Goal: Task Accomplishment & Management: Complete application form

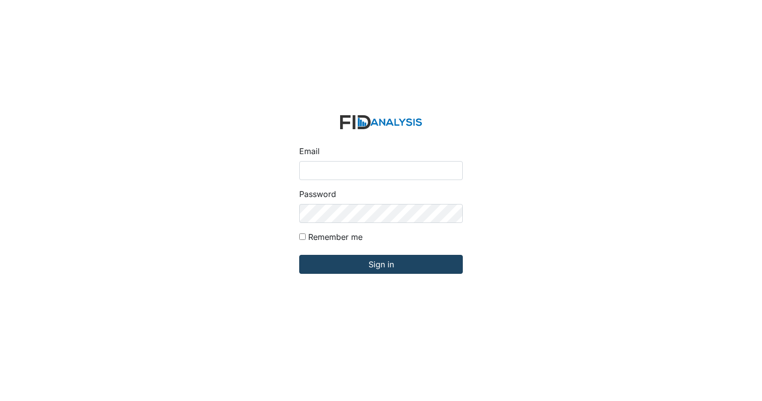
type input "[EMAIL_ADDRESS][DOMAIN_NAME]"
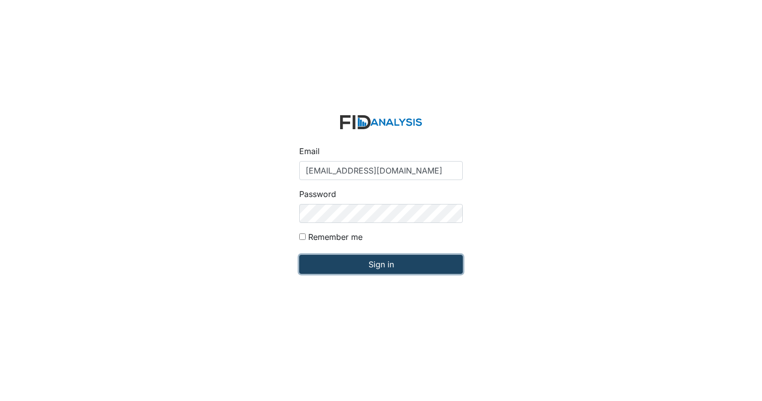
click at [331, 267] on input "Sign in" at bounding box center [381, 264] width 164 height 19
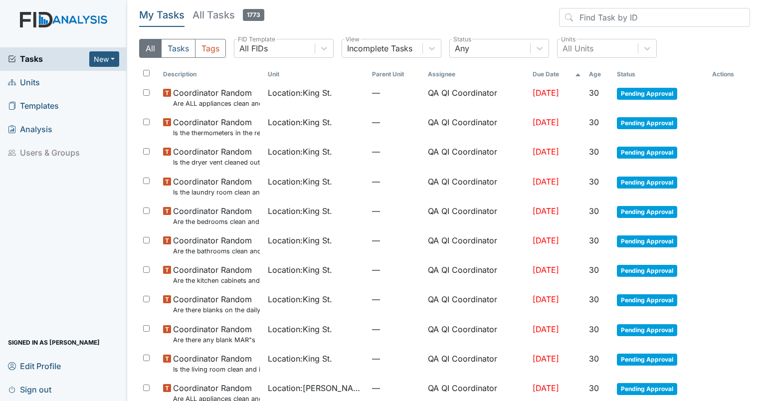
click at [537, 74] on th "Due Date" at bounding box center [557, 74] width 56 height 17
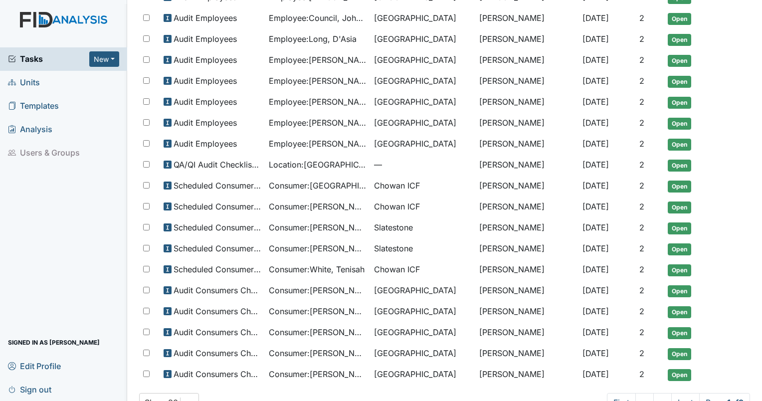
scroll to position [341, 0]
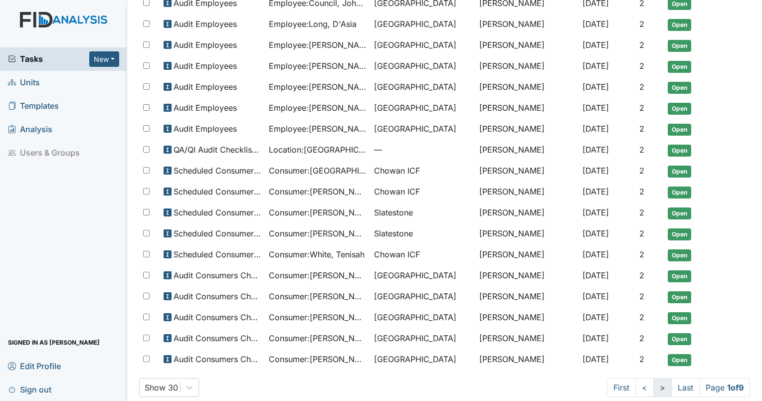
click at [655, 384] on link ">" at bounding box center [663, 387] width 18 height 19
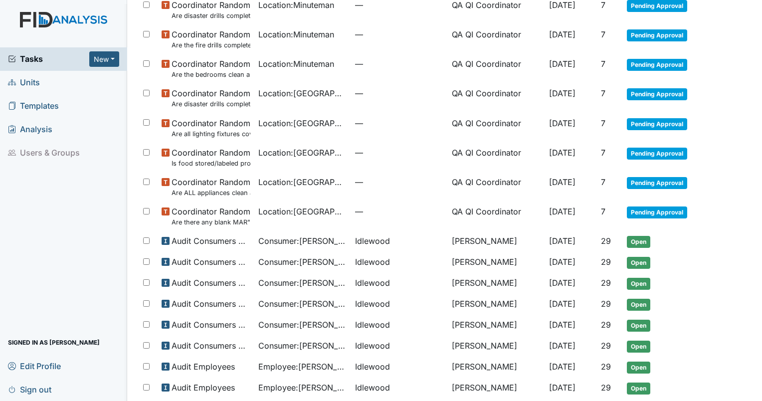
scroll to position [499, 0]
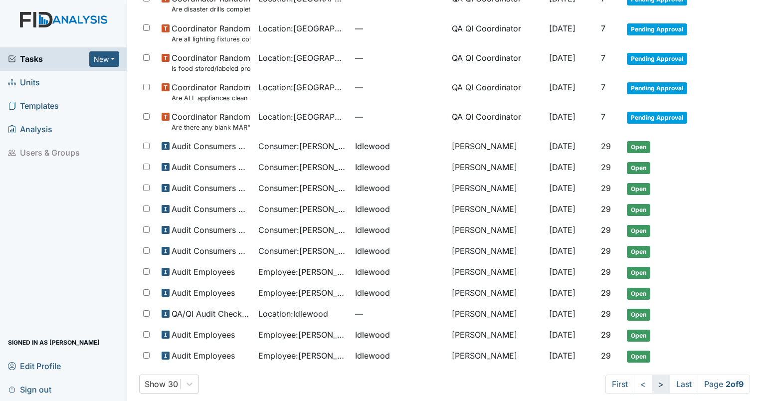
click at [652, 379] on link ">" at bounding box center [661, 384] width 18 height 19
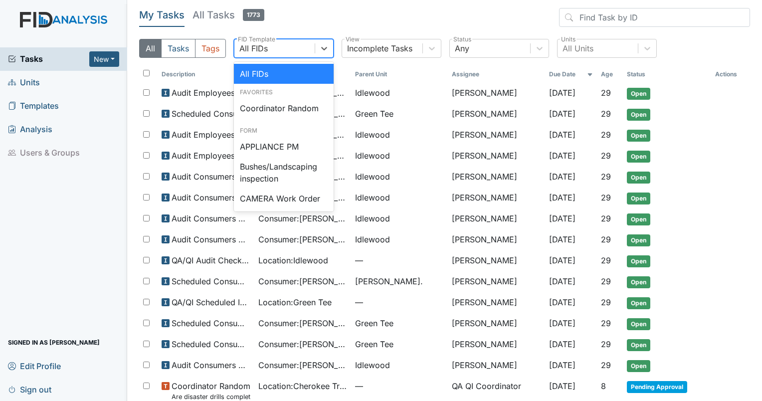
click at [272, 43] on div "All FIDs" at bounding box center [275, 48] width 80 height 18
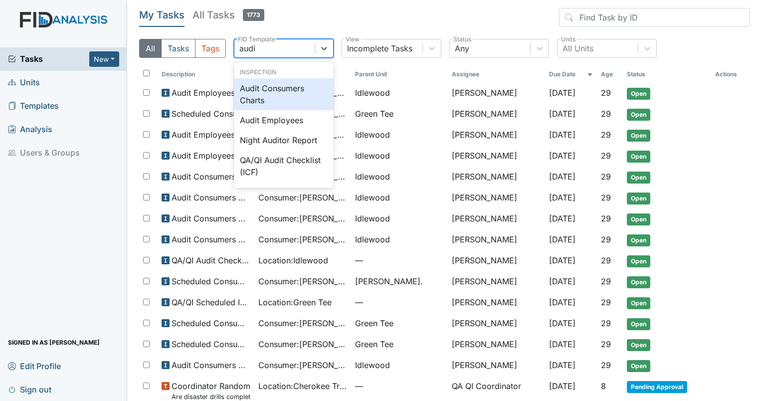
type input "audit"
click at [287, 93] on div "Audit Consumers Charts" at bounding box center [284, 94] width 100 height 32
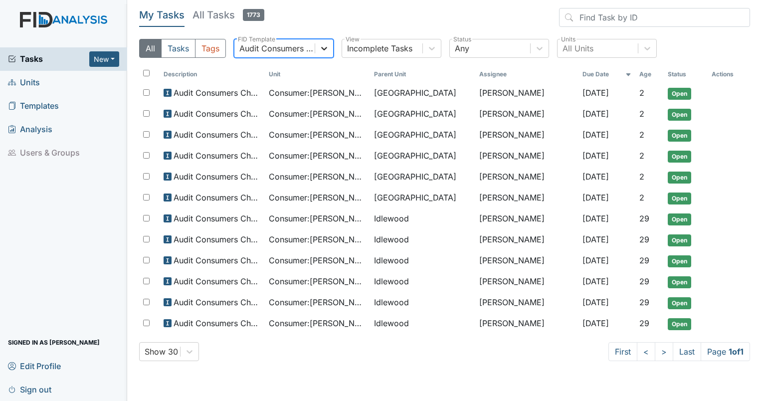
click at [321, 50] on icon at bounding box center [324, 48] width 10 height 10
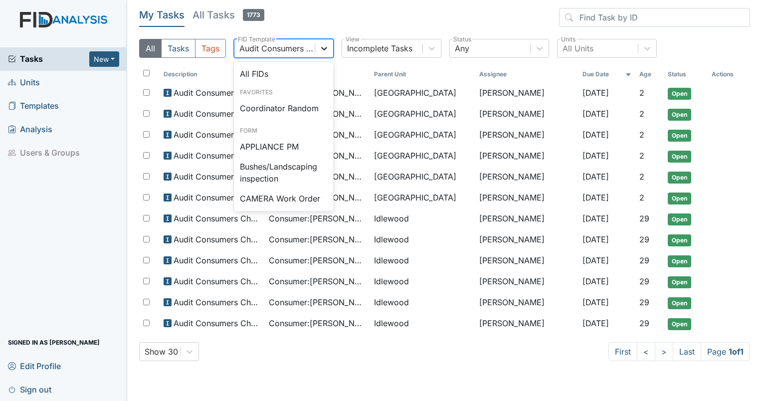
scroll to position [513, 0]
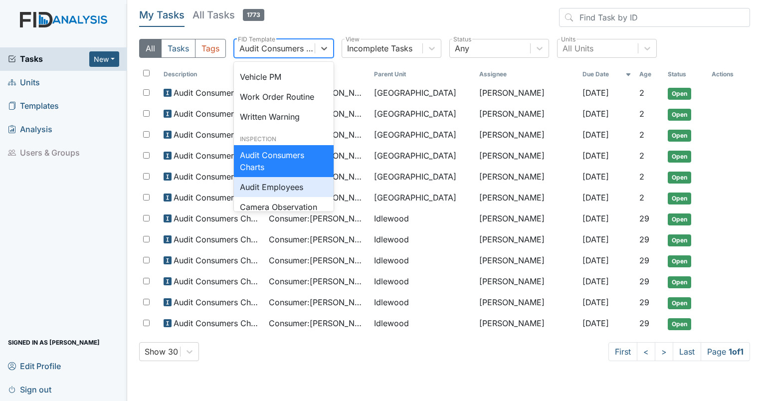
click at [286, 197] on div "Audit Employees" at bounding box center [284, 187] width 100 height 20
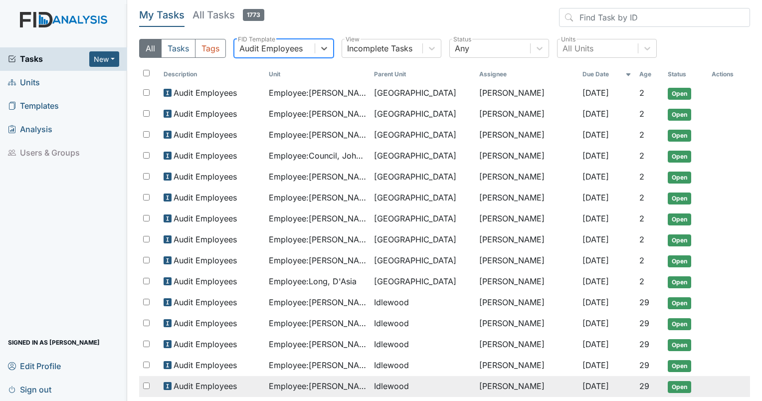
scroll to position [53, 0]
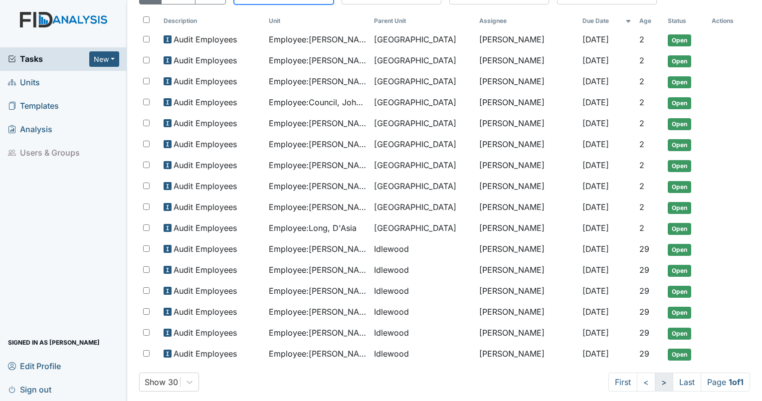
click at [655, 379] on link ">" at bounding box center [664, 382] width 18 height 19
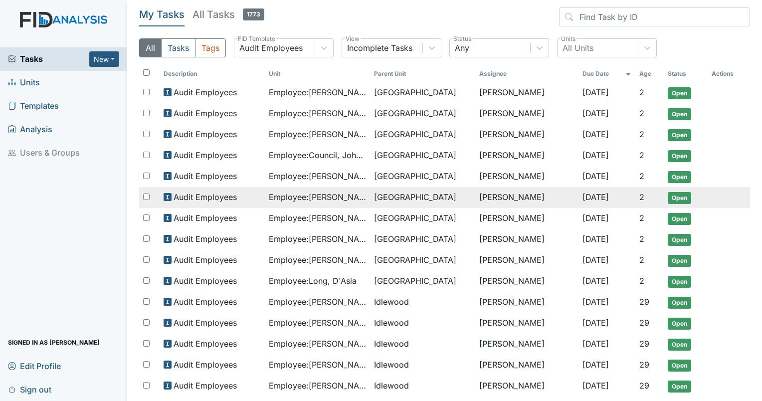
scroll to position [0, 0]
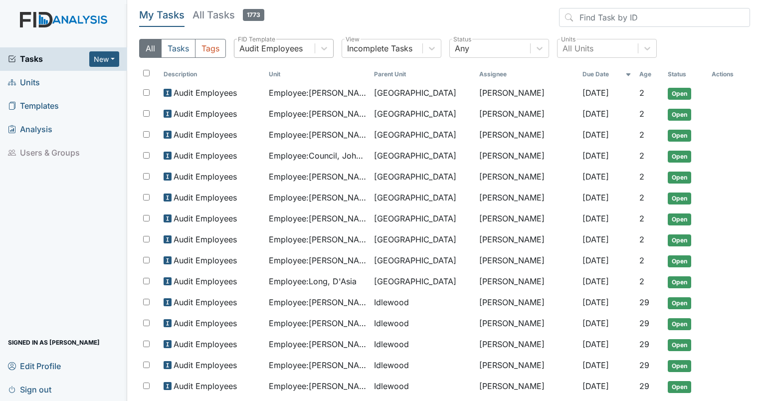
click at [281, 50] on div "Audit Employees" at bounding box center [270, 48] width 63 height 12
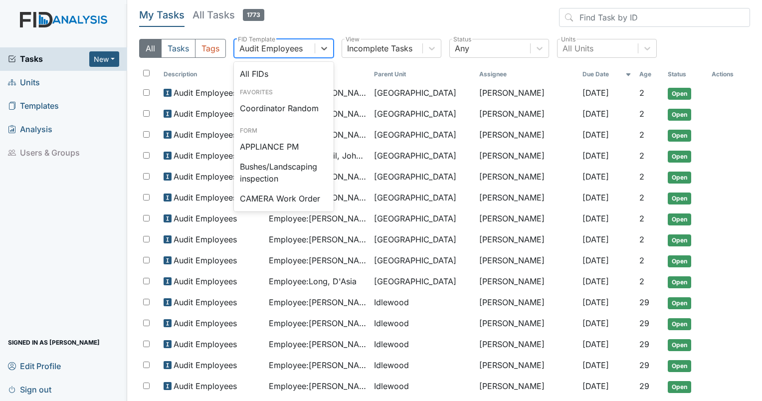
scroll to position [529, 0]
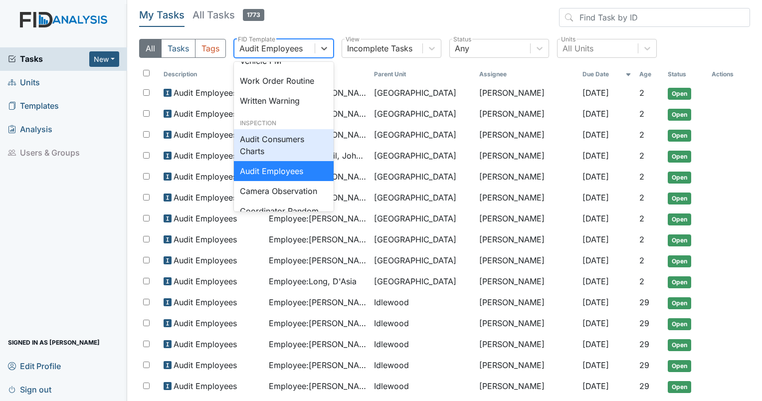
click at [279, 161] on div "Audit Consumers Charts" at bounding box center [284, 145] width 100 height 32
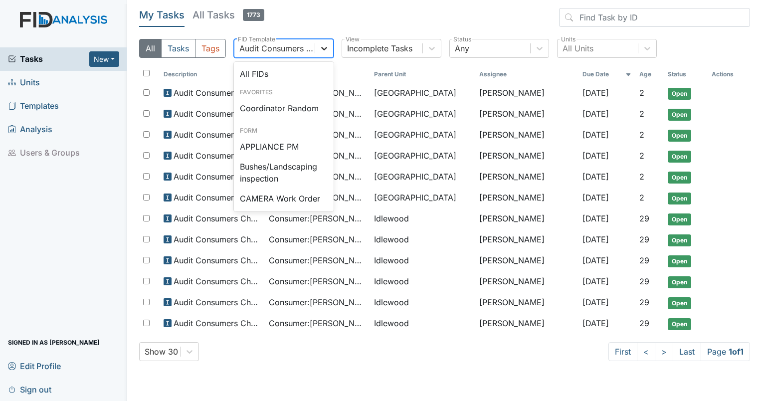
click at [321, 51] on icon at bounding box center [324, 48] width 10 height 10
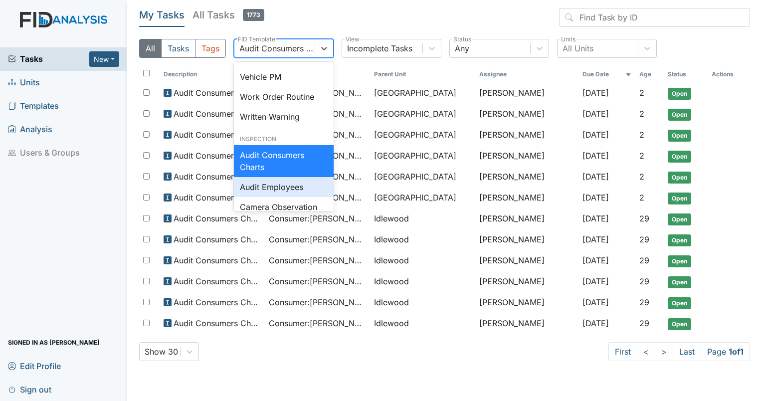
click at [271, 197] on div "Audit Employees" at bounding box center [284, 187] width 100 height 20
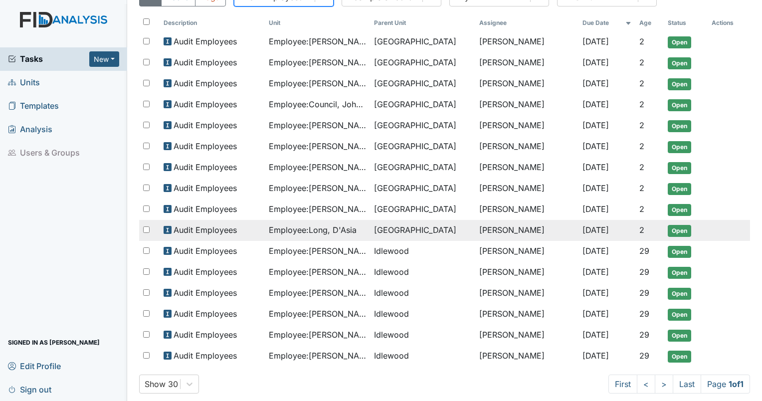
scroll to position [53, 0]
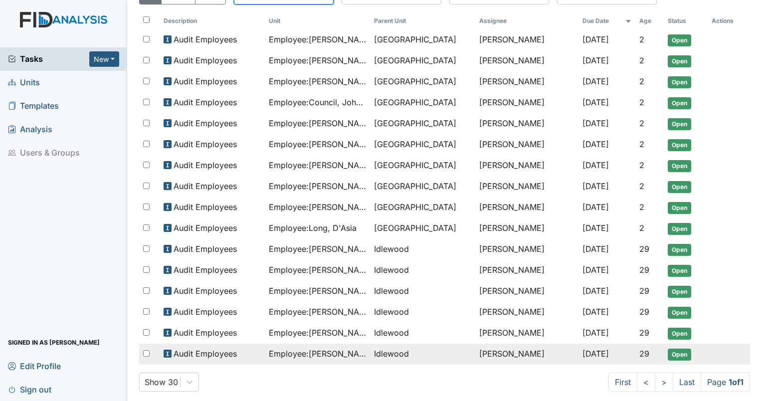
click at [345, 349] on span "Employee : Williams, Tina" at bounding box center [317, 354] width 97 height 12
drag, startPoint x: 327, startPoint y: 349, endPoint x: 192, endPoint y: 351, distance: 135.2
drag, startPoint x: 192, startPoint y: 351, endPoint x: 184, endPoint y: 348, distance: 8.7
click at [184, 348] on span "Audit Employees" at bounding box center [205, 354] width 63 height 12
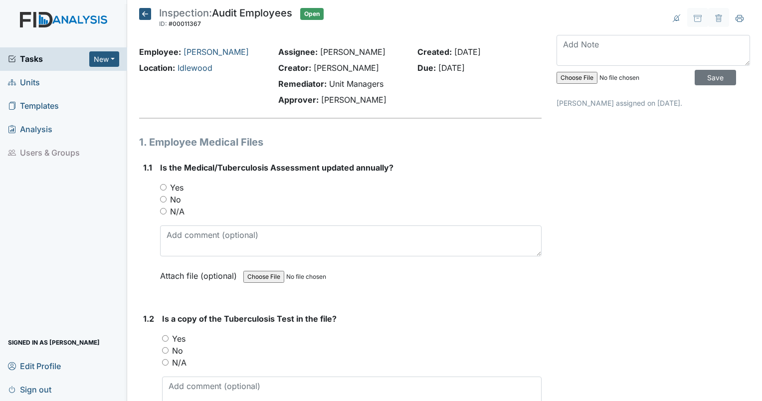
drag, startPoint x: 603, startPoint y: 337, endPoint x: 596, endPoint y: 126, distance: 211.2
drag, startPoint x: 732, startPoint y: 20, endPoint x: 64, endPoint y: 340, distance: 741.1
click at [736, 20] on icon at bounding box center [740, 18] width 8 height 8
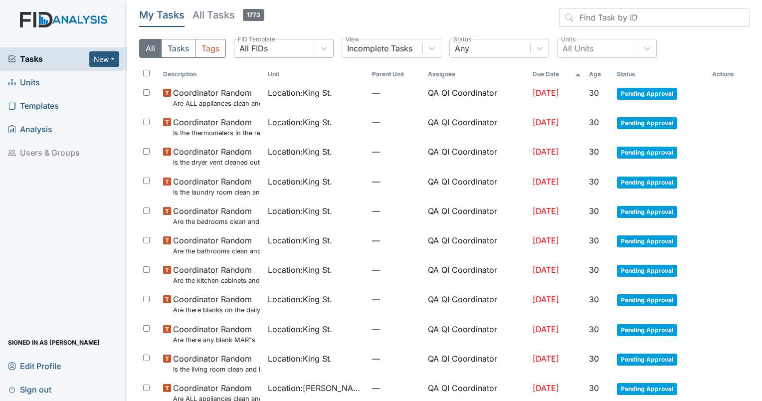
click at [279, 54] on div "All FIDs" at bounding box center [275, 48] width 80 height 18
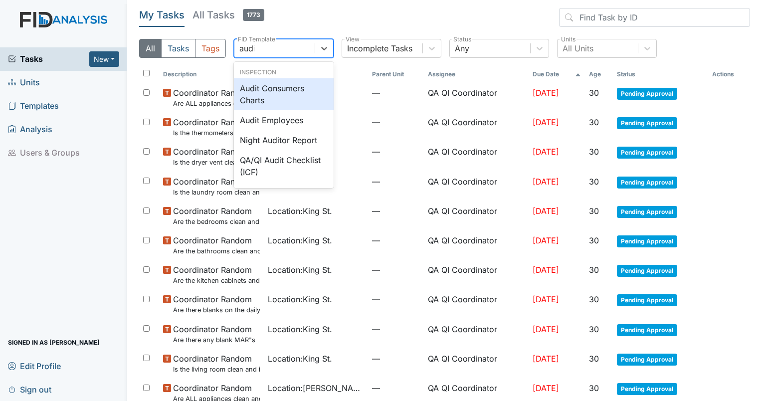
type input "audit"
click at [261, 98] on div "Audit Consumers Charts" at bounding box center [284, 94] width 100 height 32
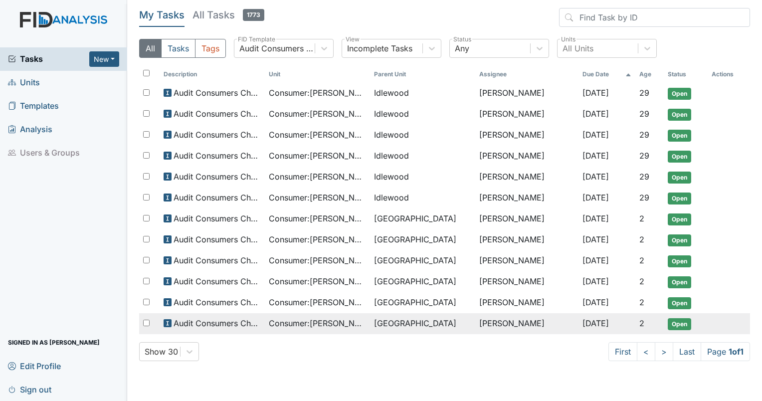
click at [211, 319] on span "Audit Consumers Charts" at bounding box center [217, 323] width 87 height 12
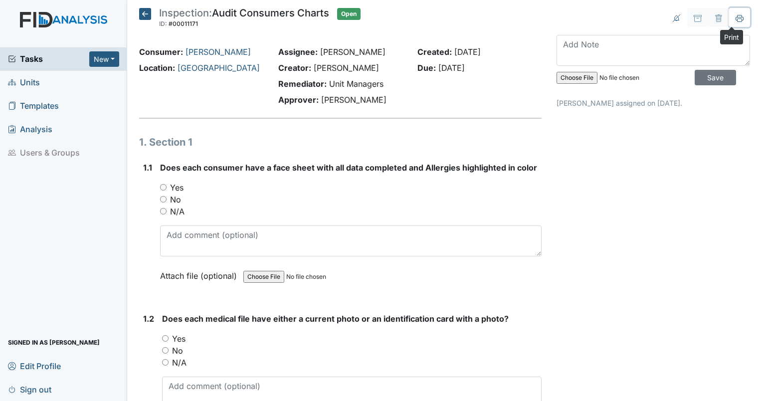
click at [736, 18] on icon at bounding box center [740, 18] width 8 height 8
click at [480, 219] on div "Does each consumer have a face sheet with all data completed and [MEDICAL_DATA]…" at bounding box center [351, 225] width 382 height 127
click at [34, 63] on span "Tasks" at bounding box center [48, 59] width 81 height 12
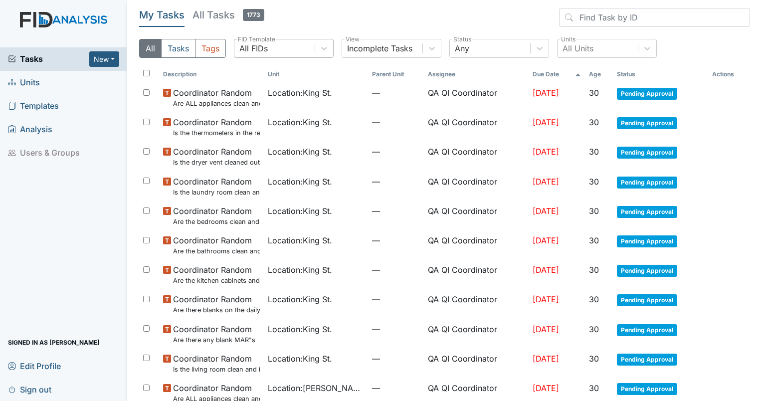
click at [260, 42] on div "All FIDs" at bounding box center [253, 48] width 28 height 12
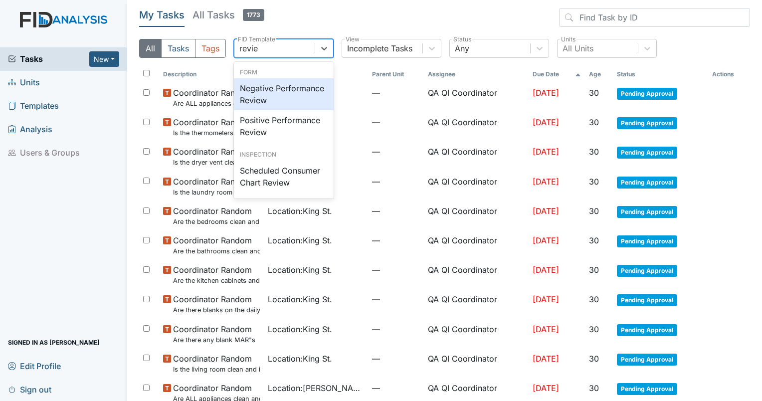
type input "review"
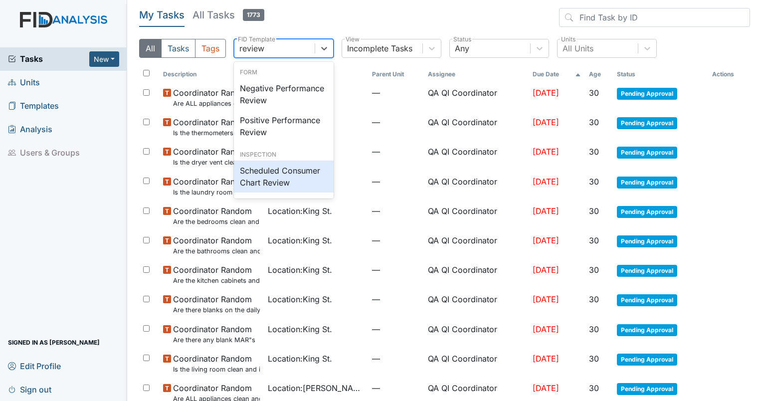
click at [286, 190] on div "Scheduled Consumer Chart Review" at bounding box center [284, 177] width 100 height 32
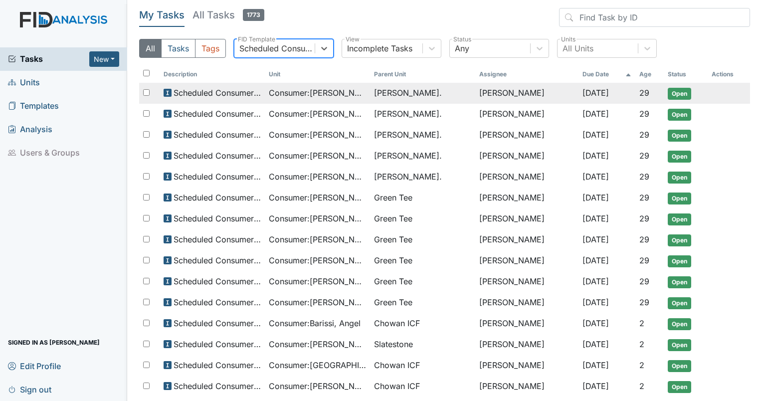
click at [307, 91] on span "Consumer : [PERSON_NAME]" at bounding box center [317, 93] width 97 height 12
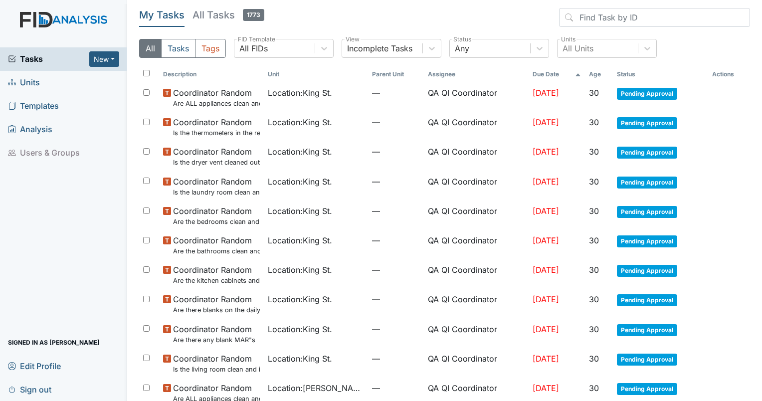
click at [537, 75] on th "Due Date" at bounding box center [557, 74] width 56 height 17
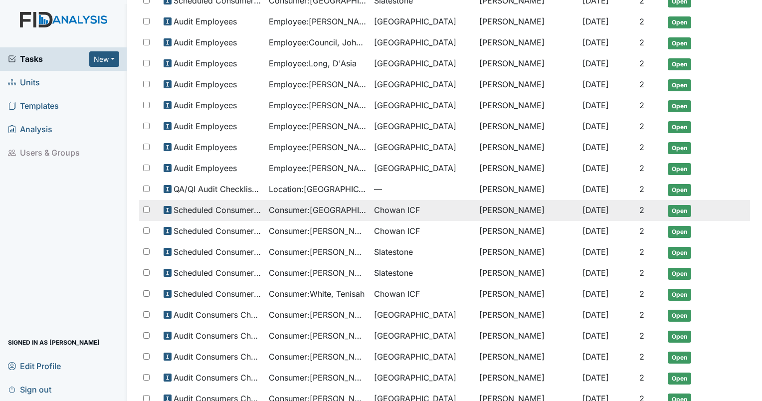
scroll to position [341, 0]
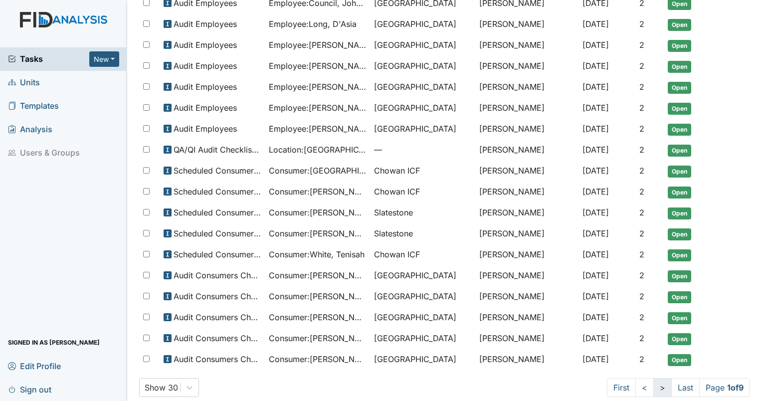
click at [658, 378] on link ">" at bounding box center [663, 387] width 18 height 19
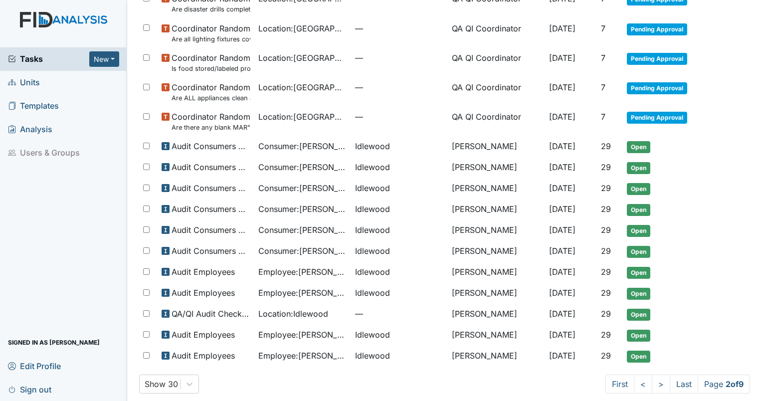
scroll to position [503, 0]
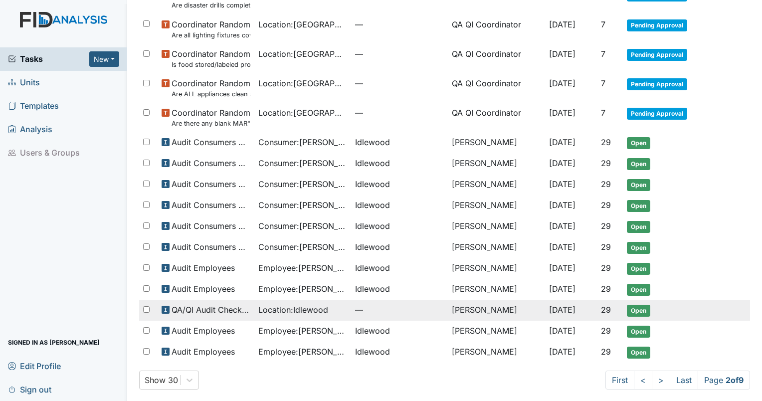
click at [218, 310] on span "QA/QI Audit Checklist (ICF)" at bounding box center [211, 310] width 79 height 12
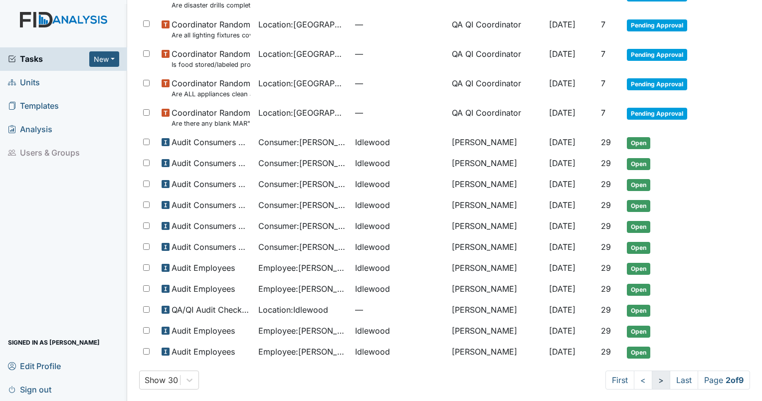
click at [652, 378] on link ">" at bounding box center [661, 380] width 18 height 19
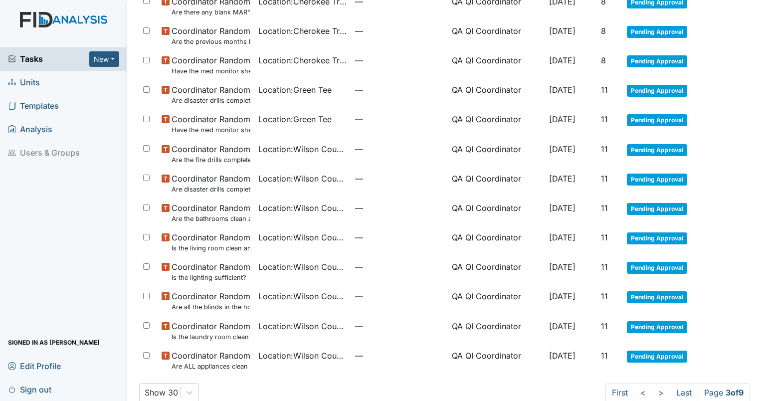
scroll to position [485, 0]
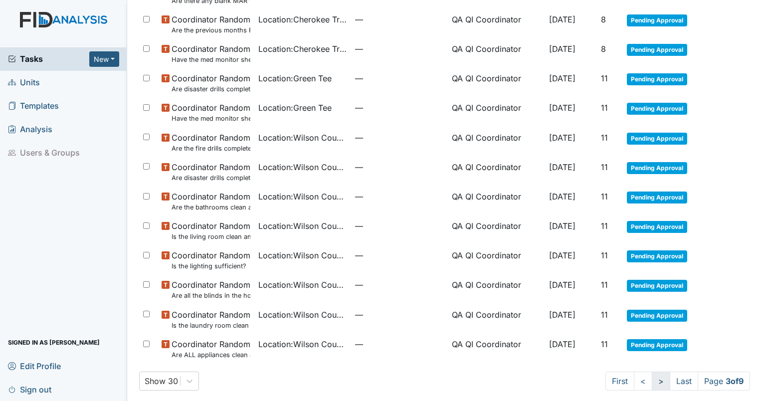
click at [652, 384] on link ">" at bounding box center [661, 381] width 18 height 19
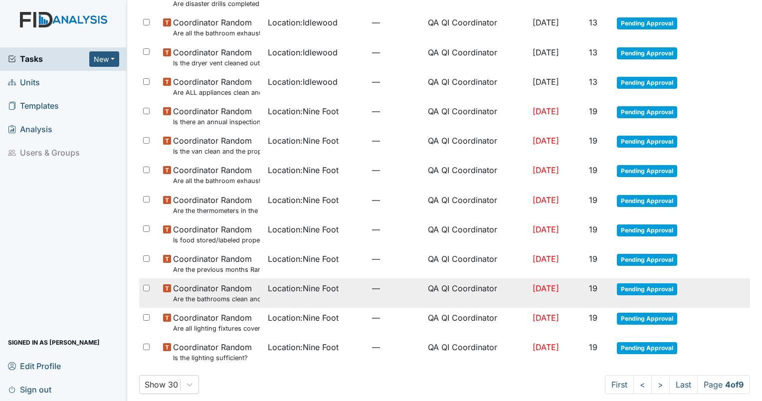
scroll to position [611, 0]
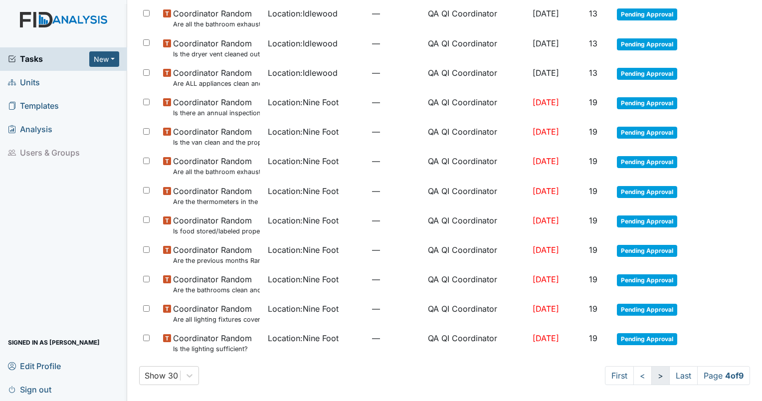
click at [652, 382] on link ">" at bounding box center [661, 375] width 18 height 19
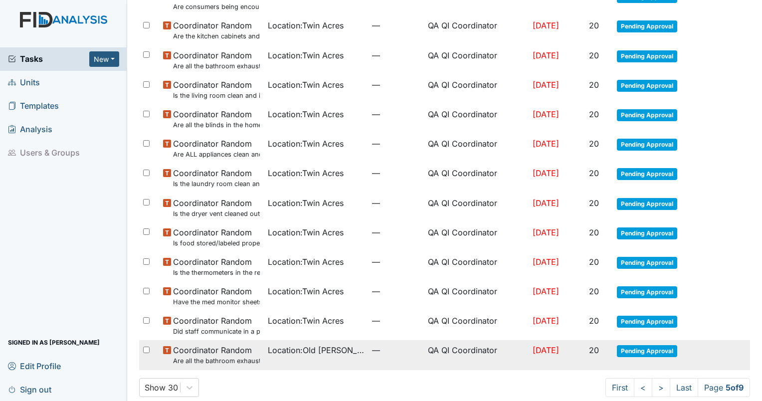
scroll to position [611, 0]
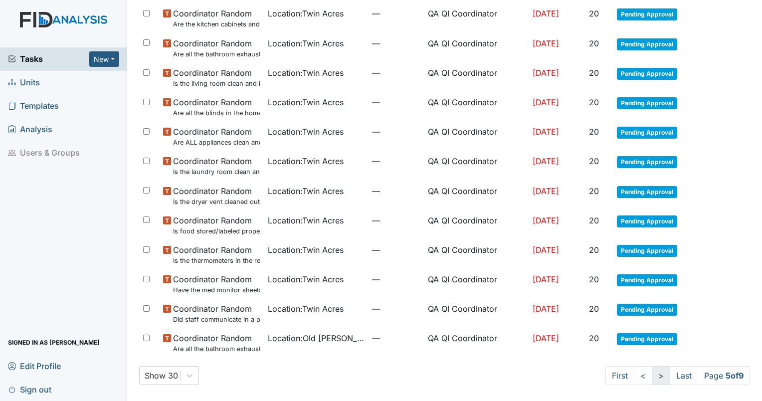
click at [652, 381] on link ">" at bounding box center [661, 375] width 18 height 19
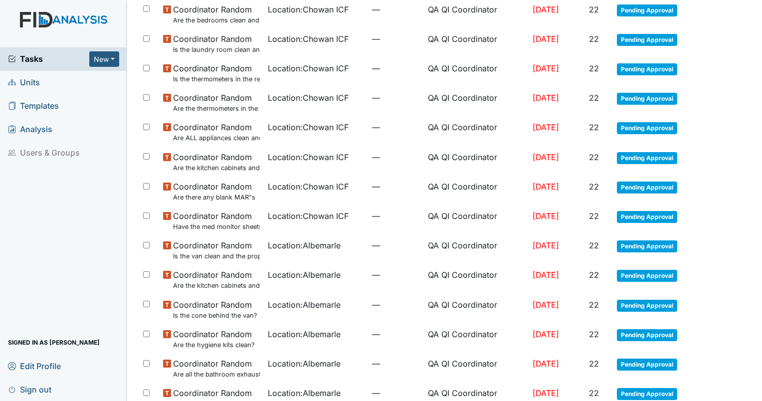
scroll to position [611, 0]
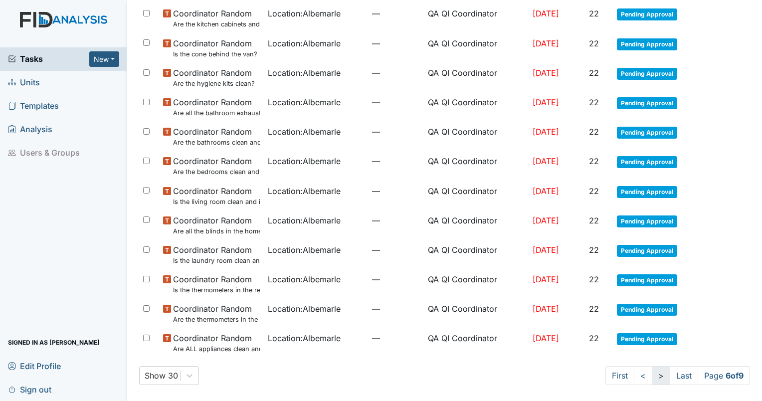
click at [652, 377] on link ">" at bounding box center [661, 375] width 18 height 19
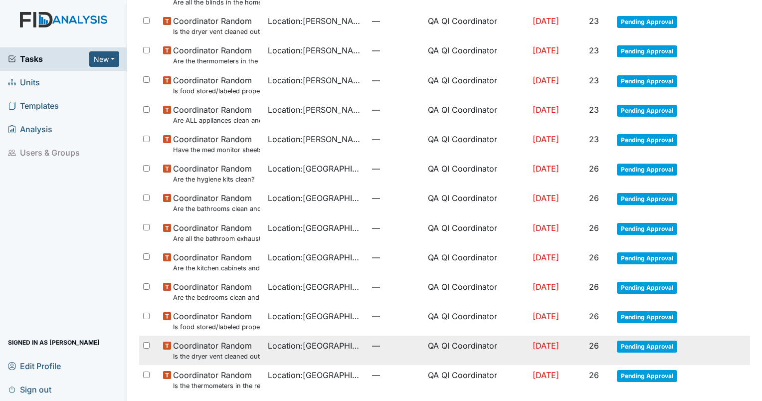
scroll to position [611, 0]
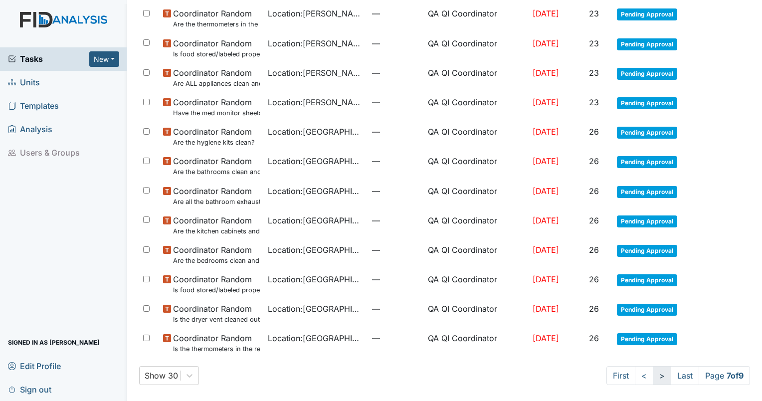
click at [653, 382] on link ">" at bounding box center [662, 375] width 18 height 19
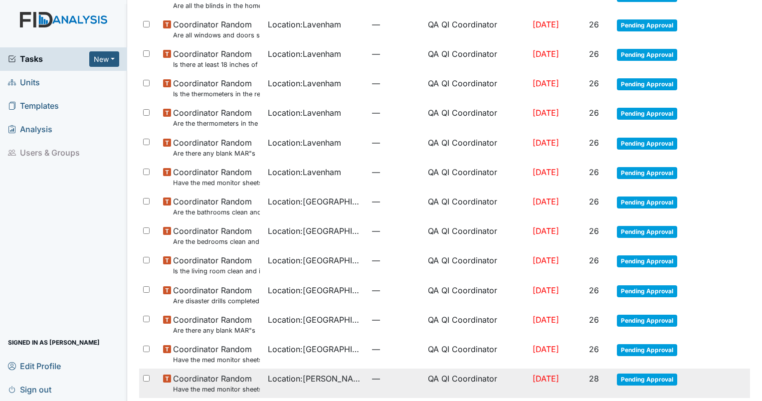
scroll to position [602, 0]
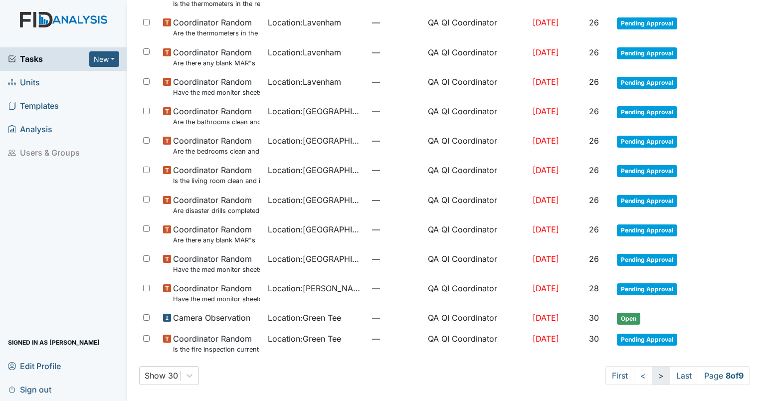
click at [652, 382] on link ">" at bounding box center [661, 375] width 18 height 19
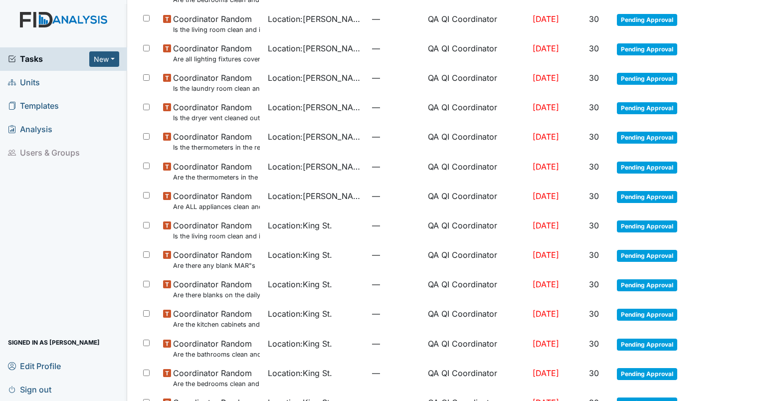
scroll to position [315, 0]
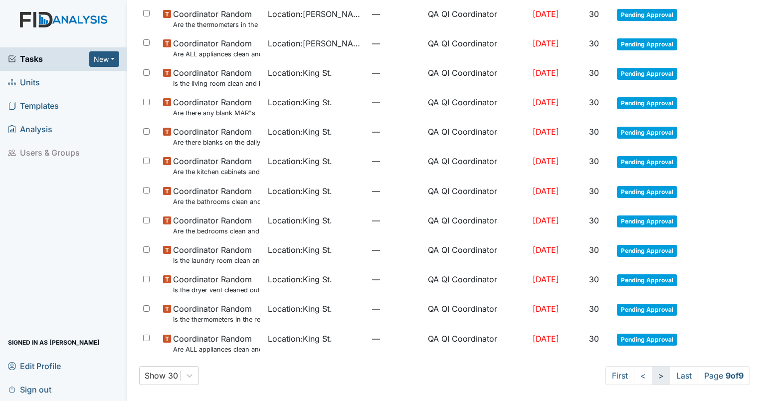
click at [654, 383] on link ">" at bounding box center [661, 375] width 18 height 19
click at [634, 373] on link "<" at bounding box center [643, 375] width 18 height 19
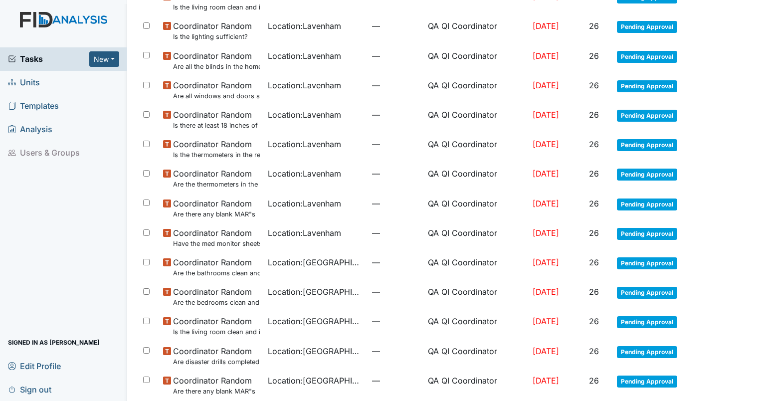
scroll to position [602, 0]
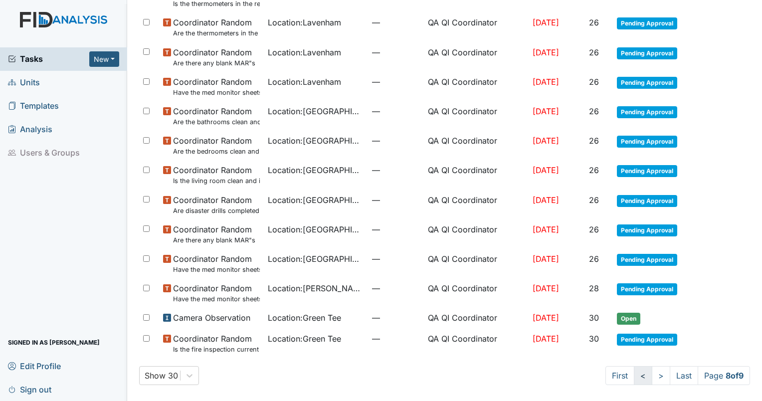
click at [634, 380] on link "<" at bounding box center [643, 375] width 18 height 19
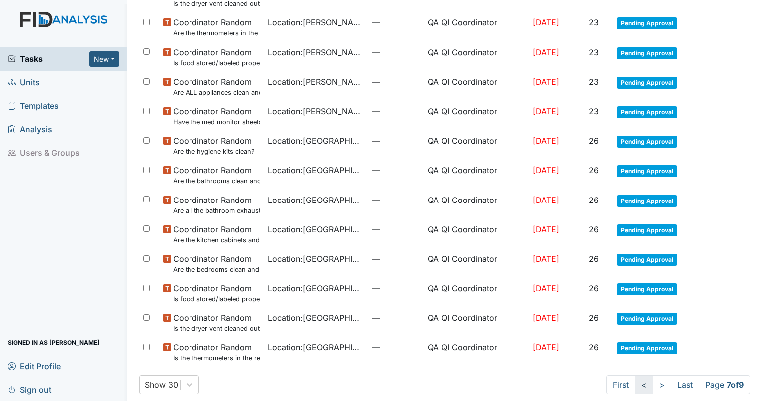
click at [635, 385] on link "<" at bounding box center [644, 384] width 18 height 19
click at [634, 385] on link "<" at bounding box center [643, 384] width 18 height 19
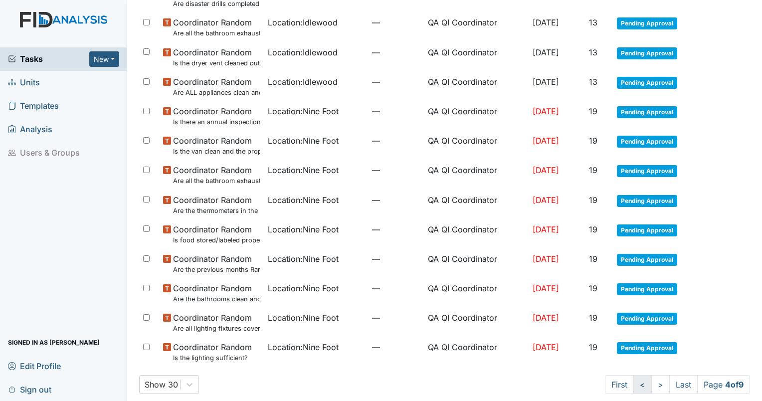
click at [634, 385] on link "<" at bounding box center [643, 384] width 18 height 19
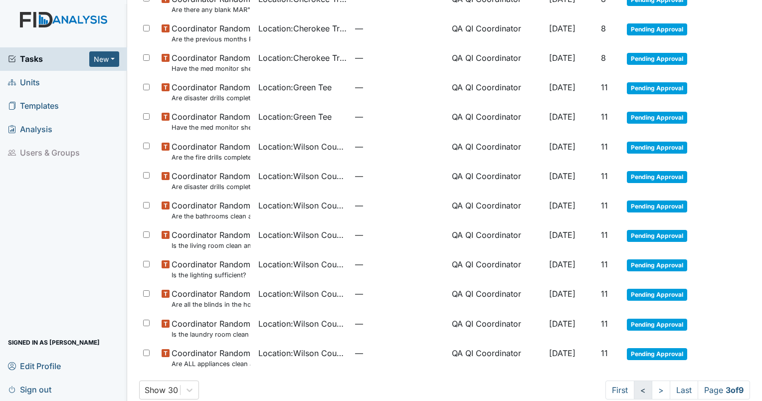
click at [634, 385] on link "<" at bounding box center [643, 390] width 18 height 19
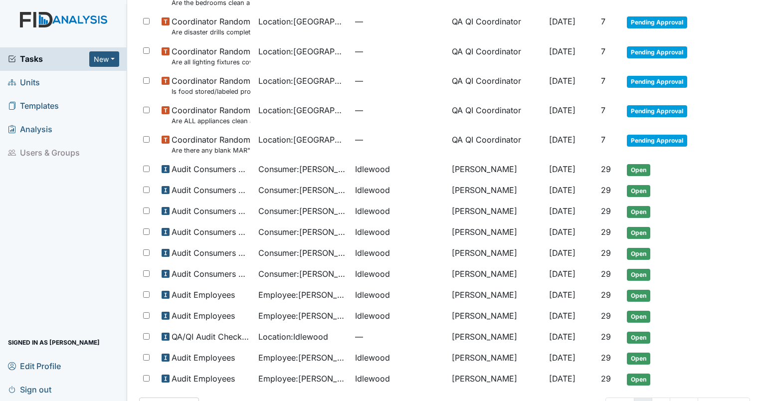
scroll to position [503, 0]
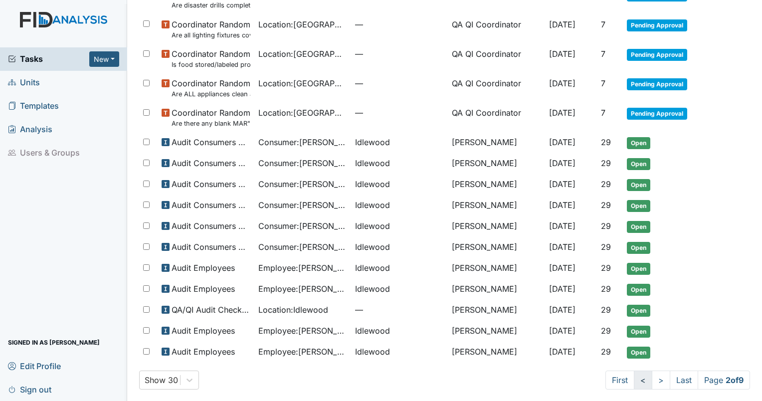
click at [634, 381] on link "<" at bounding box center [643, 380] width 18 height 19
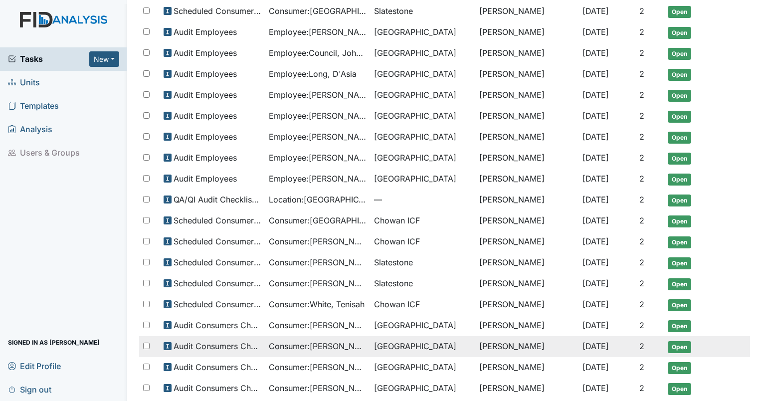
scroll to position [341, 0]
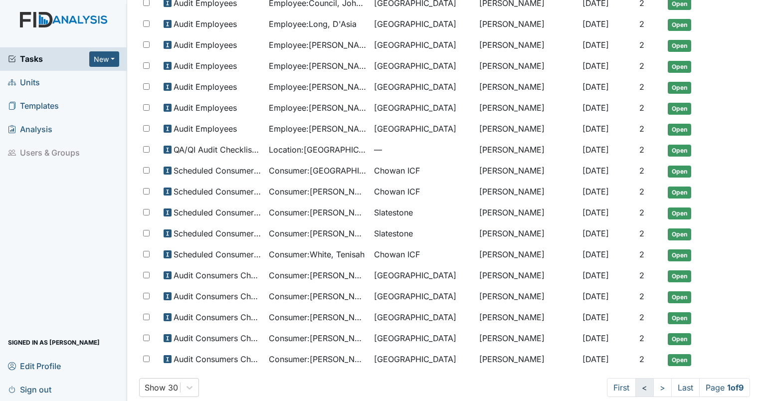
click at [636, 378] on link "<" at bounding box center [645, 387] width 18 height 19
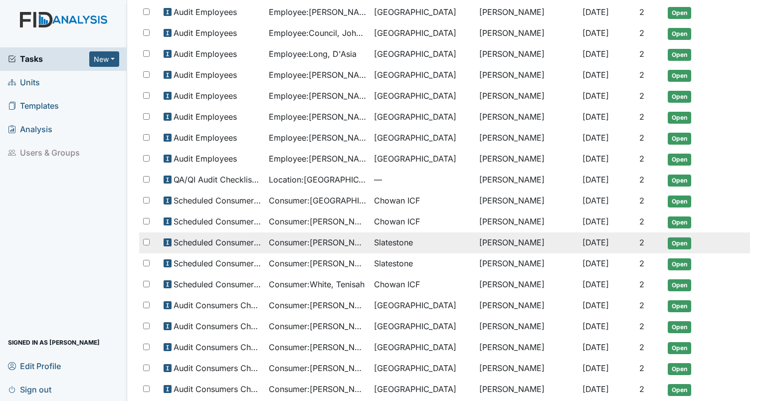
scroll to position [341, 0]
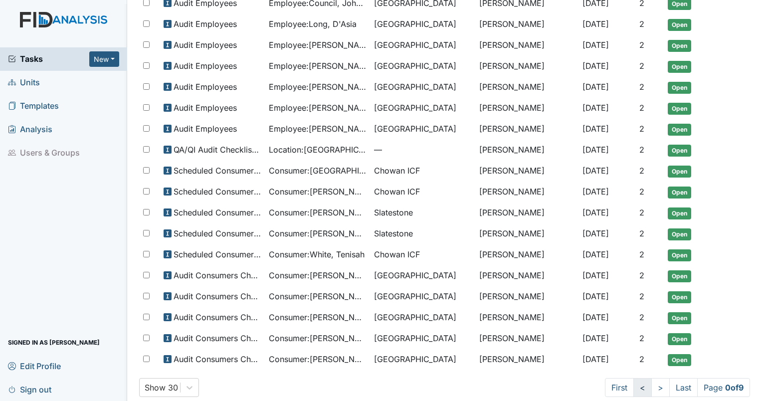
click at [634, 378] on link "<" at bounding box center [643, 387] width 18 height 19
click at [652, 382] on link ">" at bounding box center [661, 387] width 18 height 19
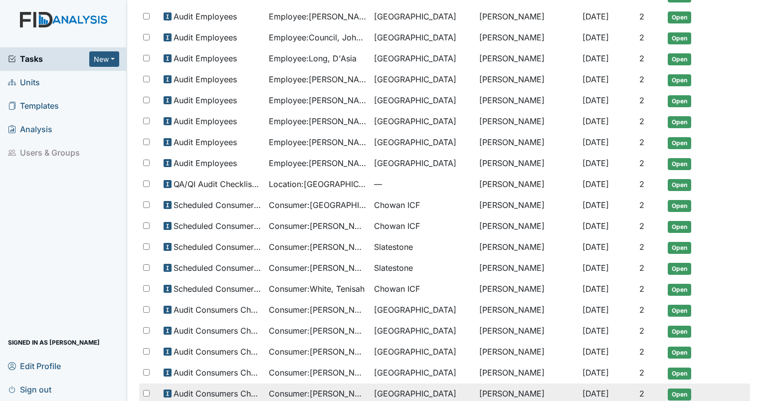
scroll to position [341, 0]
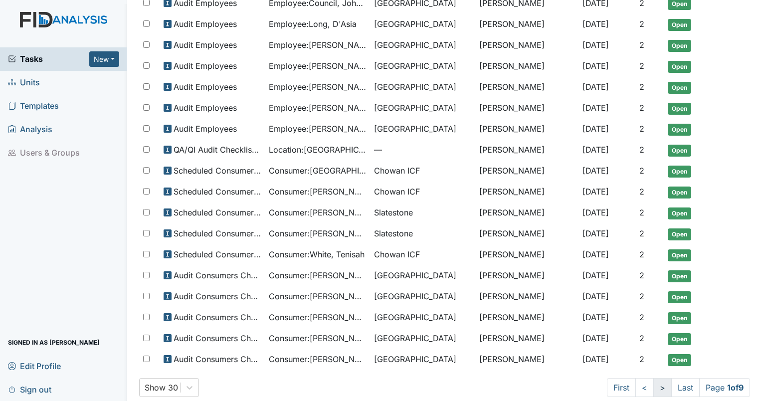
click at [656, 378] on link ">" at bounding box center [663, 387] width 18 height 19
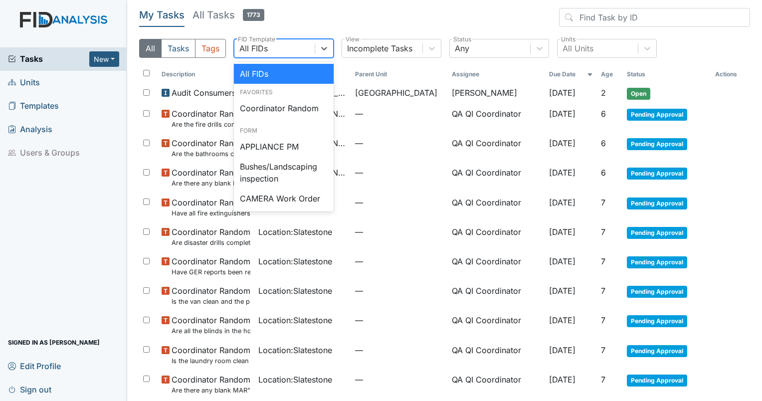
click at [264, 48] on div "All FIDs" at bounding box center [253, 48] width 28 height 12
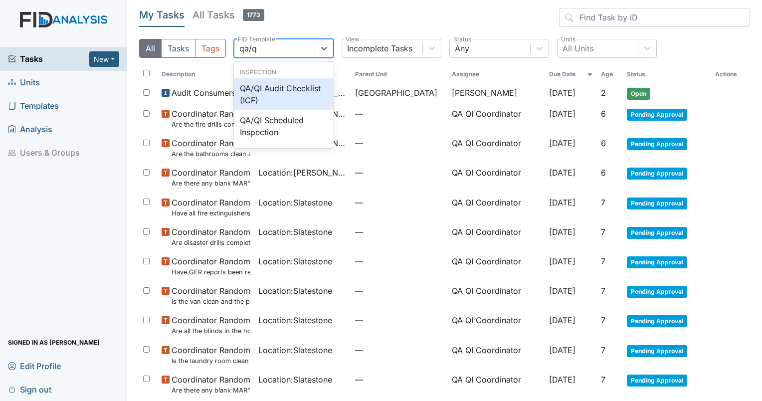
type input "qa/qi"
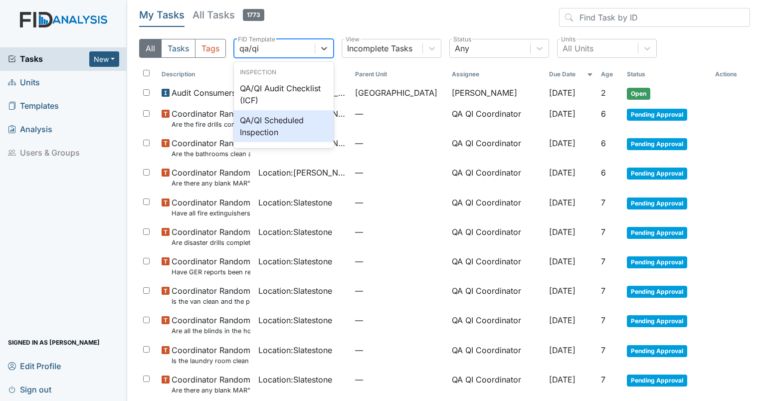
click at [281, 124] on div "QA/QI Scheduled Inspection" at bounding box center [284, 126] width 100 height 32
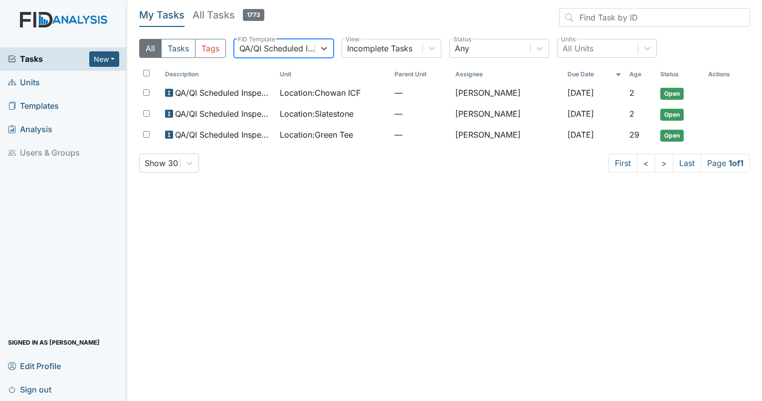
click at [289, 52] on div "QA/QI Scheduled Inspection" at bounding box center [277, 48] width 76 height 12
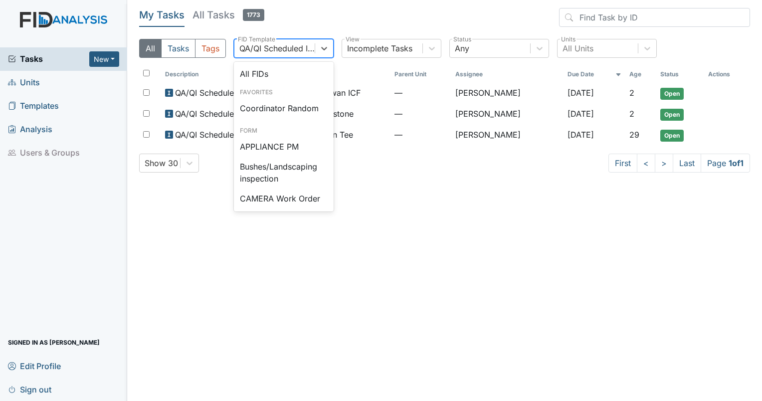
scroll to position [824, 0]
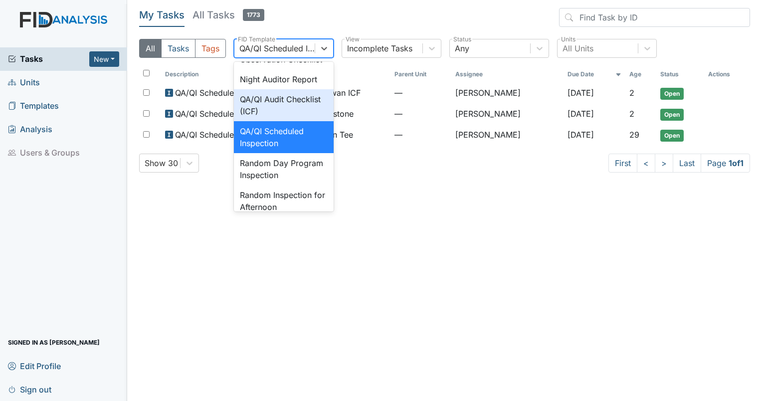
click at [277, 121] on div "QA/QI Audit Checklist (ICF)" at bounding box center [284, 105] width 100 height 32
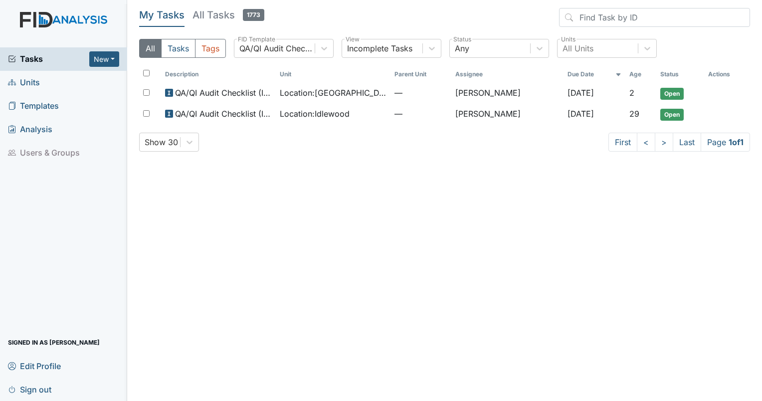
click at [20, 59] on span "Tasks" at bounding box center [48, 59] width 81 height 12
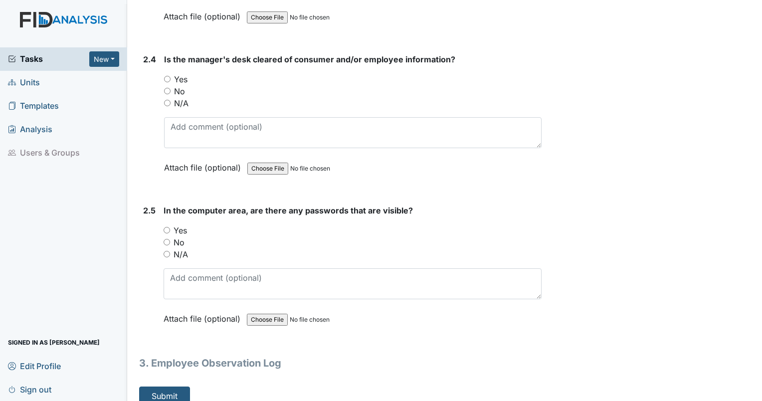
scroll to position [2581, 0]
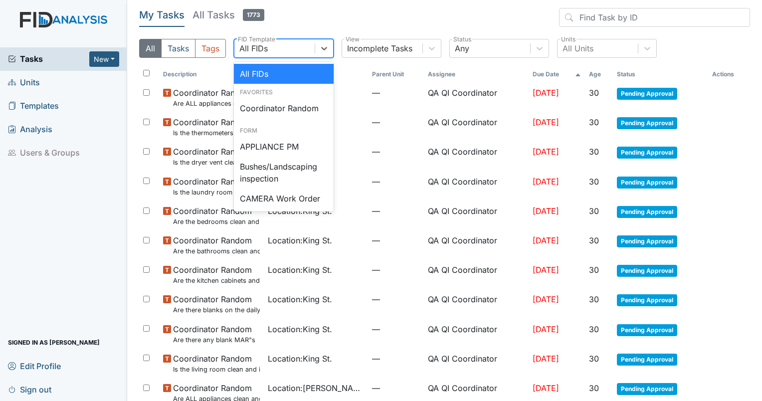
click at [298, 49] on div "All FIDs" at bounding box center [275, 48] width 80 height 18
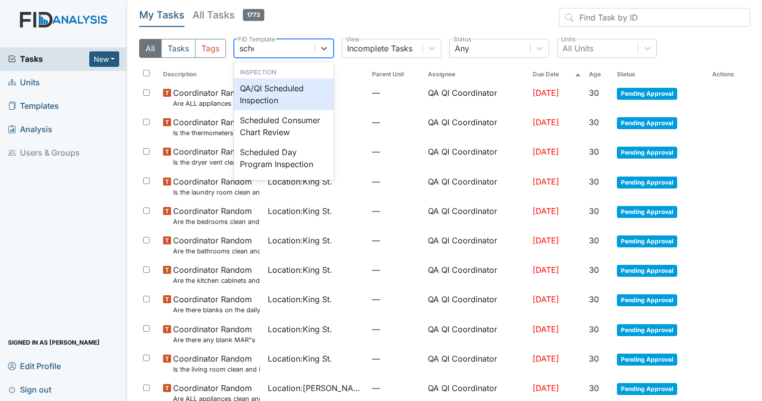
type input "sched"
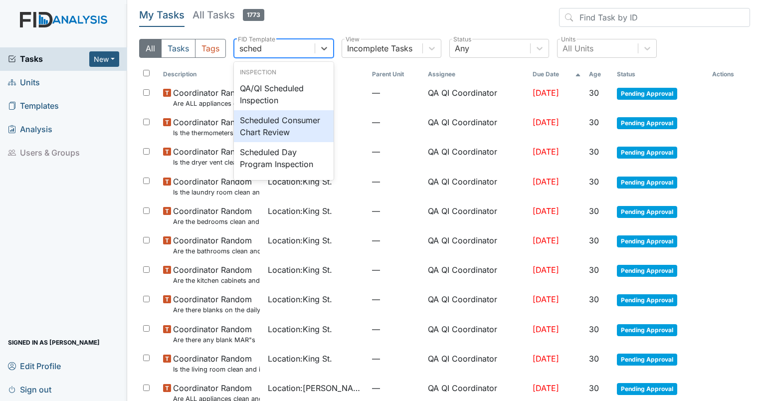
click at [266, 131] on div "Scheduled Consumer Chart Review" at bounding box center [284, 126] width 100 height 32
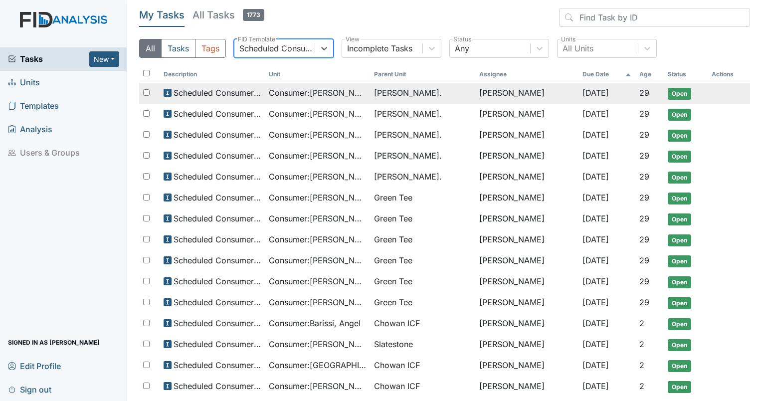
click at [310, 95] on span "Consumer : [PERSON_NAME]" at bounding box center [317, 93] width 97 height 12
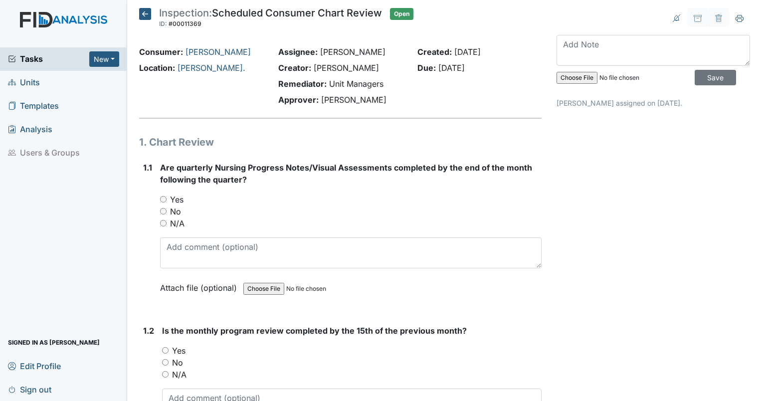
click at [166, 348] on input "Yes" at bounding box center [165, 350] width 6 height 6
radio input "true"
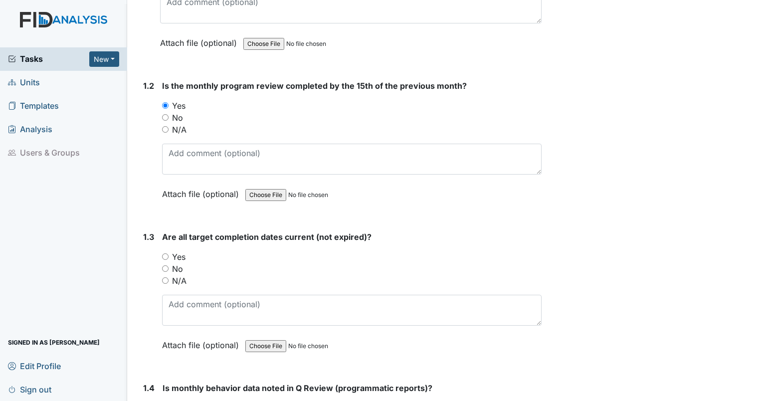
scroll to position [249, 0]
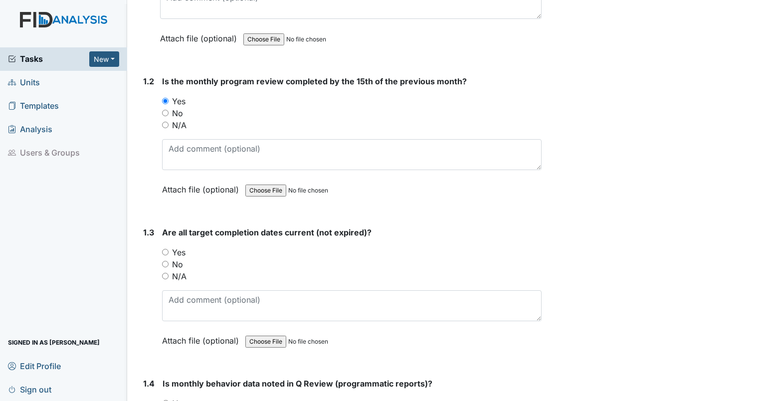
click at [164, 251] on input "Yes" at bounding box center [165, 252] width 6 height 6
radio input "true"
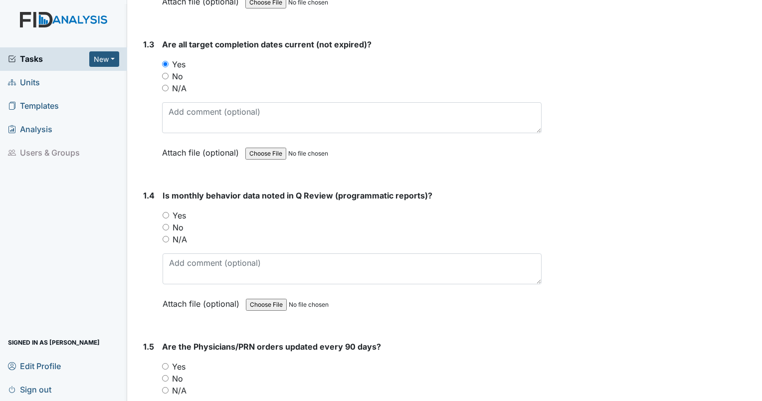
scroll to position [449, 0]
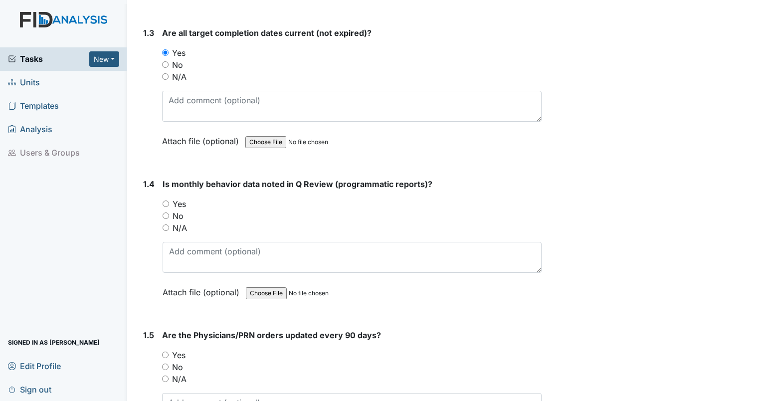
click at [166, 202] on input "Yes" at bounding box center [166, 204] width 6 height 6
radio input "true"
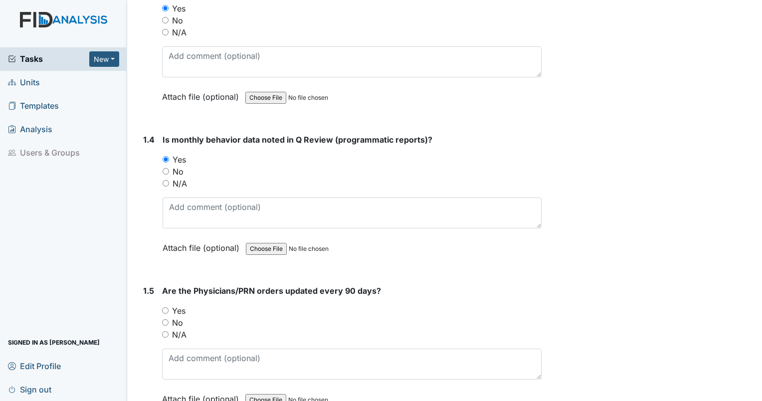
scroll to position [499, 0]
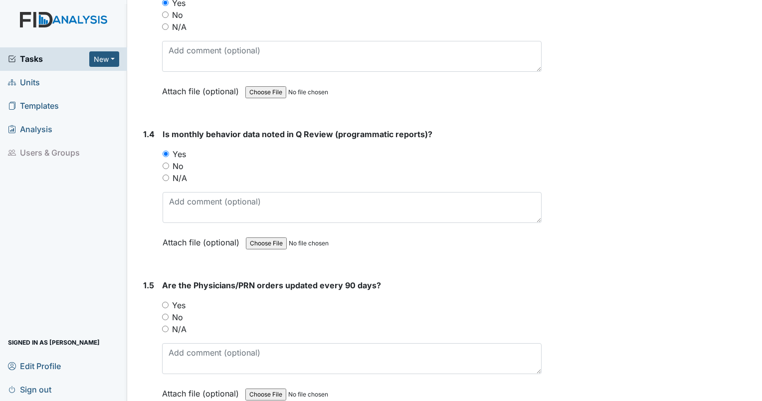
click at [165, 314] on input "No" at bounding box center [165, 317] width 6 height 6
radio input "true"
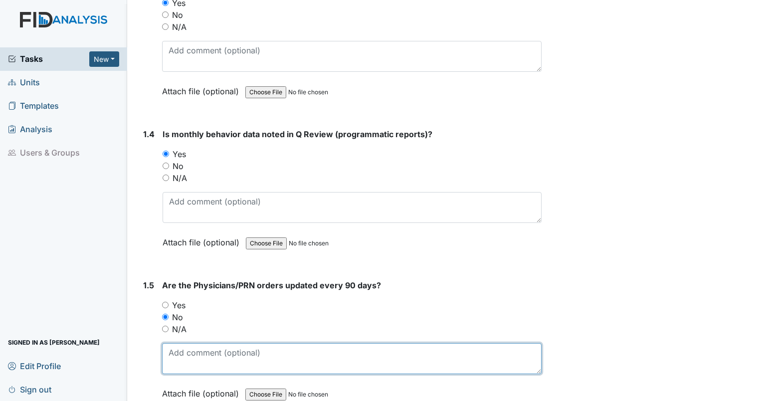
click at [180, 346] on textarea at bounding box center [352, 358] width 380 height 31
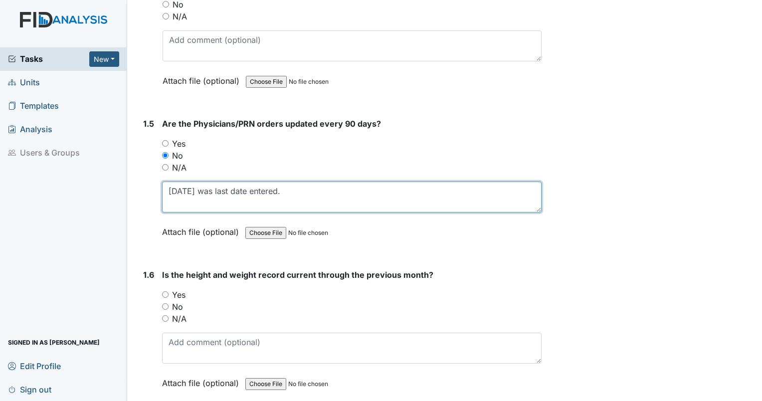
scroll to position [699, 0]
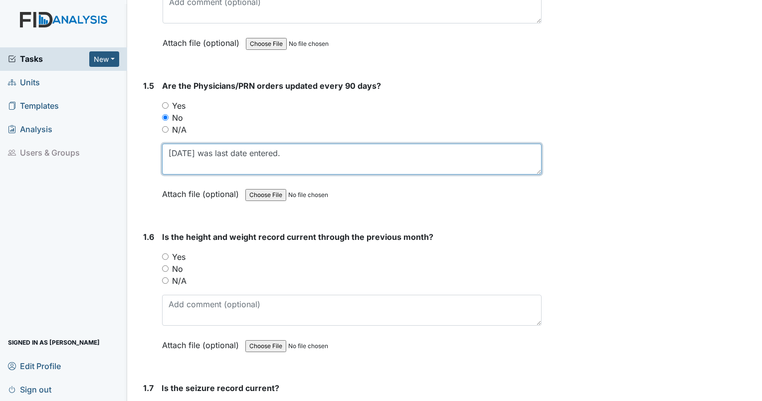
type textarea "Feb 2025 was last date entered."
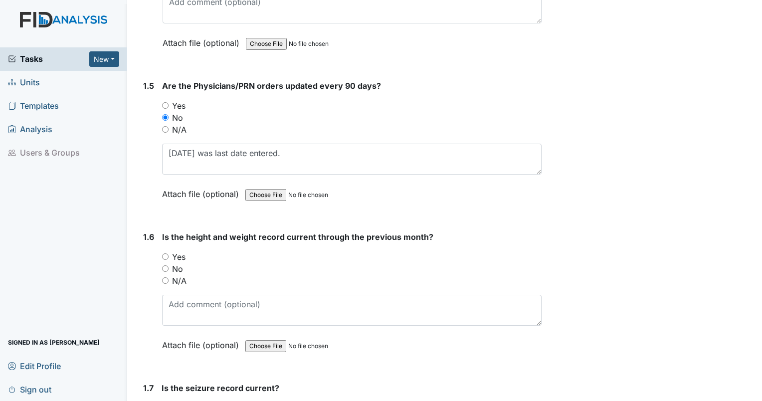
click at [167, 256] on input "Yes" at bounding box center [165, 256] width 6 height 6
radio input "true"
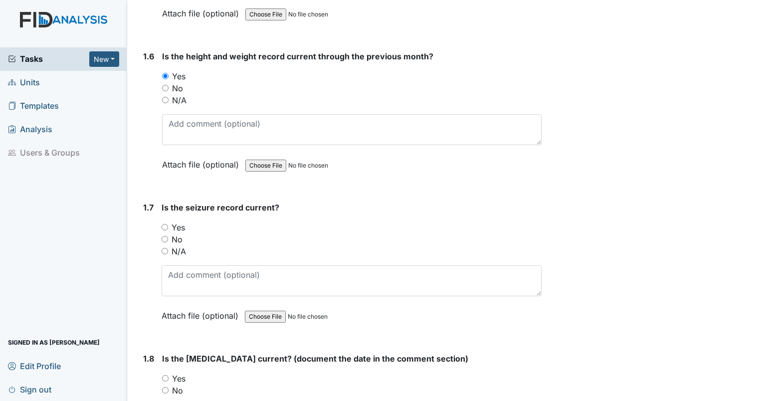
scroll to position [898, 0]
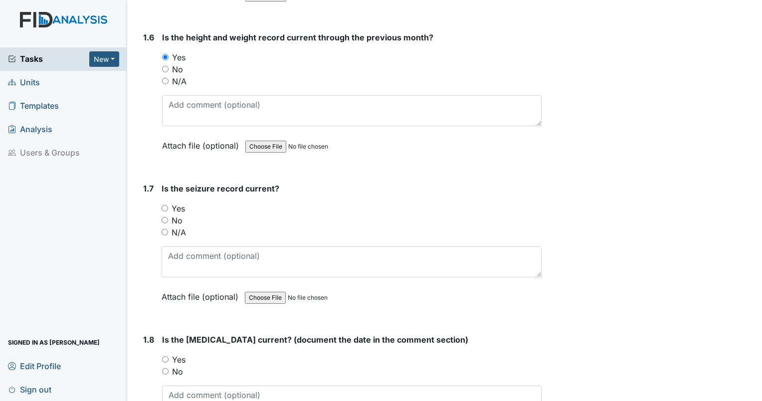
click at [164, 230] on input "N/A" at bounding box center [165, 232] width 6 height 6
radio input "true"
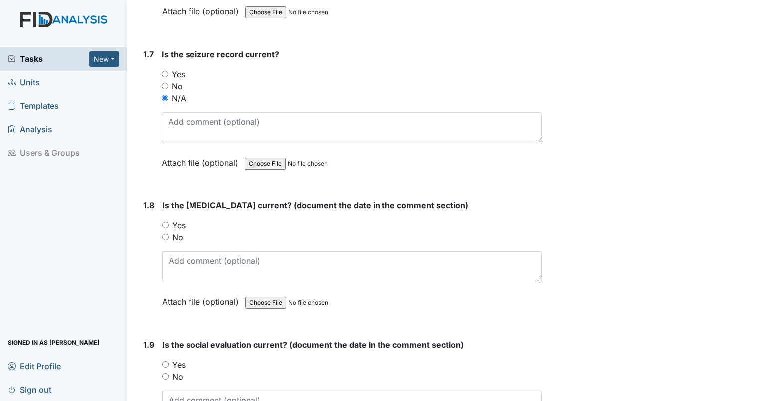
scroll to position [1048, 0]
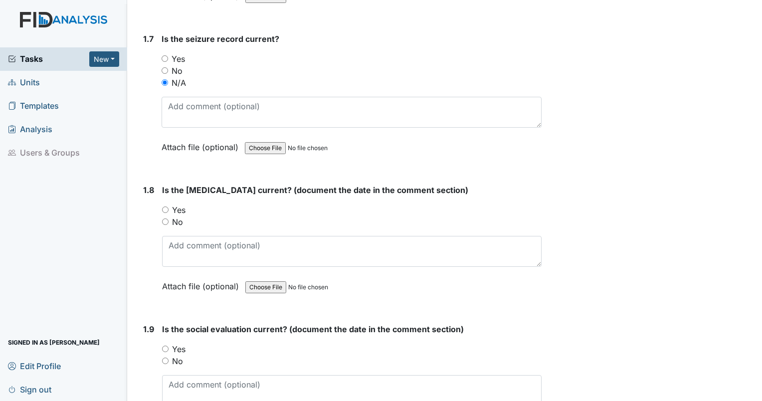
click at [163, 207] on input "Yes" at bounding box center [165, 210] width 6 height 6
radio input "true"
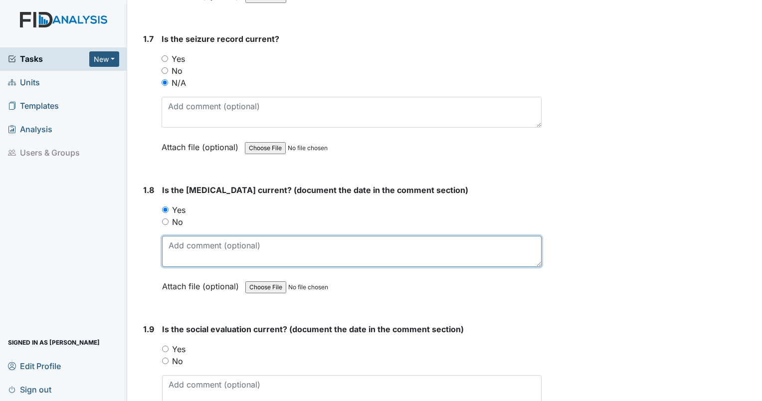
click at [232, 239] on textarea at bounding box center [352, 251] width 380 height 31
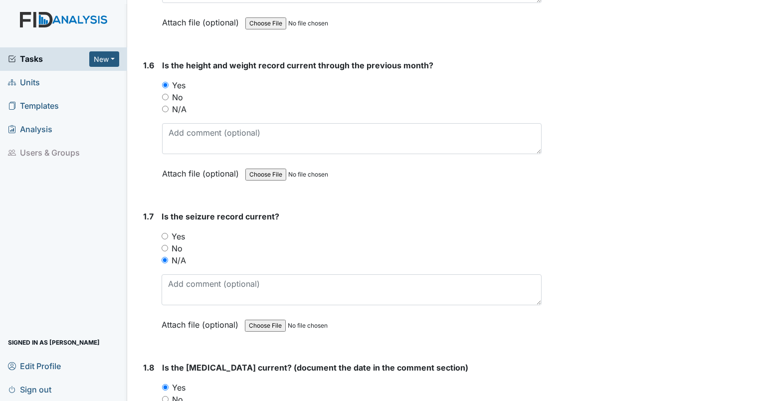
scroll to position [948, 0]
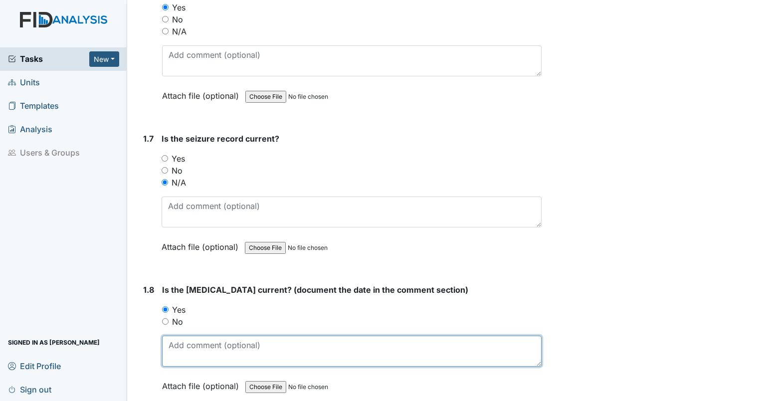
click at [187, 357] on textarea at bounding box center [352, 351] width 380 height 31
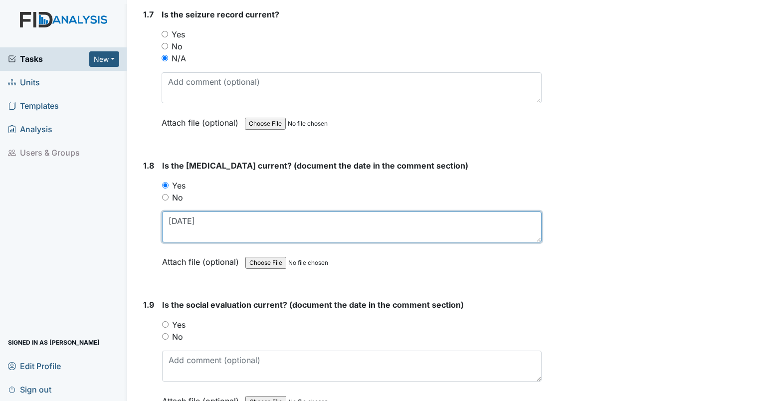
scroll to position [1098, 0]
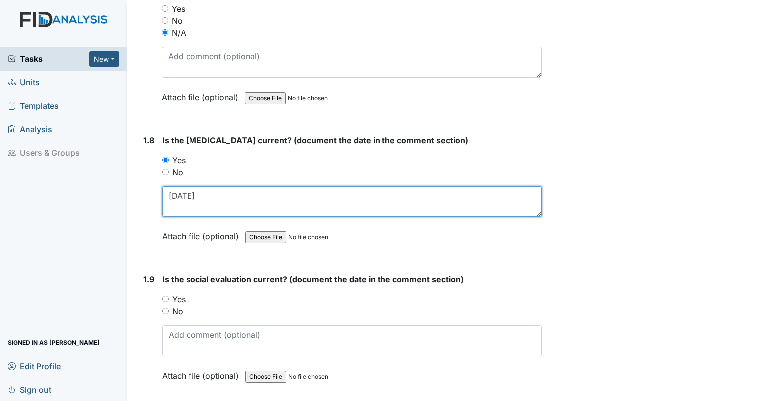
type textarea "8/21/2019"
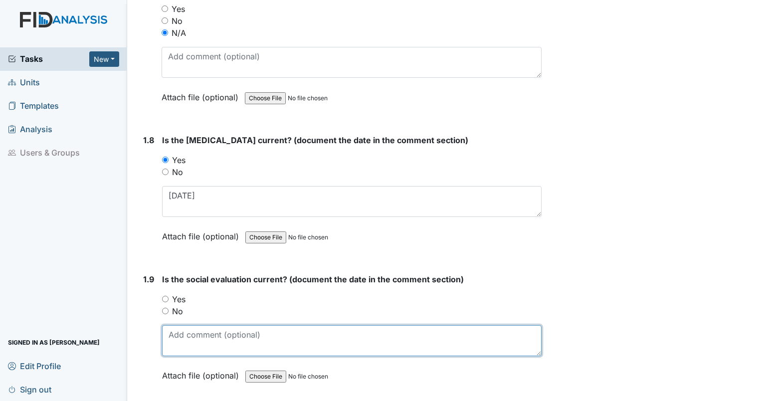
click at [184, 341] on textarea at bounding box center [352, 340] width 380 height 31
click at [185, 337] on textarea at bounding box center [352, 340] width 380 height 31
type textarea "1/7/2020"
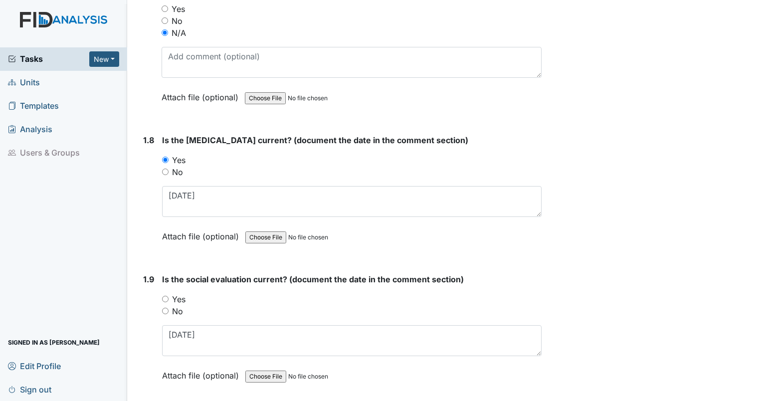
click at [168, 296] on input "Yes" at bounding box center [165, 299] width 6 height 6
click at [166, 298] on div "Yes" at bounding box center [352, 299] width 380 height 12
click at [166, 296] on input "Yes" at bounding box center [165, 299] width 6 height 6
radio input "true"
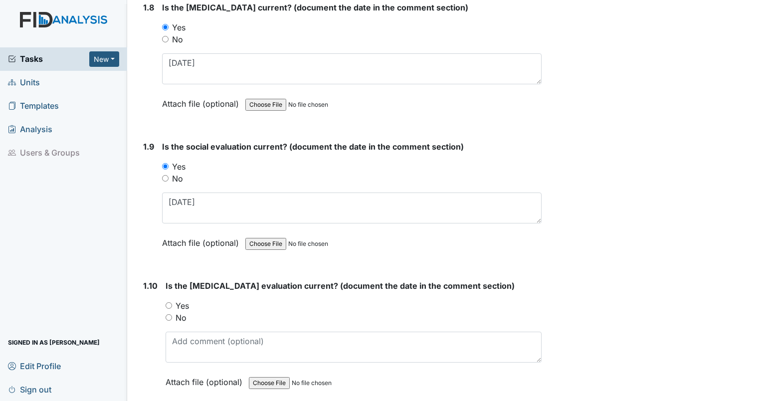
scroll to position [1247, 0]
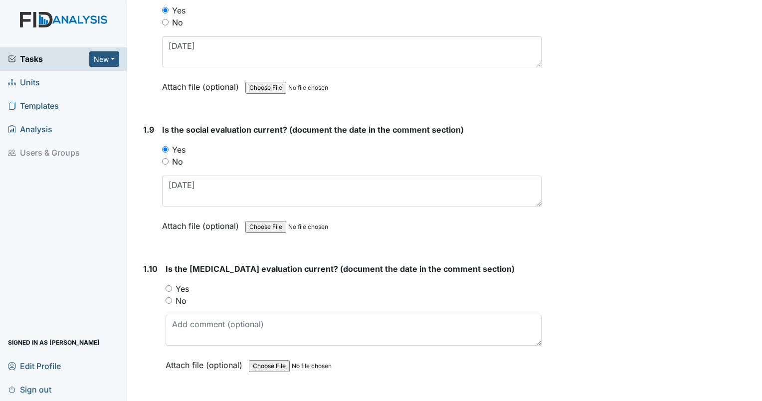
click at [170, 285] on input "Yes" at bounding box center [169, 288] width 6 height 6
radio input "true"
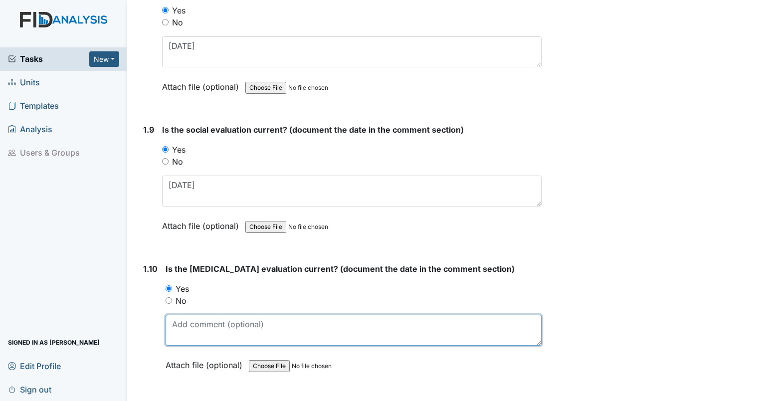
click at [184, 322] on textarea at bounding box center [354, 330] width 376 height 31
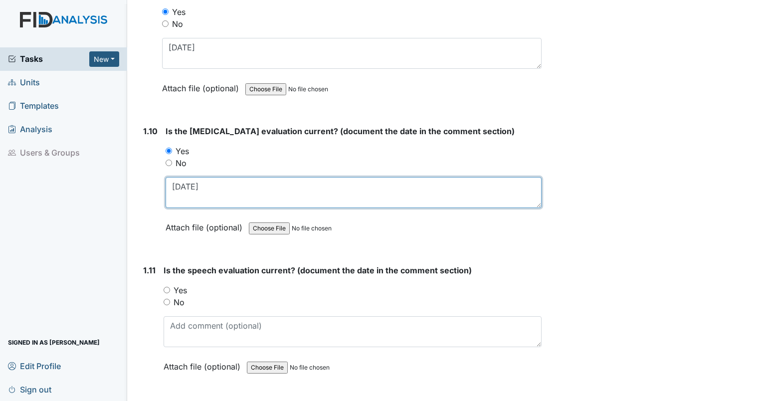
scroll to position [1397, 0]
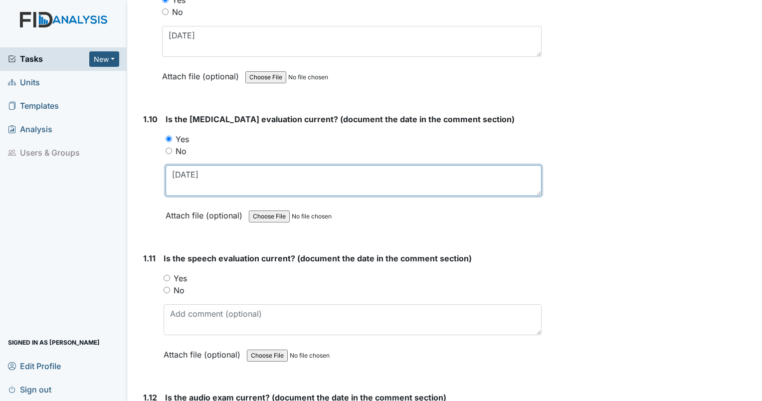
type textarea "1/15/21"
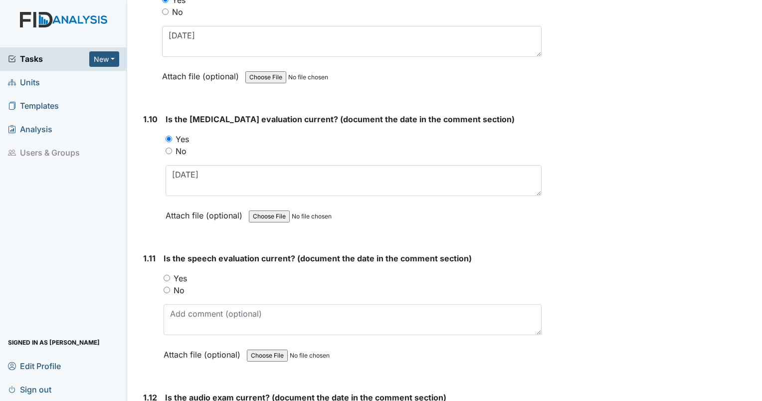
click at [168, 275] on input "Yes" at bounding box center [167, 278] width 6 height 6
radio input "true"
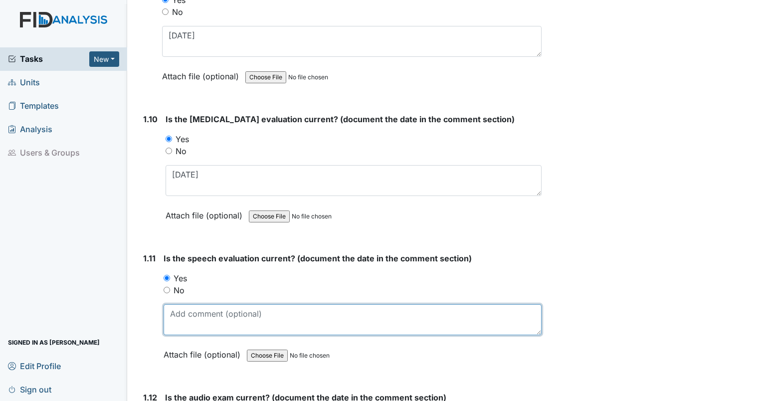
click at [186, 326] on textarea at bounding box center [353, 319] width 378 height 31
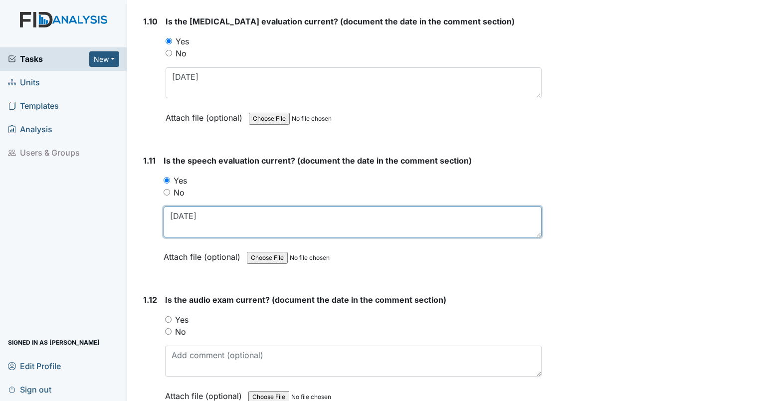
scroll to position [1547, 0]
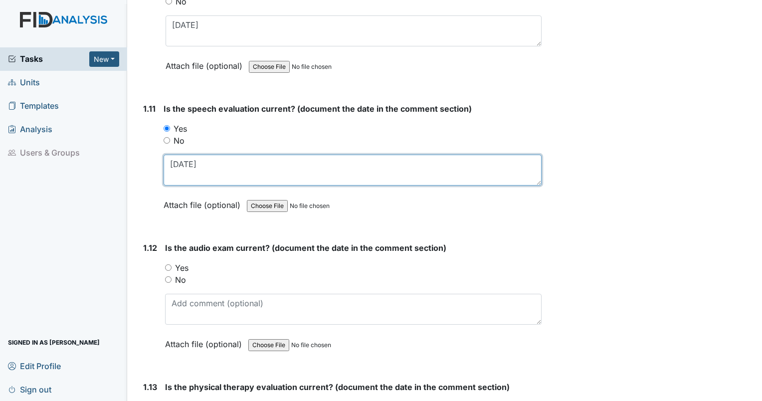
type textarea "2/13/20"
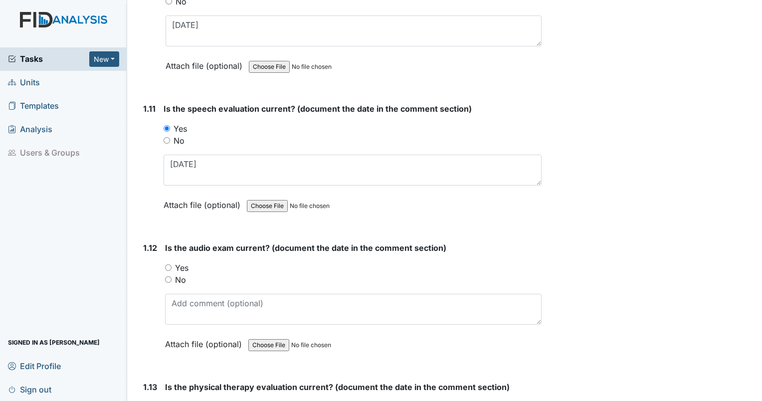
click at [168, 276] on input "No" at bounding box center [168, 279] width 6 height 6
radio input "true"
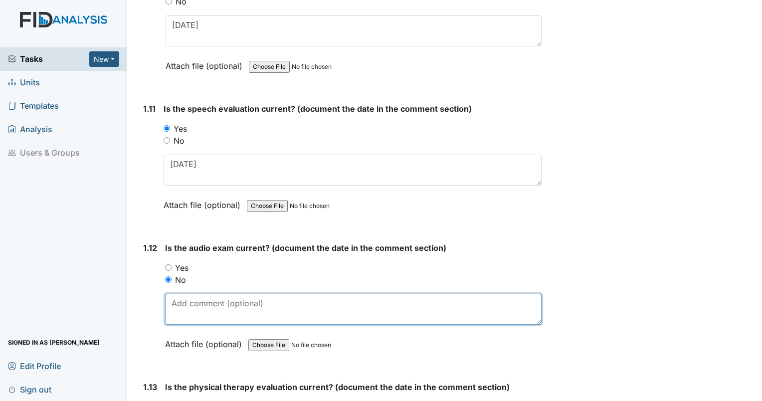
click at [202, 315] on textarea at bounding box center [353, 309] width 377 height 31
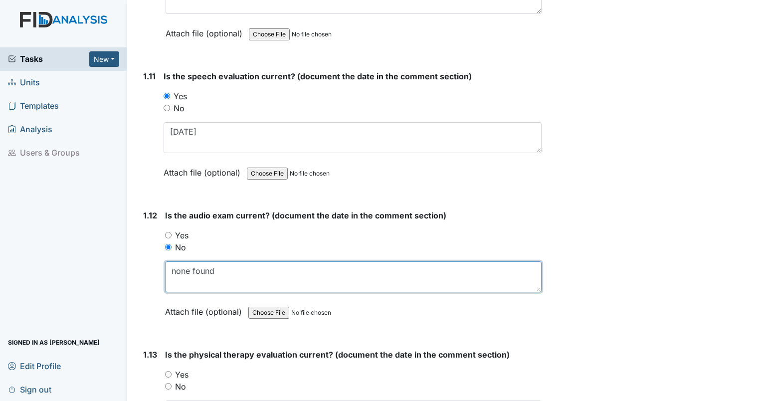
scroll to position [1597, 0]
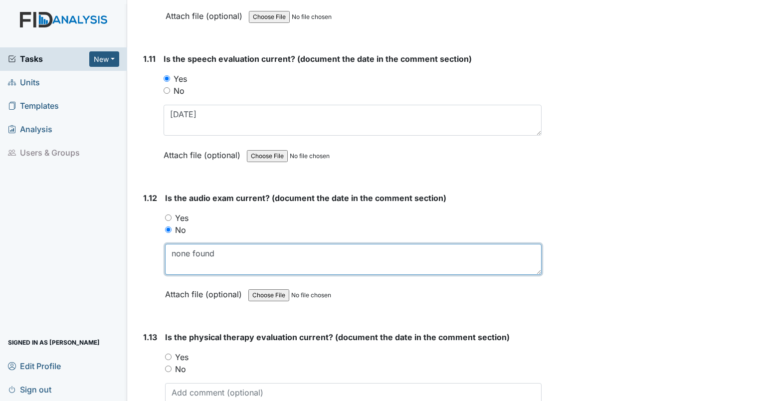
type textarea "none found"
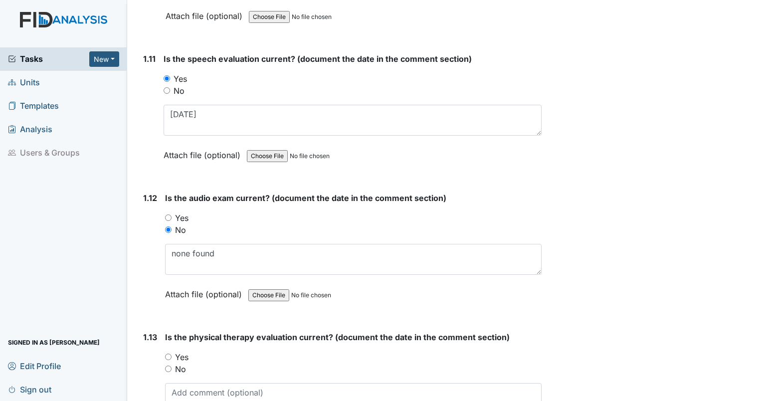
click at [168, 366] on input "No" at bounding box center [168, 369] width 6 height 6
radio input "true"
click at [178, 375] on div "Is the physical therapy evaluation current? (document the date in the comment s…" at bounding box center [353, 388] width 377 height 115
click at [178, 383] on textarea at bounding box center [353, 398] width 377 height 31
click at [178, 387] on textarea at bounding box center [353, 398] width 377 height 31
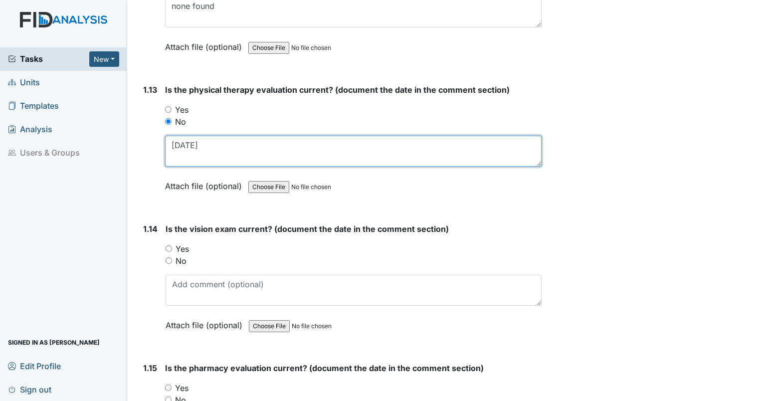
scroll to position [1846, 0]
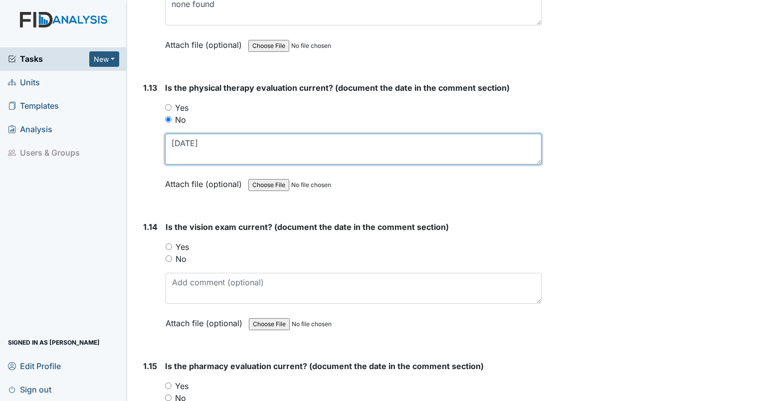
type textarea "9/5/23"
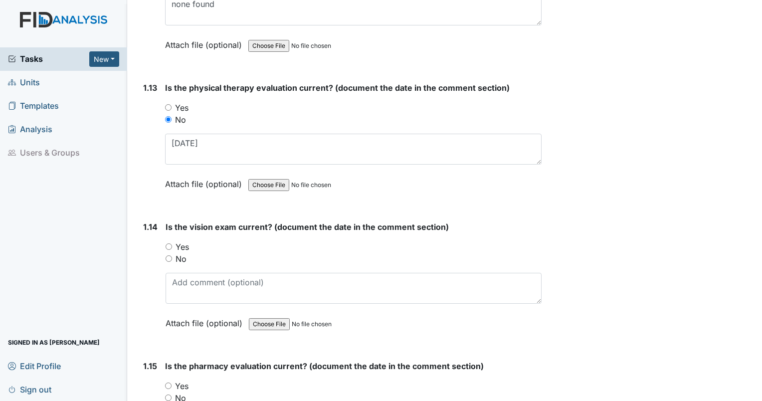
click at [168, 255] on input "No" at bounding box center [169, 258] width 6 height 6
radio input "true"
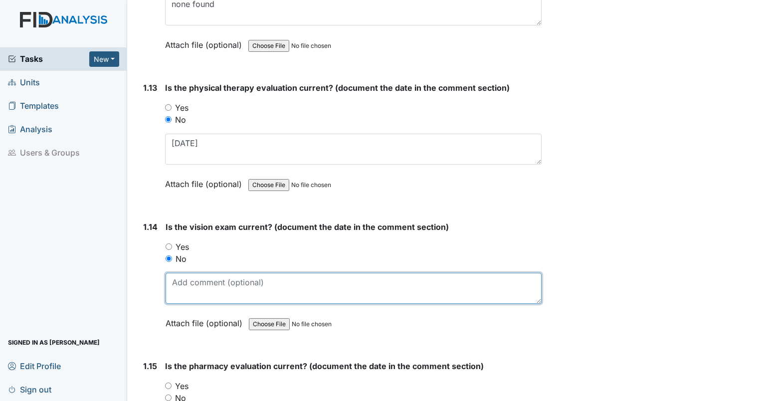
click at [196, 290] on textarea at bounding box center [354, 288] width 376 height 31
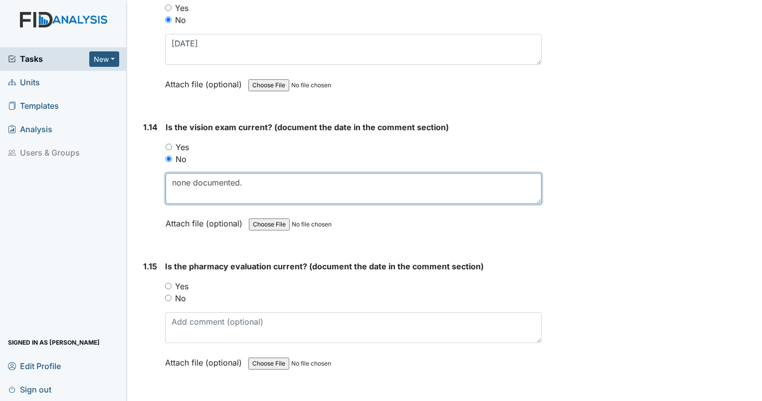
scroll to position [1996, 0]
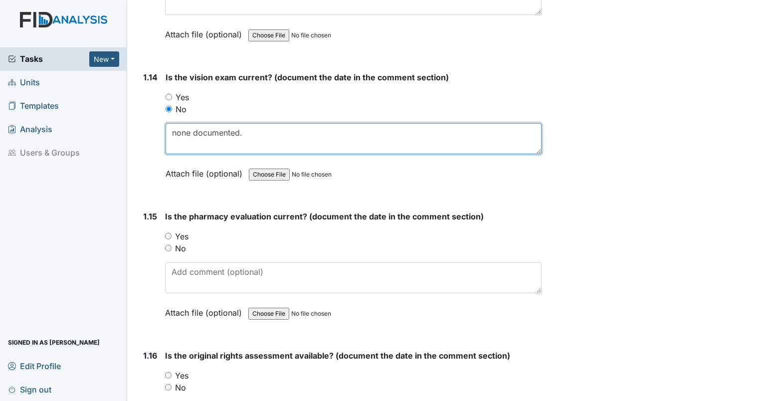
type textarea "none documented."
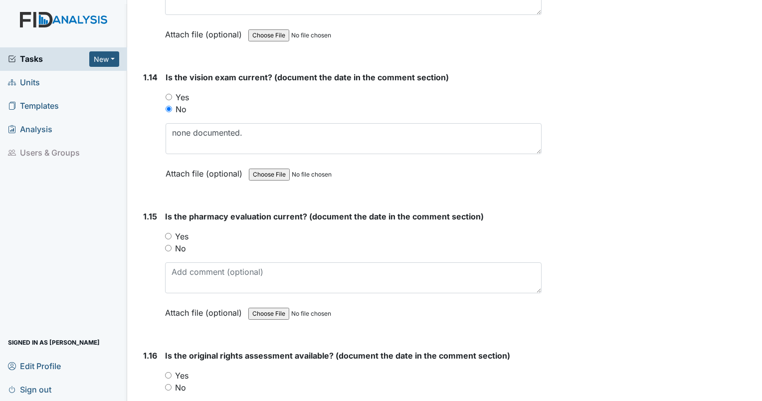
click at [169, 245] on input "No" at bounding box center [168, 248] width 6 height 6
radio input "true"
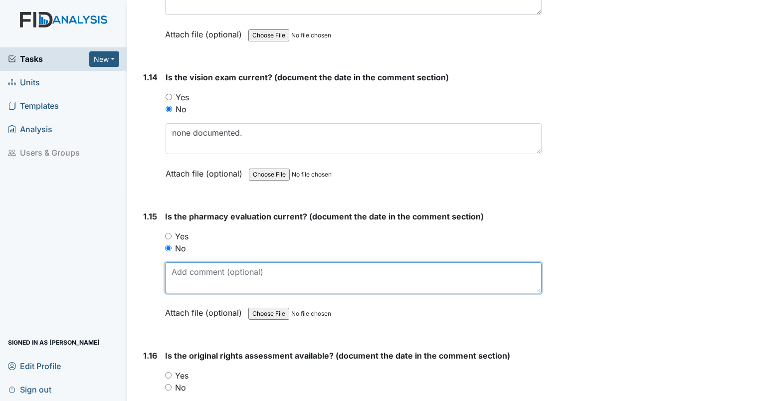
click at [177, 262] on textarea at bounding box center [353, 277] width 377 height 31
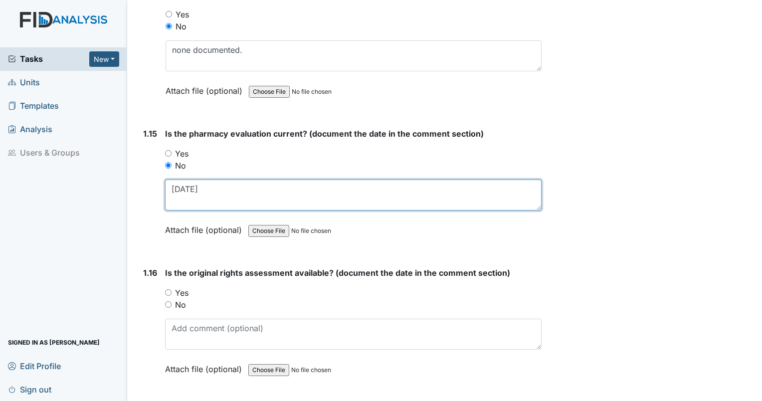
scroll to position [2096, 0]
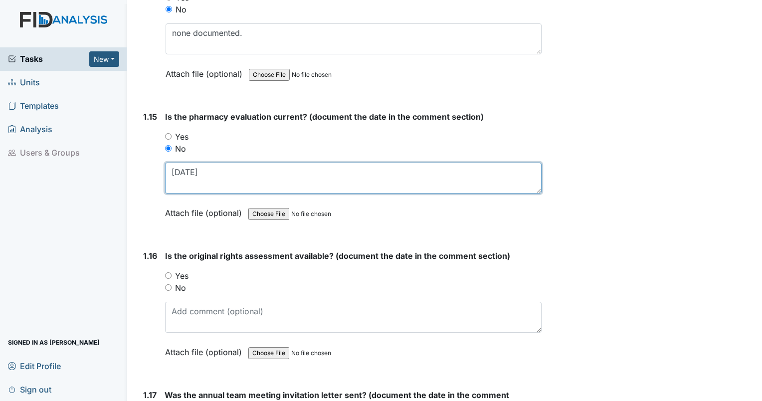
type textarea "7/8/2021"
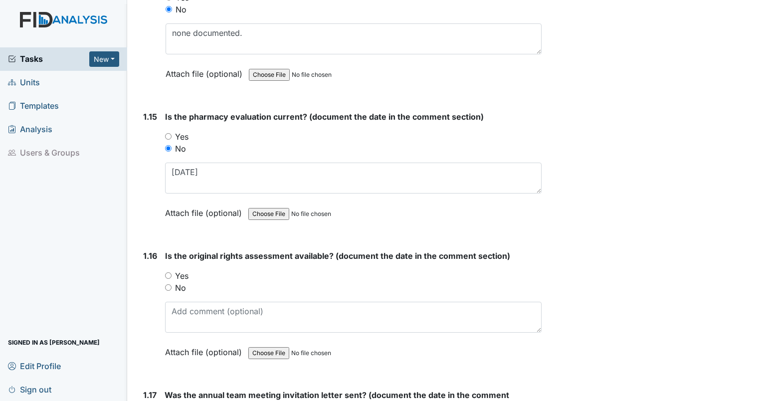
click at [166, 272] on input "Yes" at bounding box center [168, 275] width 6 height 6
radio input "true"
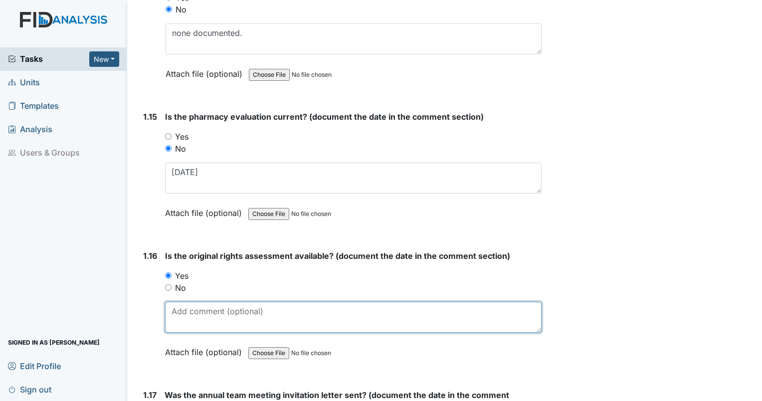
click at [190, 313] on textarea at bounding box center [353, 317] width 377 height 31
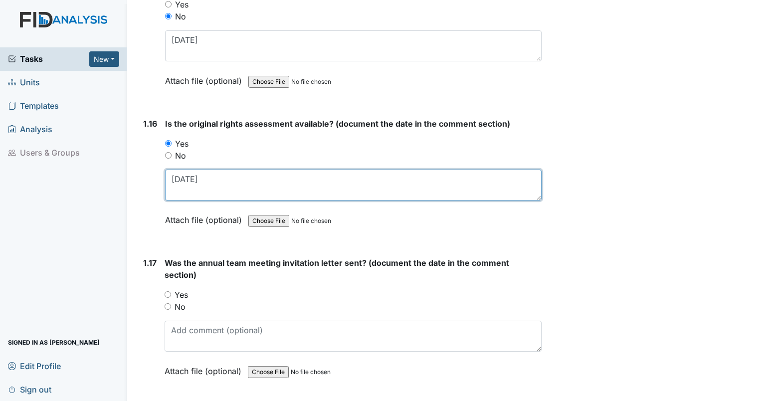
scroll to position [2245, 0]
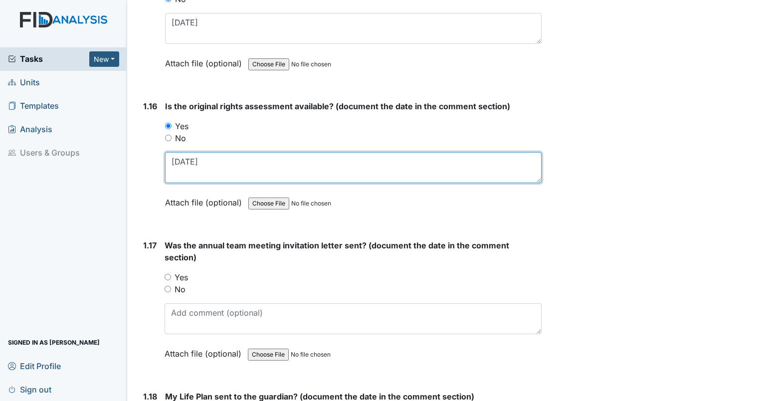
type textarea "1/9/20"
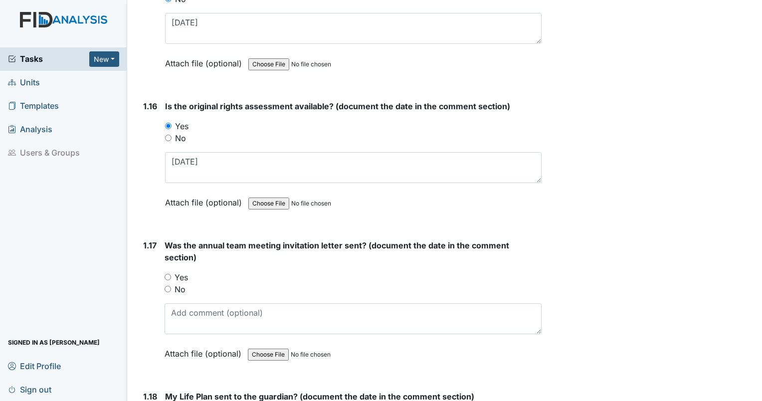
click at [167, 274] on input "Yes" at bounding box center [168, 277] width 6 height 6
radio input "true"
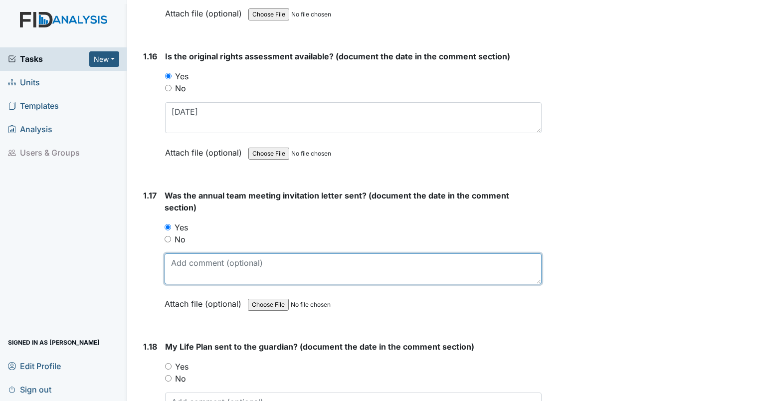
click at [194, 263] on textarea at bounding box center [353, 268] width 377 height 31
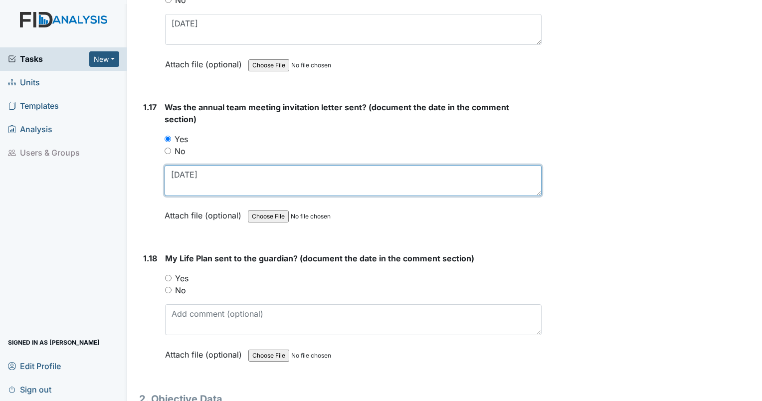
scroll to position [2395, 0]
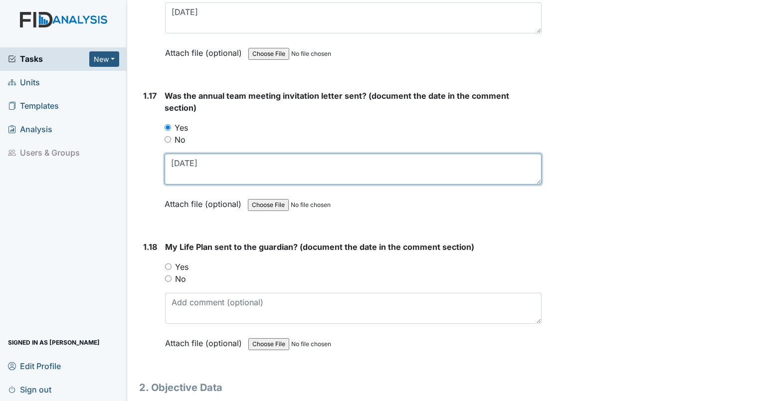
type textarea "9/11/25"
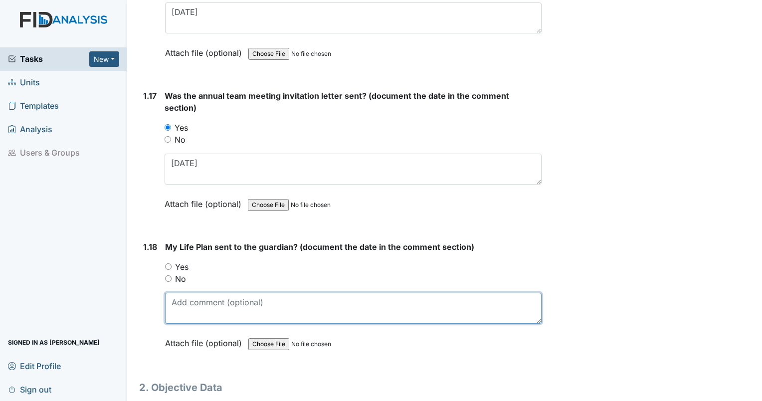
click at [220, 310] on textarea at bounding box center [353, 308] width 377 height 31
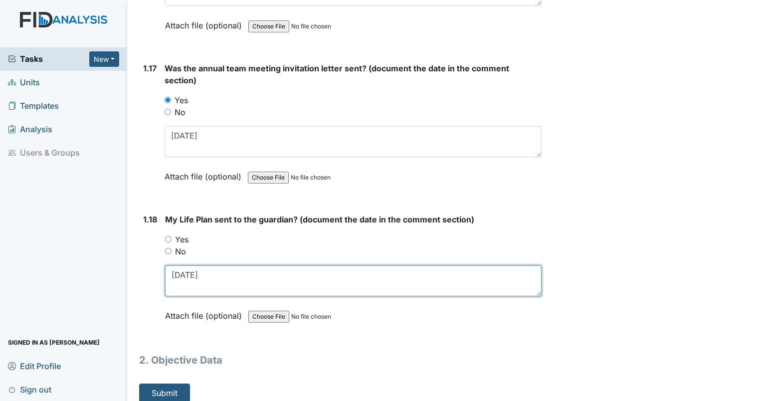
type textarea "7/24/25"
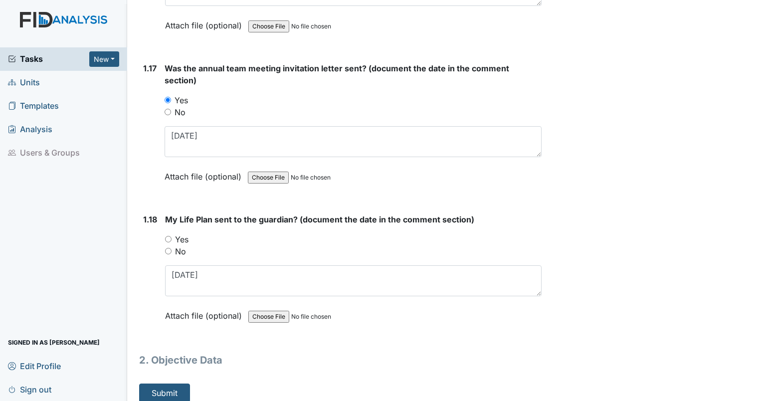
click at [165, 236] on input "Yes" at bounding box center [168, 239] width 6 height 6
click at [168, 236] on input "Yes" at bounding box center [168, 239] width 6 height 6
radio input "true"
click at [163, 387] on button "Submit" at bounding box center [164, 393] width 51 height 19
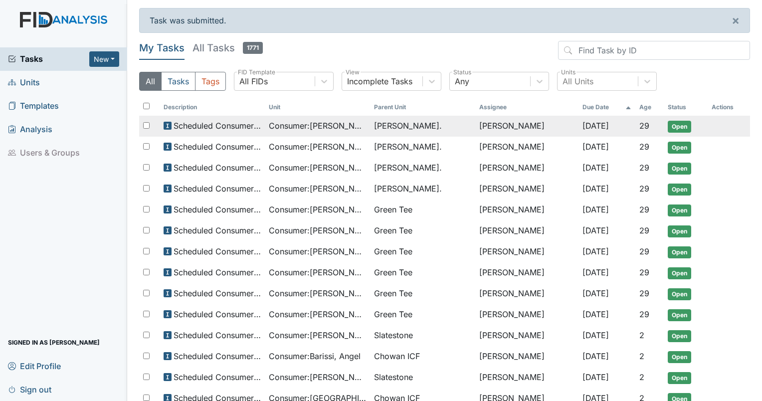
click at [320, 120] on span "Consumer : [PERSON_NAME]" at bounding box center [317, 126] width 97 height 12
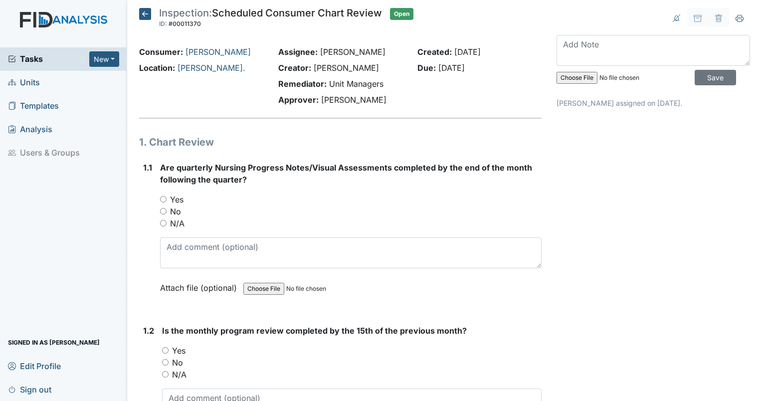
click at [165, 351] on input "Yes" at bounding box center [165, 350] width 6 height 6
radio input "true"
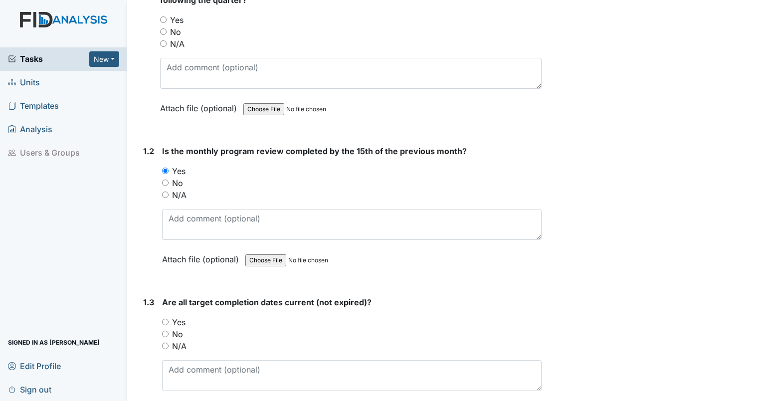
scroll to position [200, 0]
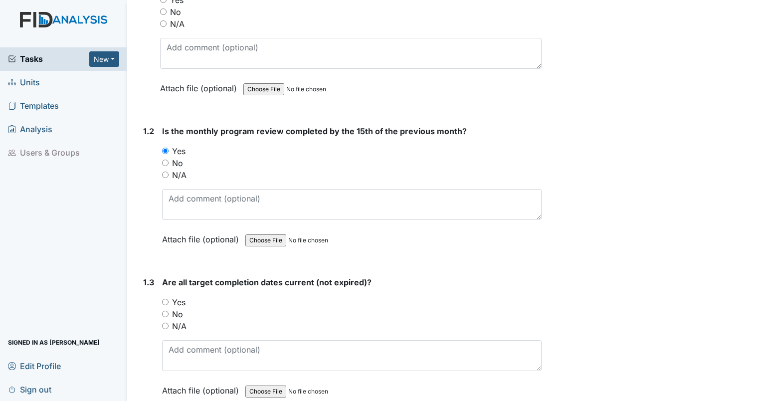
click at [162, 301] on input "Yes" at bounding box center [165, 302] width 6 height 6
radio input "true"
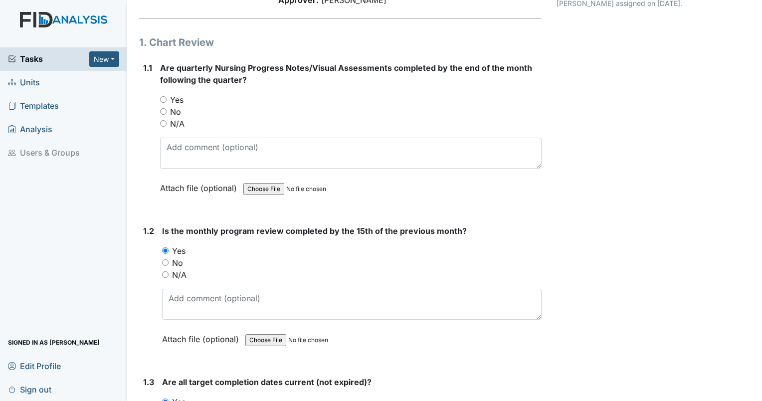
scroll to position [0, 0]
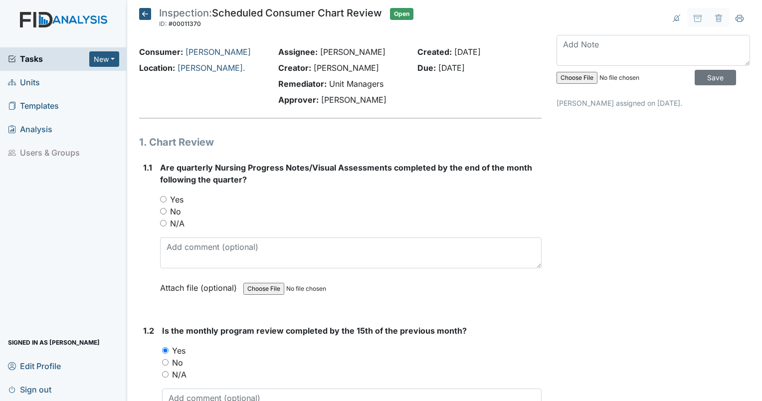
click at [163, 196] on input "Yes" at bounding box center [163, 199] width 6 height 6
radio input "true"
click at [24, 57] on span "Tasks" at bounding box center [48, 59] width 81 height 12
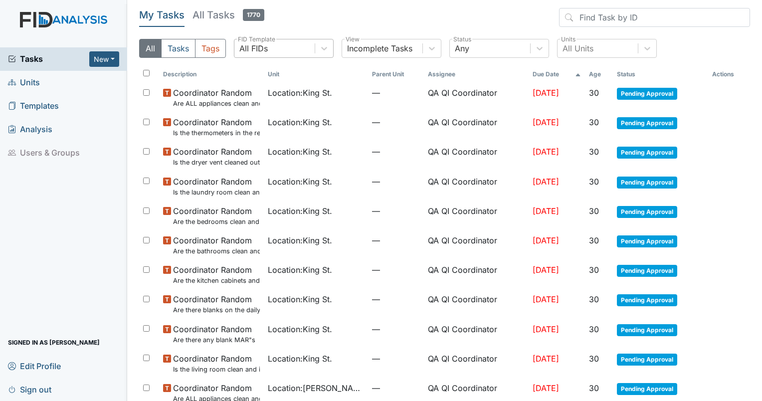
click at [269, 48] on div "All FIDs" at bounding box center [275, 48] width 80 height 18
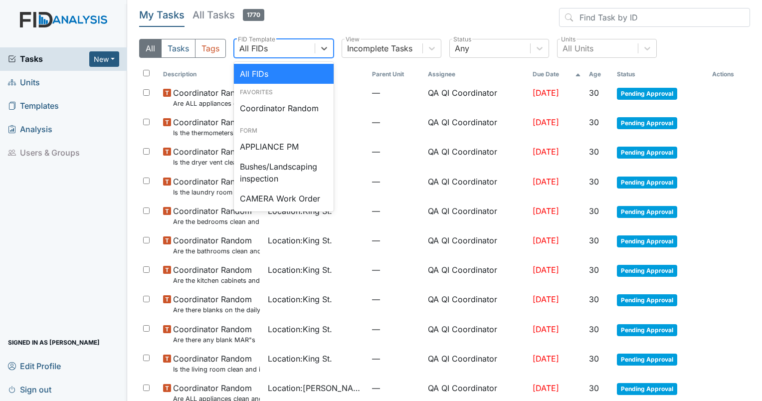
type input "au"
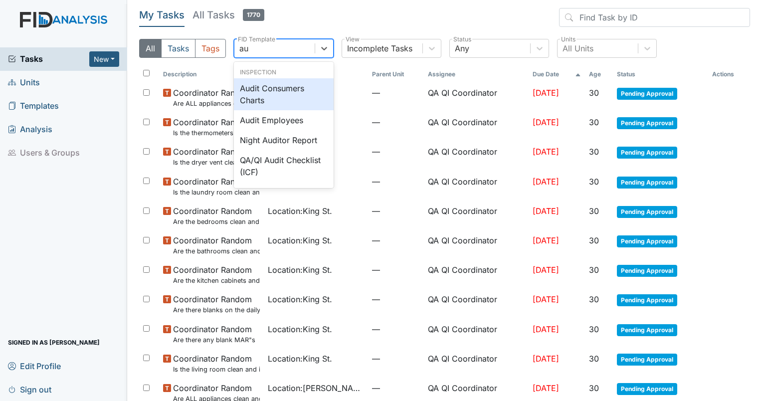
click at [283, 91] on div "Audit Consumers Charts" at bounding box center [284, 94] width 100 height 32
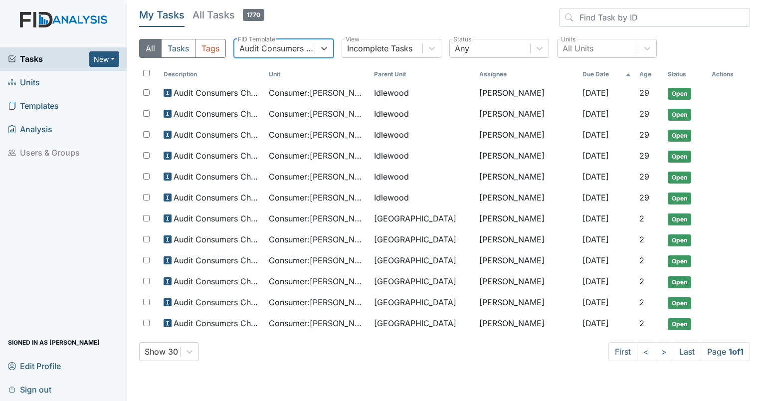
click at [288, 48] on div "Audit Consumers Charts" at bounding box center [277, 48] width 76 height 12
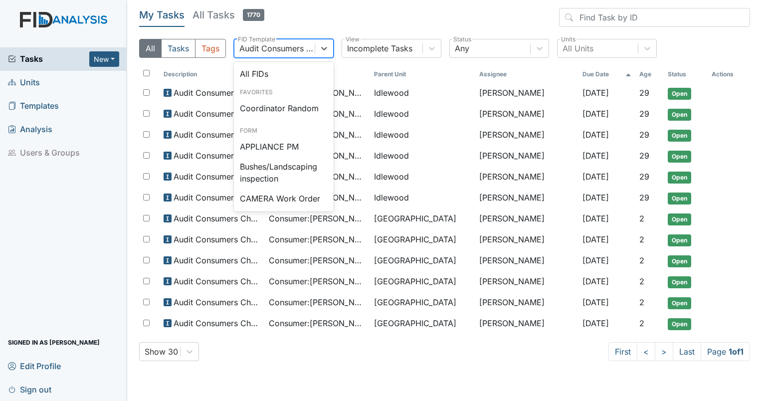
scroll to position [513, 0]
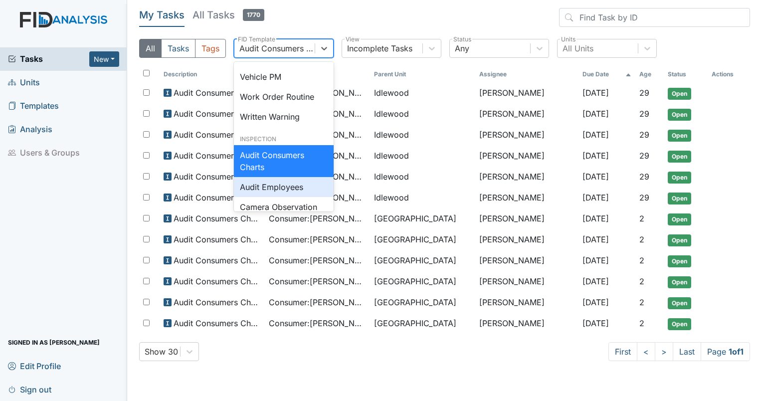
click at [279, 197] on div "Audit Employees" at bounding box center [284, 187] width 100 height 20
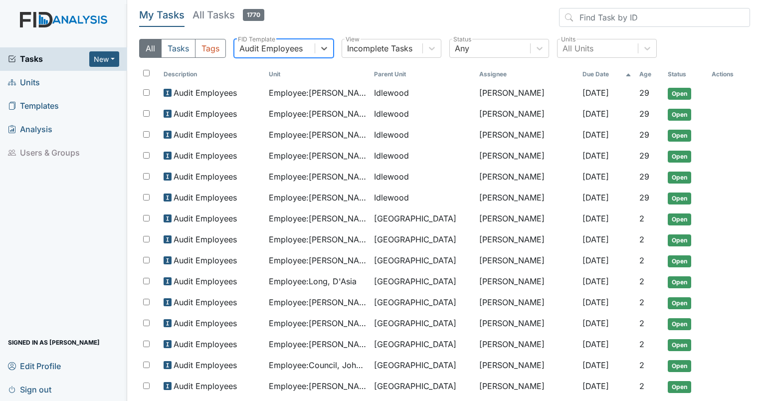
click at [293, 42] on div "Audit Employees" at bounding box center [270, 48] width 63 height 12
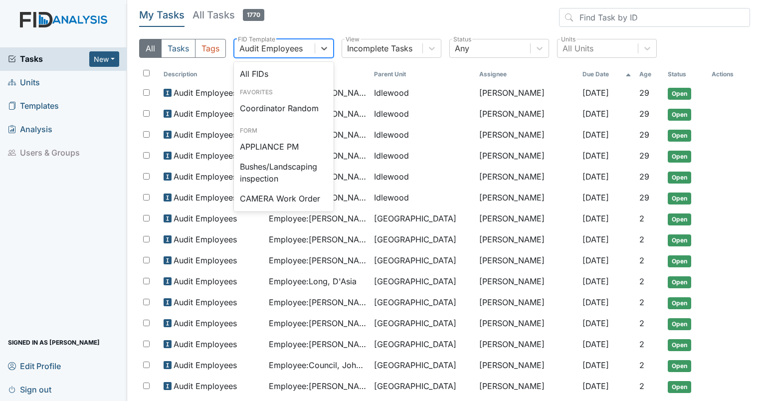
scroll to position [529, 0]
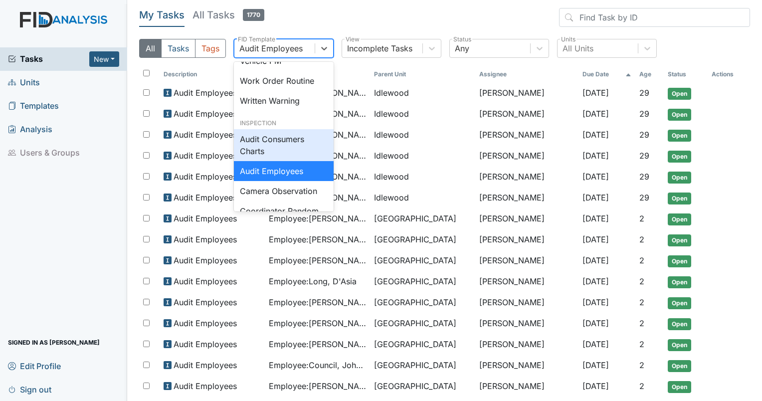
click at [273, 161] on div "Audit Consumers Charts" at bounding box center [284, 145] width 100 height 32
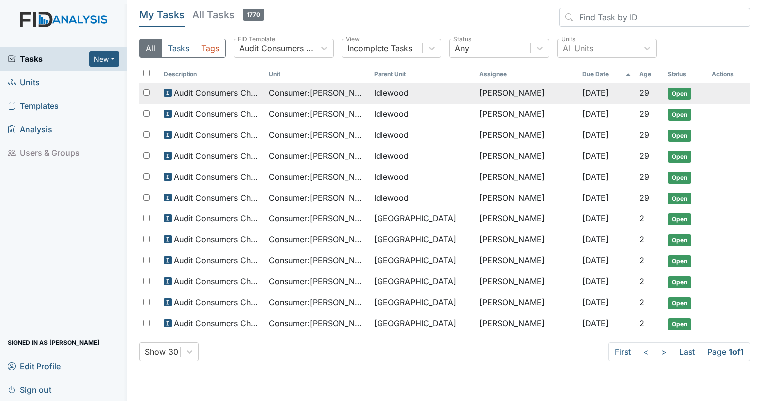
click at [304, 96] on span "Consumer : [PERSON_NAME]" at bounding box center [317, 93] width 97 height 12
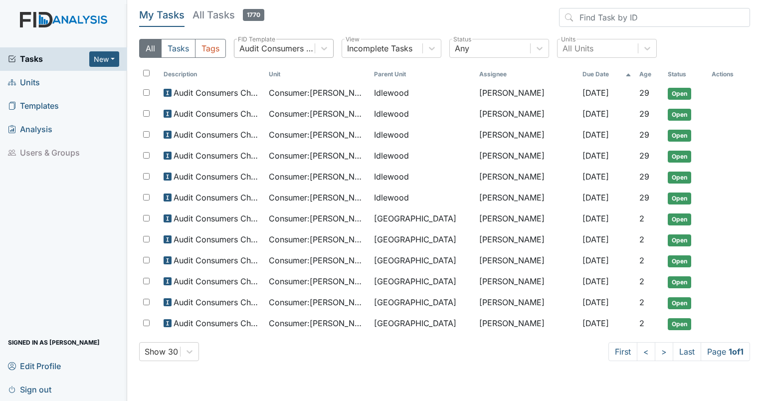
click at [285, 41] on div "Audit Consumers Charts" at bounding box center [275, 48] width 80 height 18
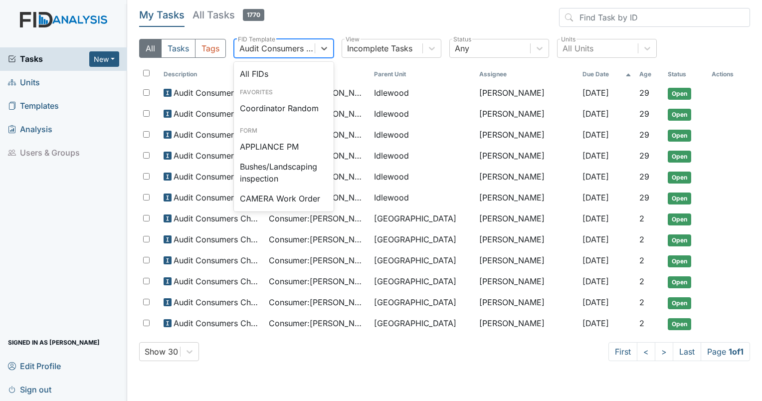
scroll to position [513, 0]
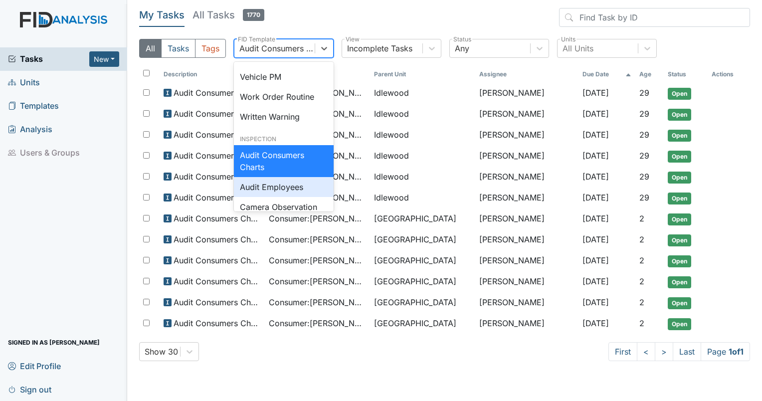
click at [276, 197] on div "Audit Employees" at bounding box center [284, 187] width 100 height 20
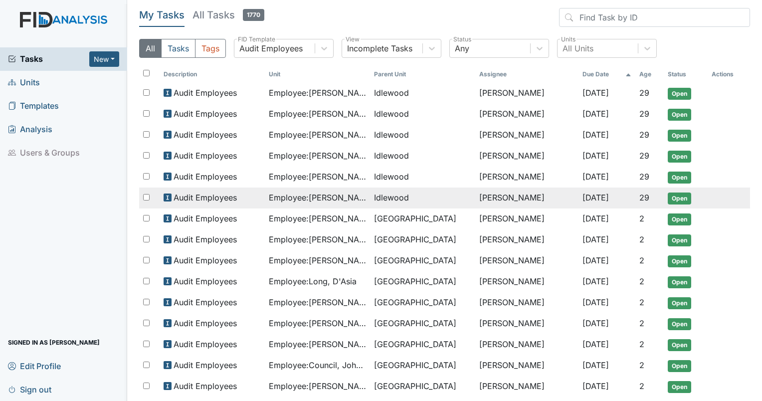
click at [412, 192] on span "Idlewood" at bounding box center [422, 198] width 97 height 12
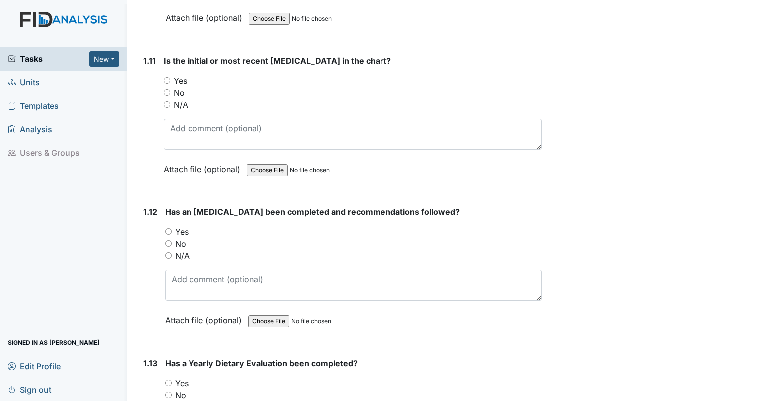
scroll to position [1647, 0]
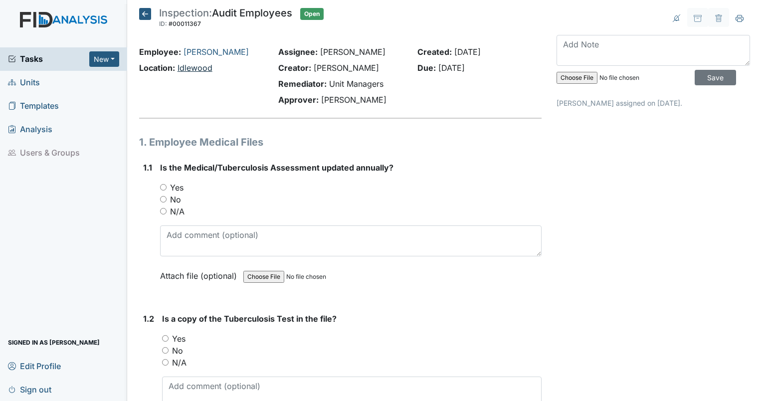
click at [199, 68] on link "Idlewood" at bounding box center [195, 68] width 35 height 10
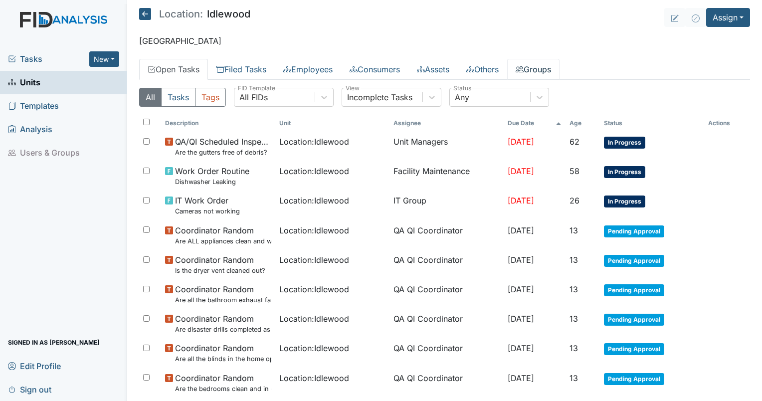
click at [548, 68] on link "Groups" at bounding box center [533, 69] width 52 height 21
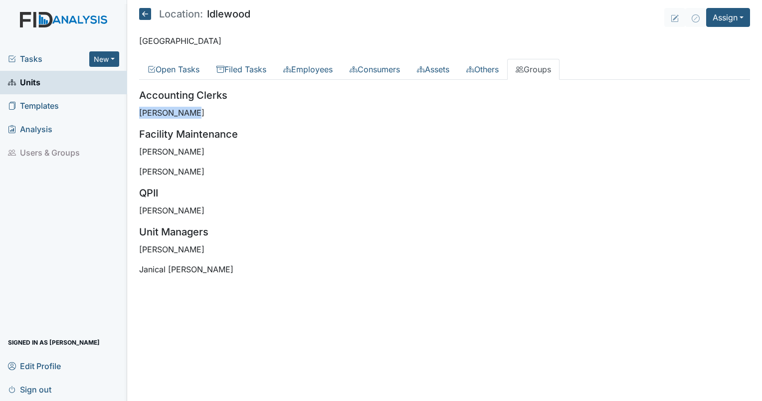
drag, startPoint x: 140, startPoint y: 115, endPoint x: 207, endPoint y: 115, distance: 66.4
click at [207, 115] on p "[PERSON_NAME]" at bounding box center [444, 113] width 611 height 12
drag, startPoint x: 207, startPoint y: 115, endPoint x: 201, endPoint y: 118, distance: 6.9
click at [201, 118] on div "Accounting Clerks [PERSON_NAME] Facility Maintenance [PERSON_NAME] [PERSON_NAME…" at bounding box center [444, 182] width 611 height 188
click at [198, 114] on p "[PERSON_NAME]" at bounding box center [444, 113] width 611 height 12
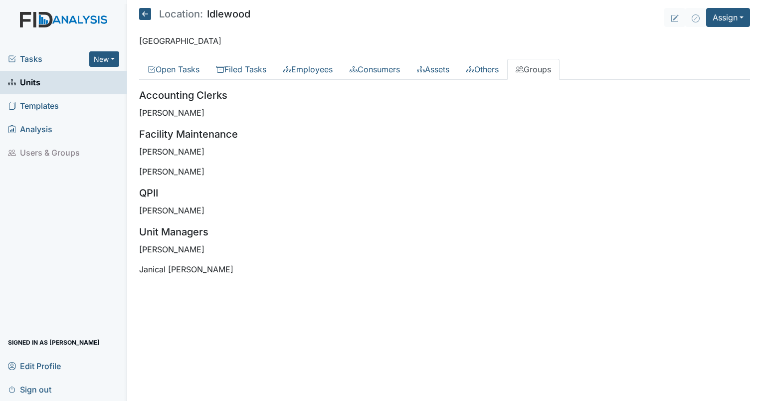
click at [154, 315] on main "Location: [GEOGRAPHIC_DATA] Assign Assign Form Assign Inspection Assign Documen…" at bounding box center [444, 200] width 635 height 401
drag, startPoint x: 154, startPoint y: 315, endPoint x: 221, endPoint y: 336, distance: 69.9
click at [221, 336] on main "Location: [GEOGRAPHIC_DATA] Assign Assign Form Assign Inspection Assign Documen…" at bounding box center [444, 200] width 635 height 401
drag, startPoint x: 139, startPoint y: 267, endPoint x: 226, endPoint y: 262, distance: 87.0
click at [226, 263] on p "Janical [PERSON_NAME]" at bounding box center [444, 269] width 611 height 12
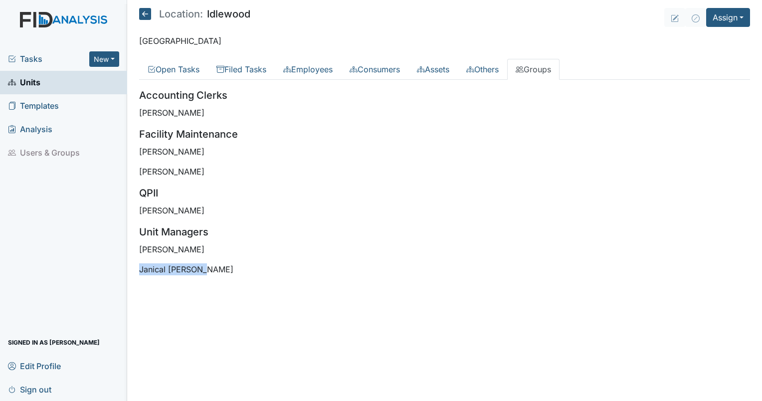
click at [224, 264] on p "Janical [PERSON_NAME]" at bounding box center [444, 269] width 611 height 12
click at [217, 277] on div "All Tasks Tags All FIDs FID Template Incomplete Tasks View Any Status Descripti…" at bounding box center [444, 186] width 611 height 212
drag, startPoint x: 204, startPoint y: 273, endPoint x: 378, endPoint y: 277, distance: 174.2
click at [378, 277] on div "All Tasks Tags All FIDs FID Template Incomplete Tasks View Any Status Descripti…" at bounding box center [444, 186] width 611 height 212
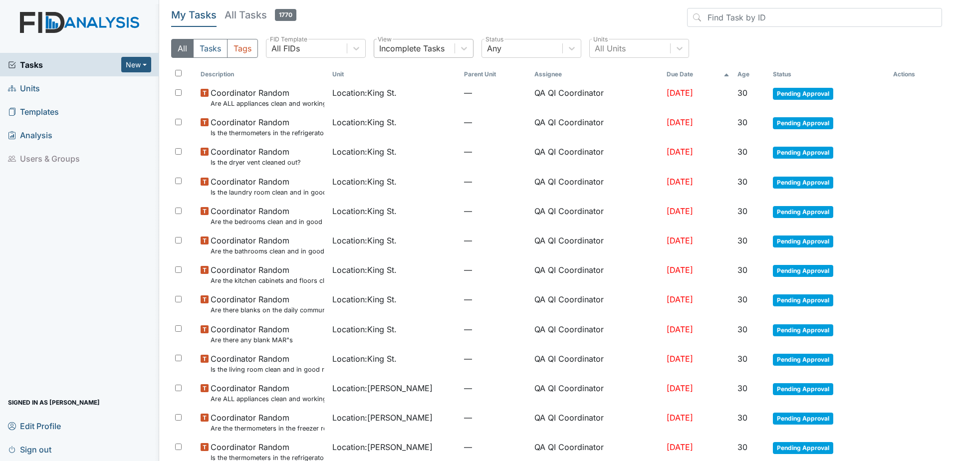
click at [415, 48] on div "Incomplete Tasks" at bounding box center [411, 48] width 65 height 12
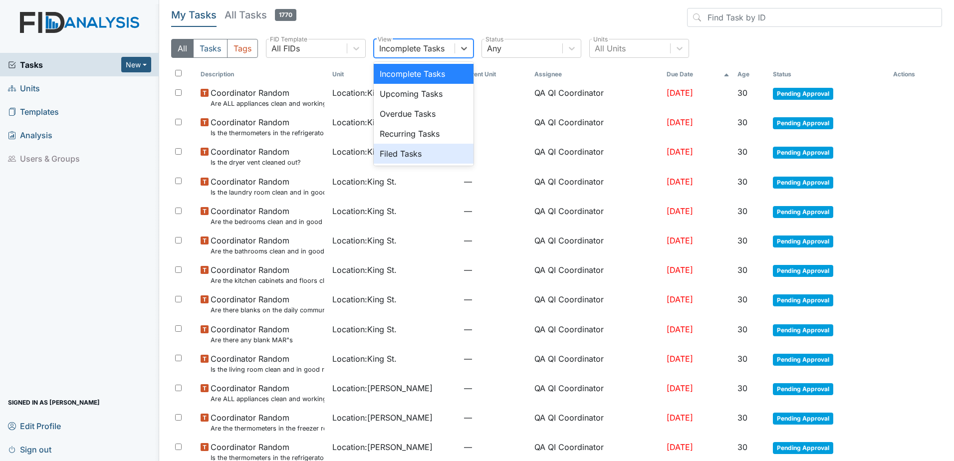
click at [401, 158] on div "Filed Tasks" at bounding box center [424, 154] width 100 height 20
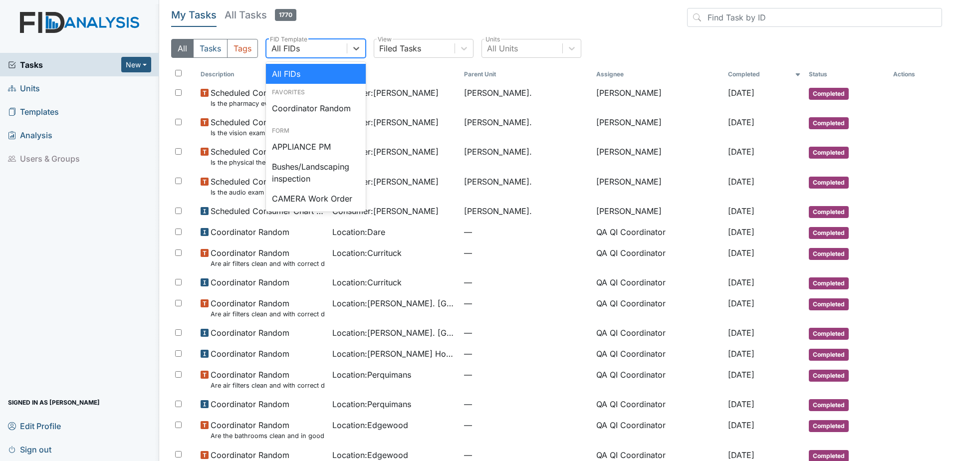
click at [299, 51] on div "All FIDs" at bounding box center [285, 48] width 28 height 12
click at [307, 102] on div "Coordinator Random" at bounding box center [316, 108] width 100 height 20
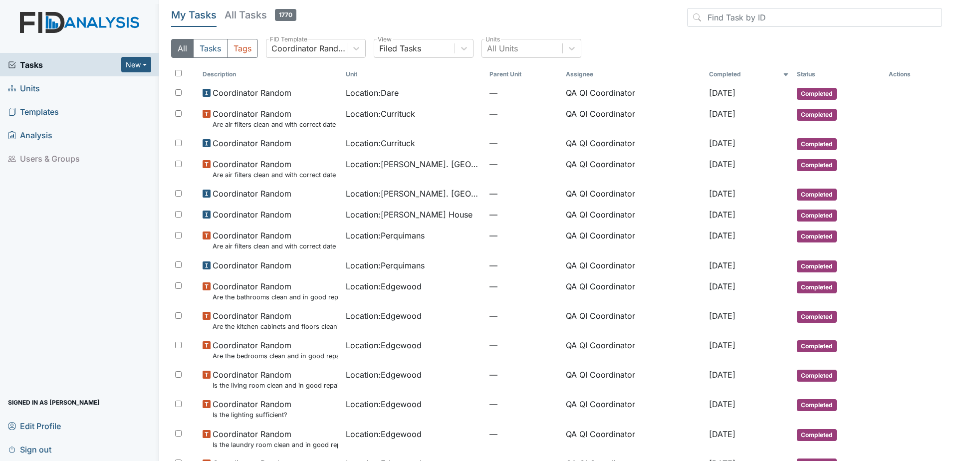
click at [346, 76] on th "Unit" at bounding box center [413, 74] width 143 height 17
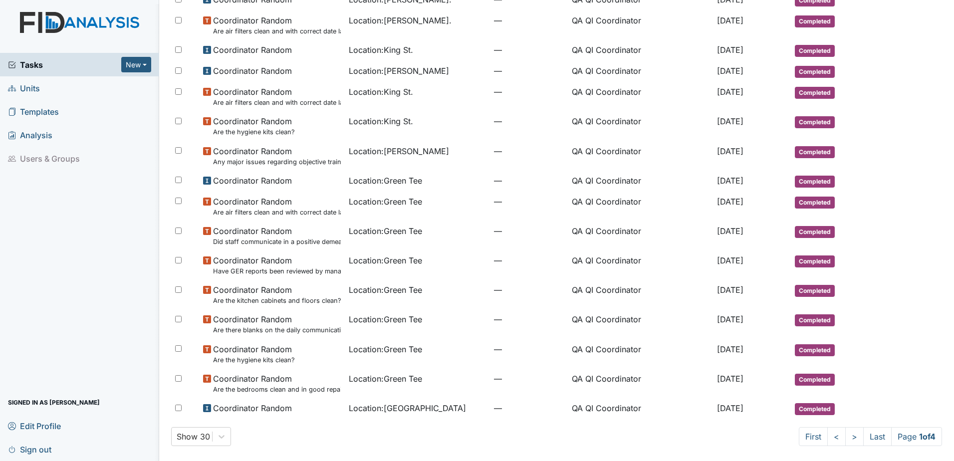
scroll to position [431, 0]
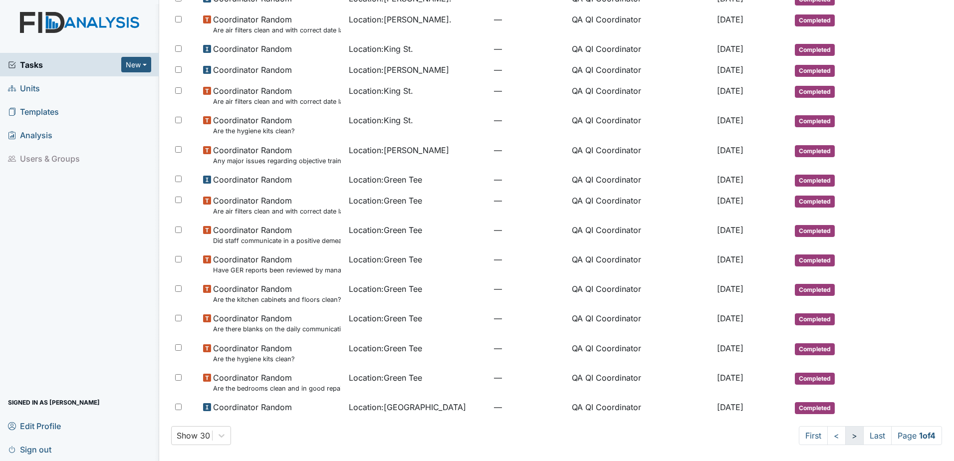
click at [846, 440] on link ">" at bounding box center [854, 435] width 18 height 19
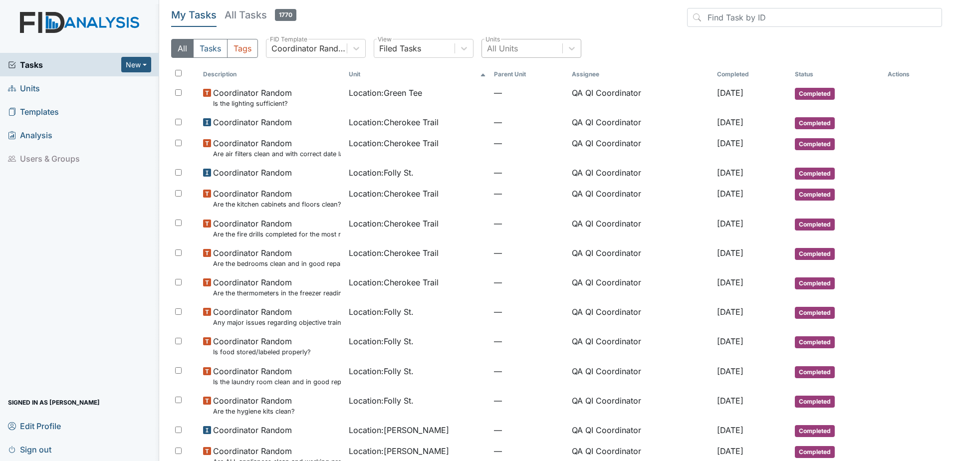
click at [513, 50] on div "All Units" at bounding box center [502, 48] width 31 height 12
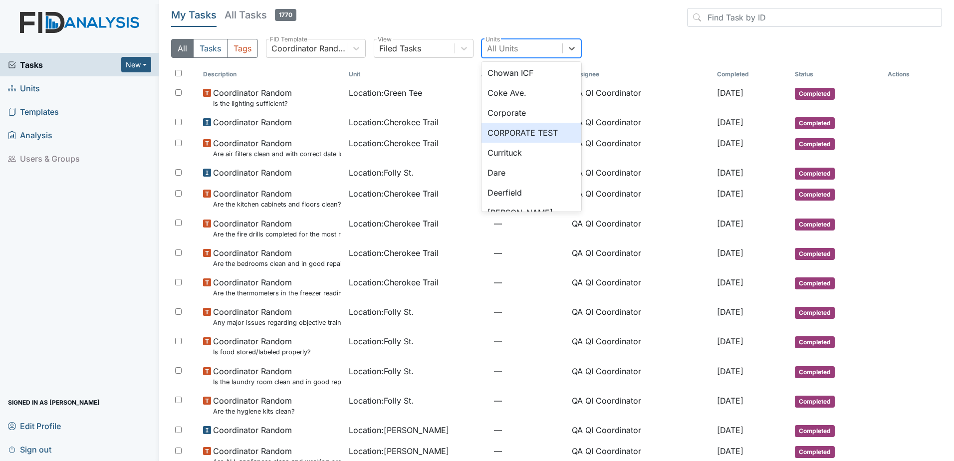
scroll to position [150, 0]
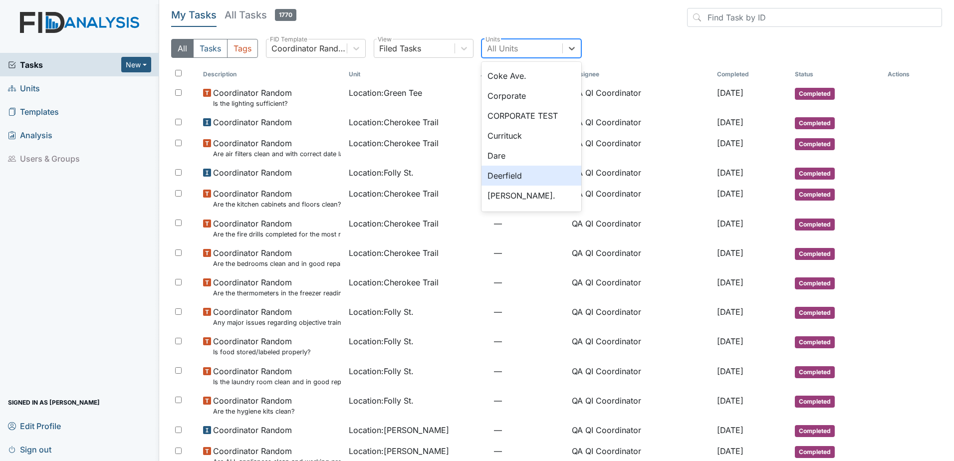
click at [515, 178] on div "Deerfield" at bounding box center [531, 176] width 100 height 20
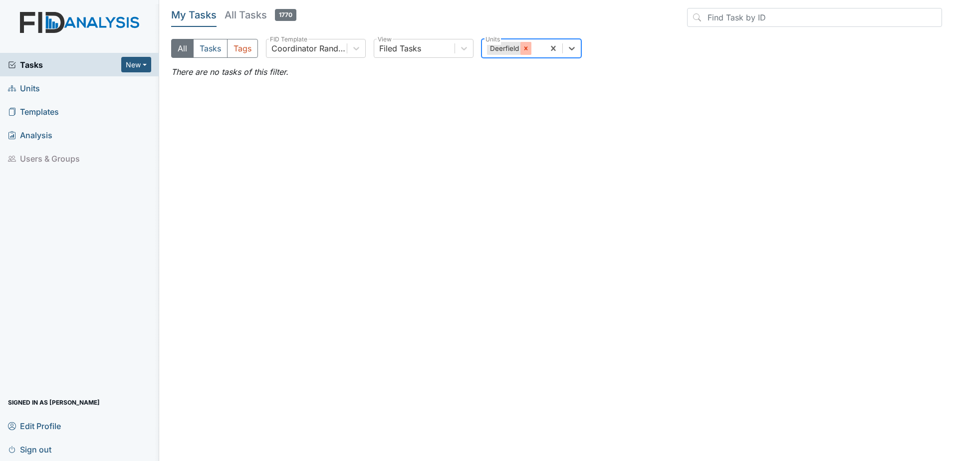
click at [527, 50] on icon at bounding box center [525, 47] width 3 height 3
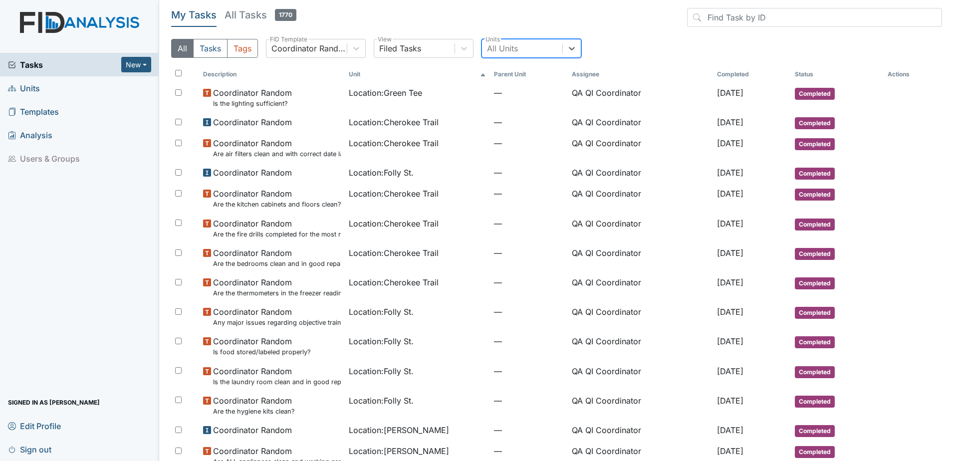
click at [531, 47] on div "All Units" at bounding box center [522, 48] width 80 height 18
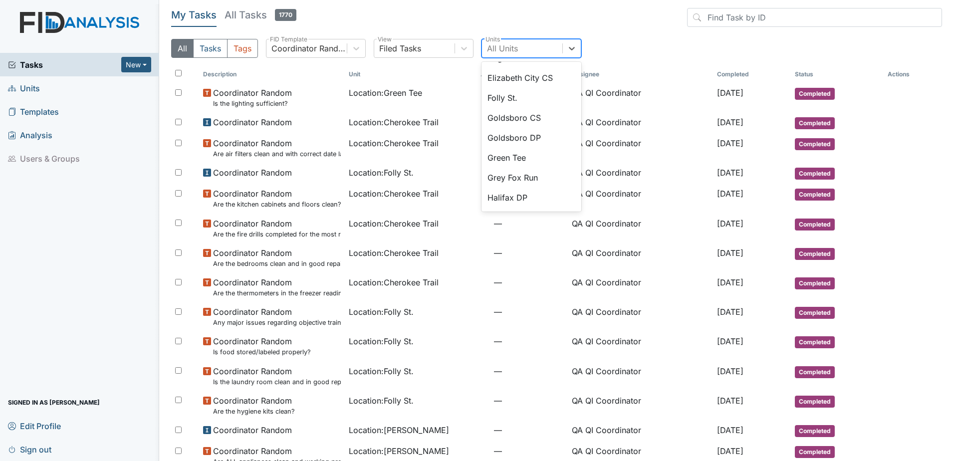
scroll to position [349, 0]
click at [515, 199] on div "Idlewood" at bounding box center [531, 196] width 100 height 20
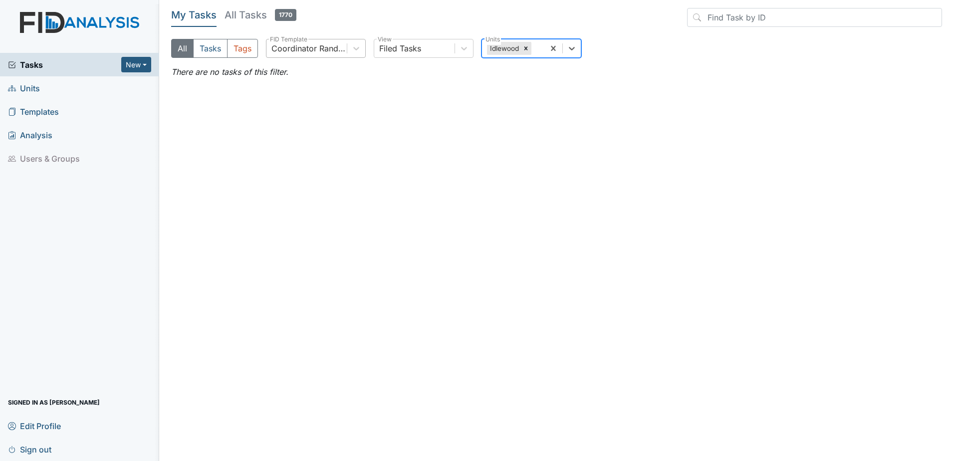
click at [326, 45] on div "Coordinator Random" at bounding box center [309, 48] width 76 height 12
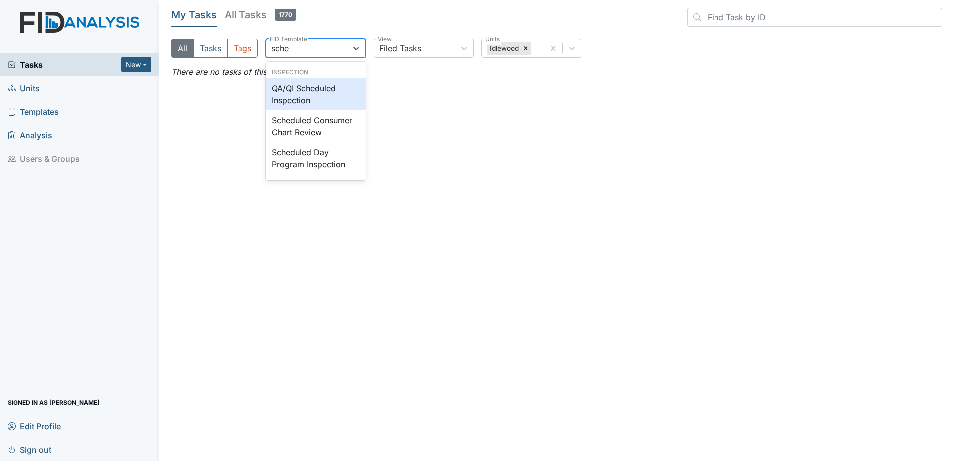
type input "sched"
click at [312, 106] on div "QA/QI Scheduled Inspection" at bounding box center [316, 94] width 100 height 32
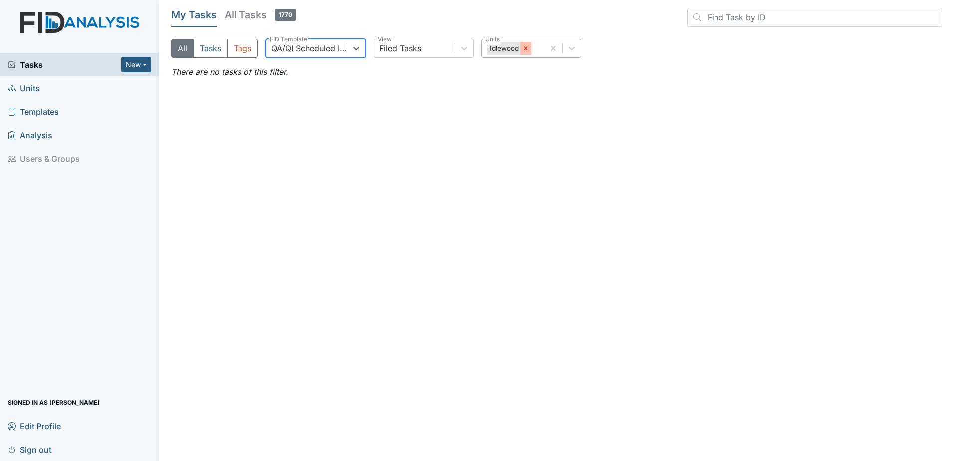
click at [522, 49] on div at bounding box center [525, 48] width 11 height 13
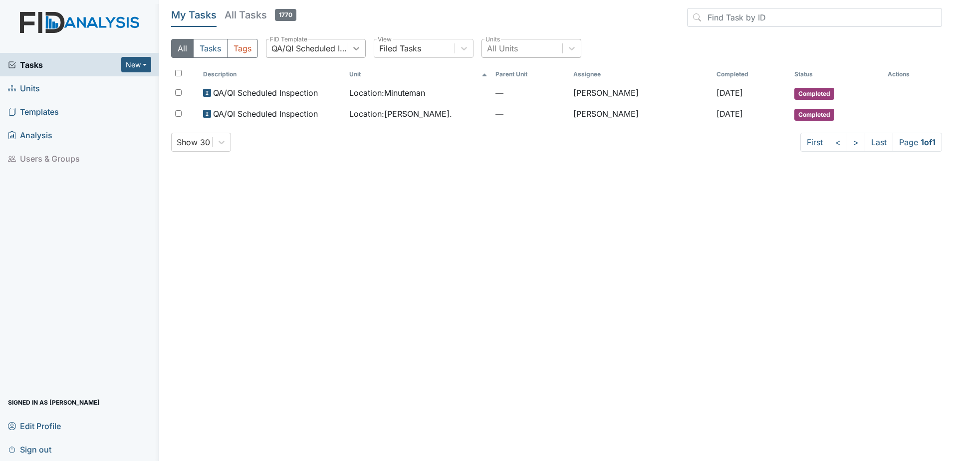
click at [349, 55] on div at bounding box center [356, 48] width 18 height 18
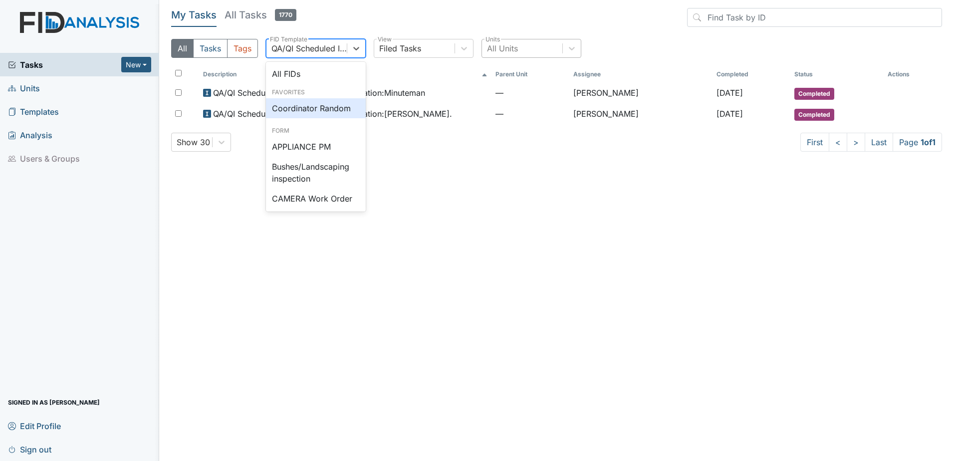
click at [318, 109] on div "Coordinator Random" at bounding box center [316, 108] width 100 height 20
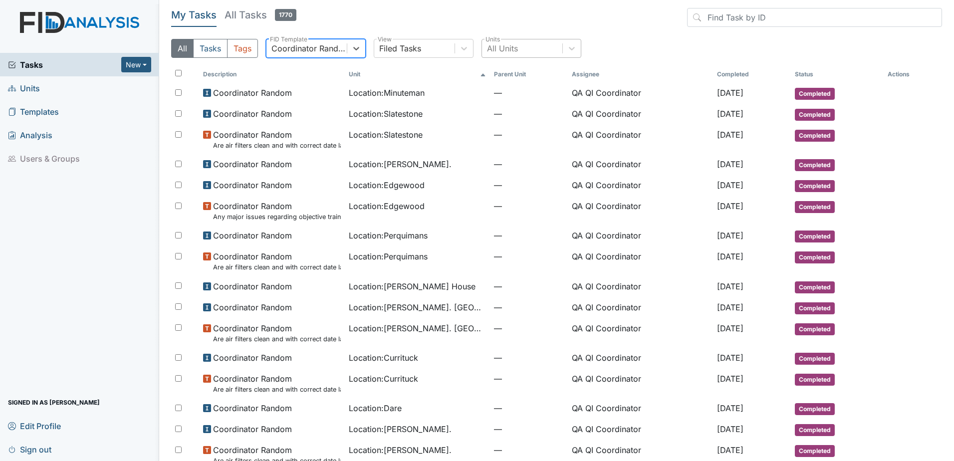
click at [499, 51] on div "All Units" at bounding box center [502, 48] width 31 height 12
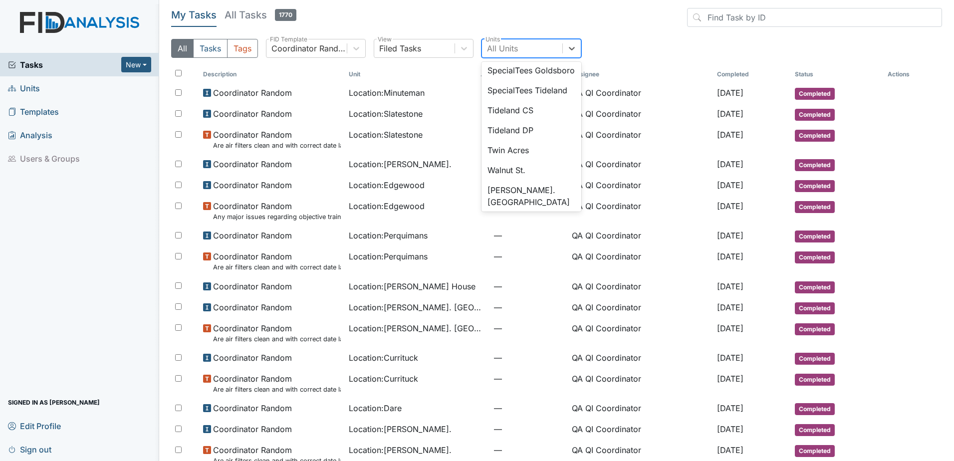
scroll to position [960, 0]
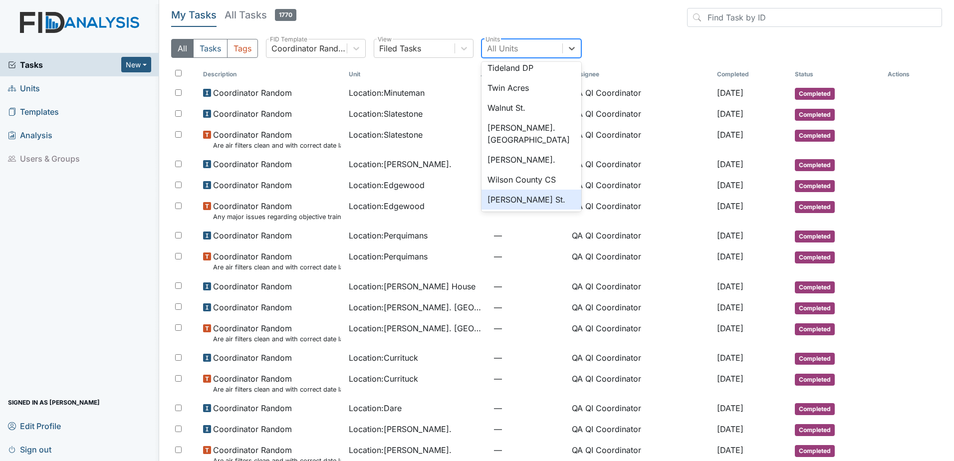
click at [514, 198] on div "Wilson St." at bounding box center [531, 200] width 100 height 20
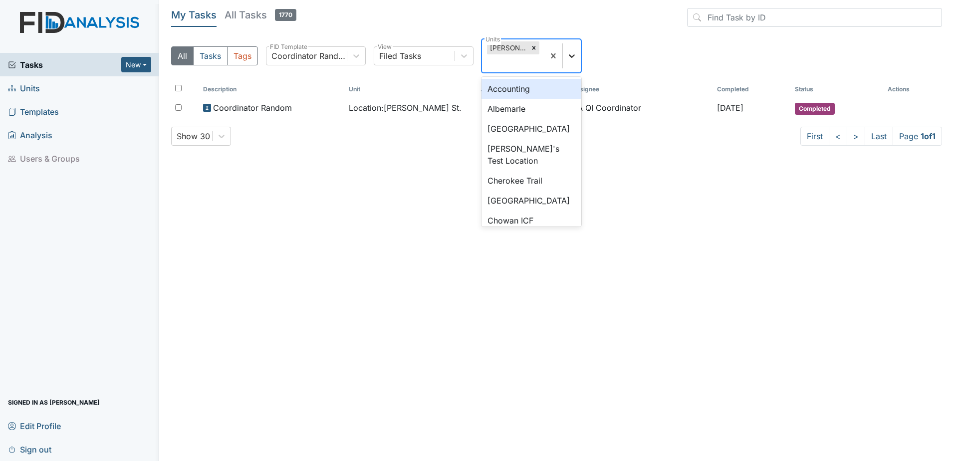
click at [576, 51] on icon at bounding box center [572, 56] width 10 height 10
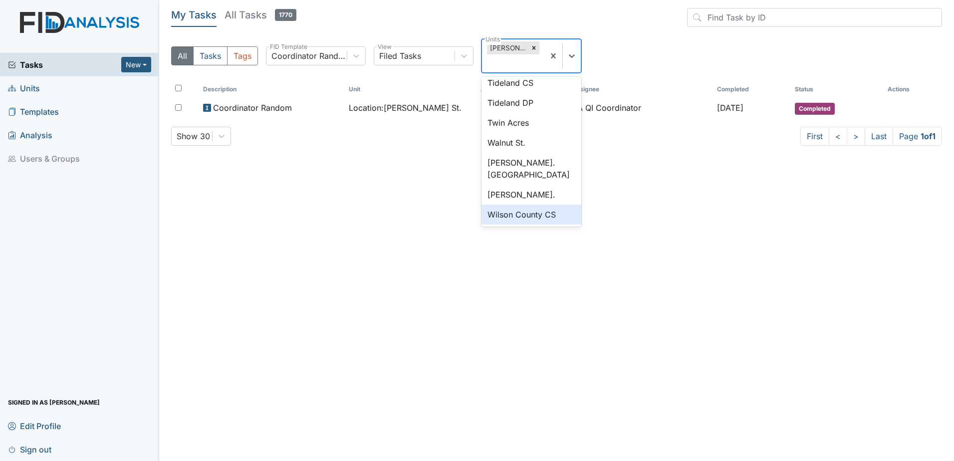
click at [528, 205] on div "Wilson County CS" at bounding box center [531, 215] width 100 height 20
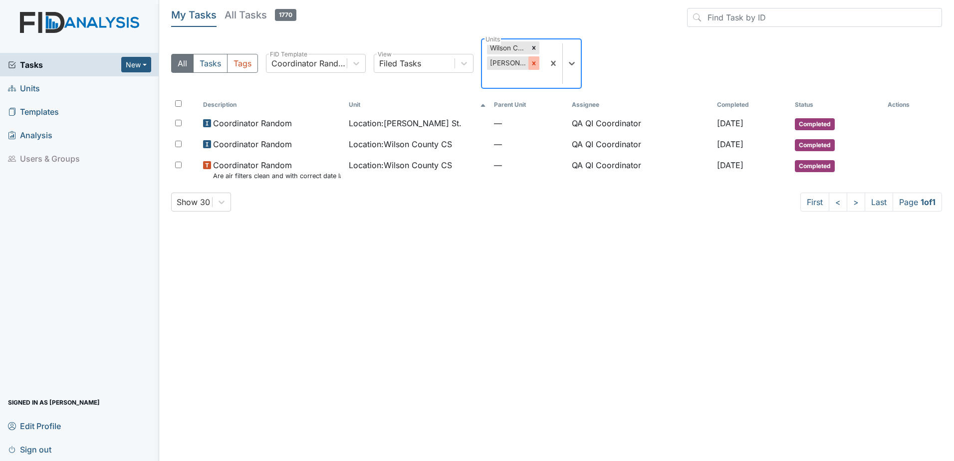
click at [530, 65] on icon at bounding box center [533, 63] width 7 height 7
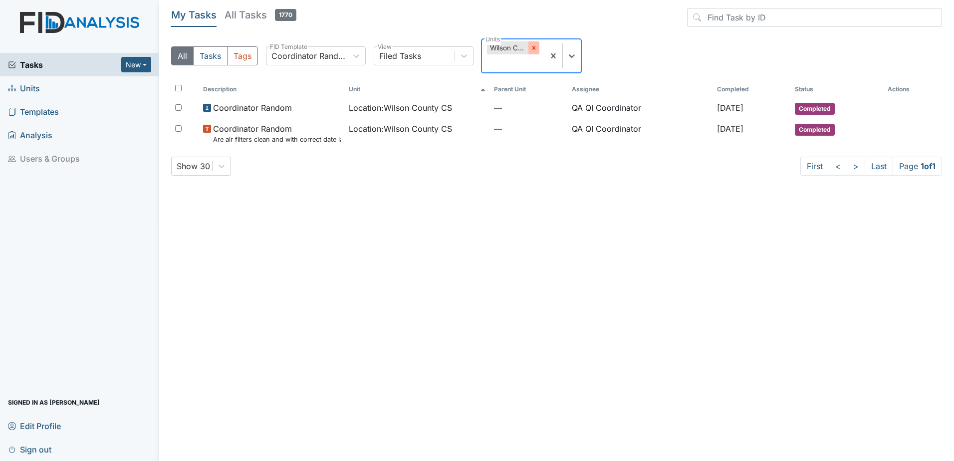
click at [533, 46] on icon at bounding box center [533, 47] width 3 height 3
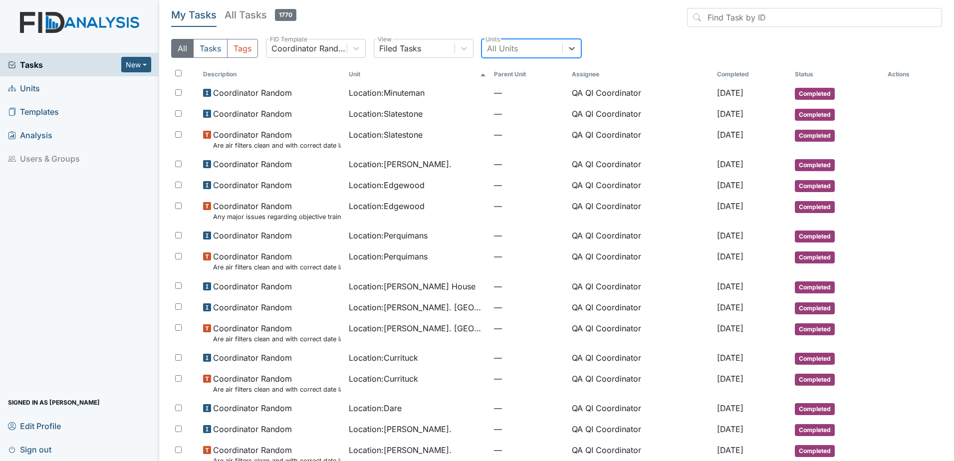
click at [557, 52] on div "All Units" at bounding box center [522, 48] width 80 height 18
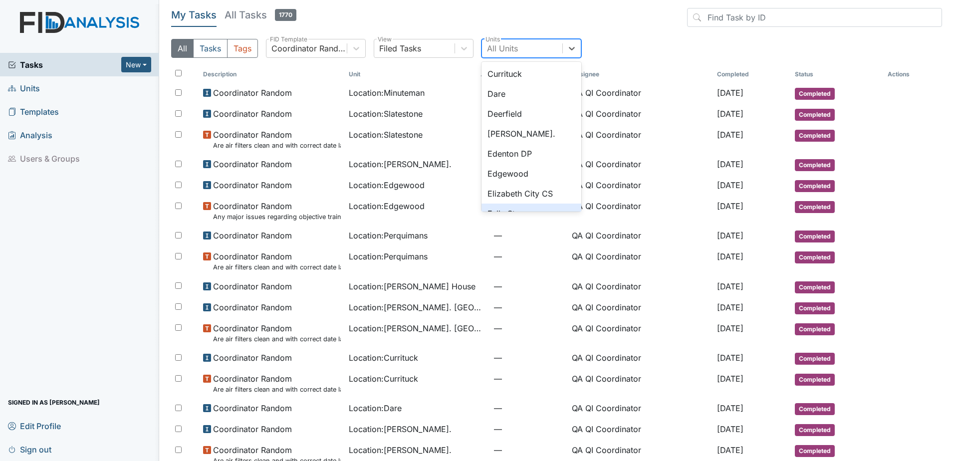
scroll to position [200, 0]
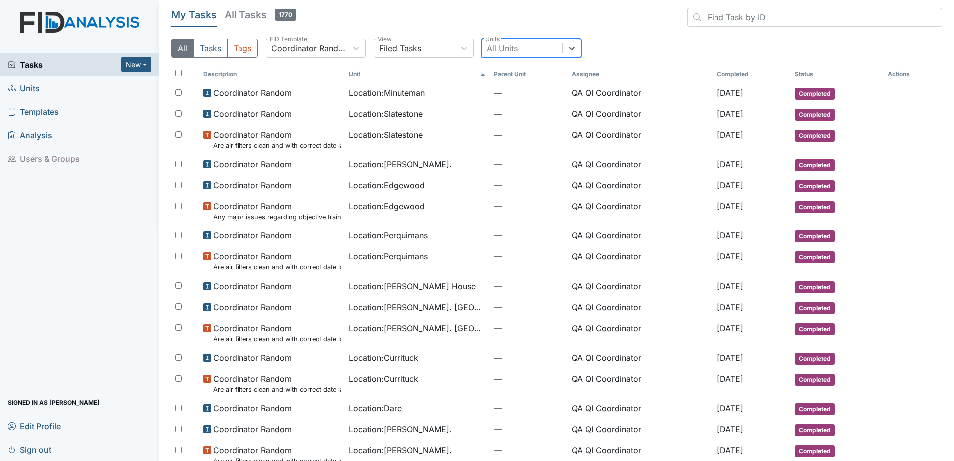
click at [516, 53] on div "All Units" at bounding box center [502, 48] width 31 height 12
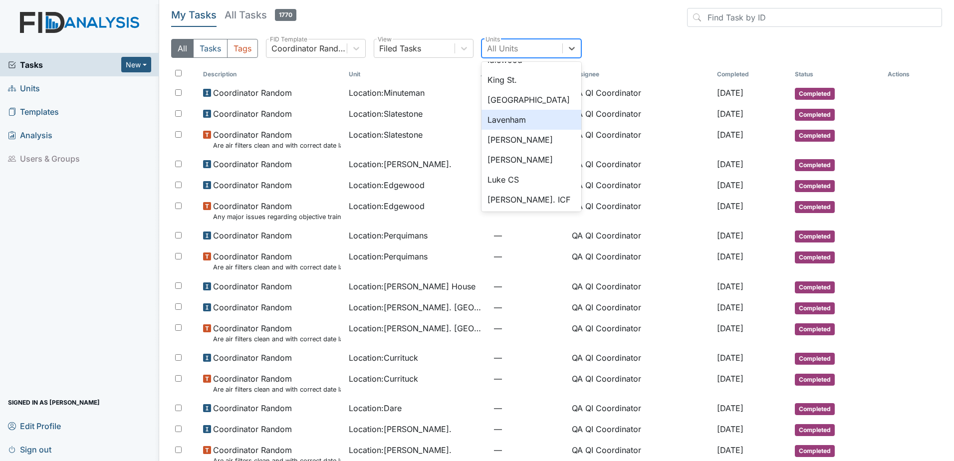
scroll to position [499, 0]
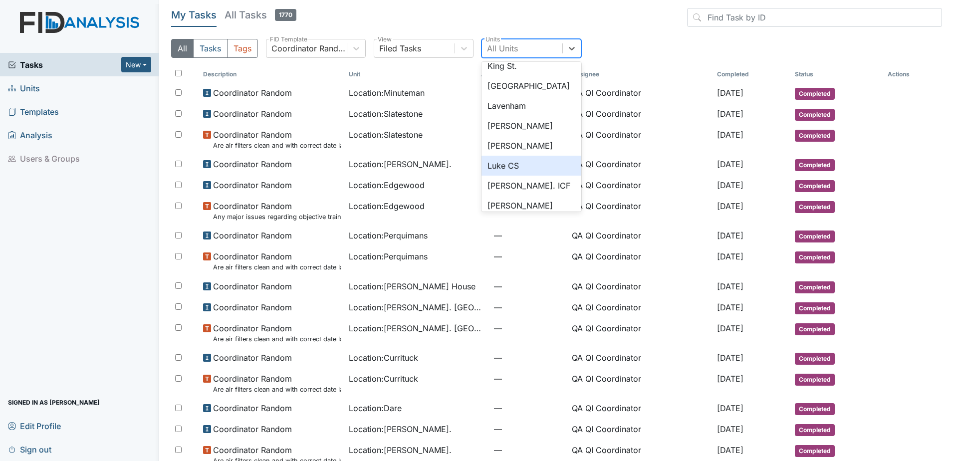
click at [535, 170] on div "Luke CS" at bounding box center [531, 166] width 100 height 20
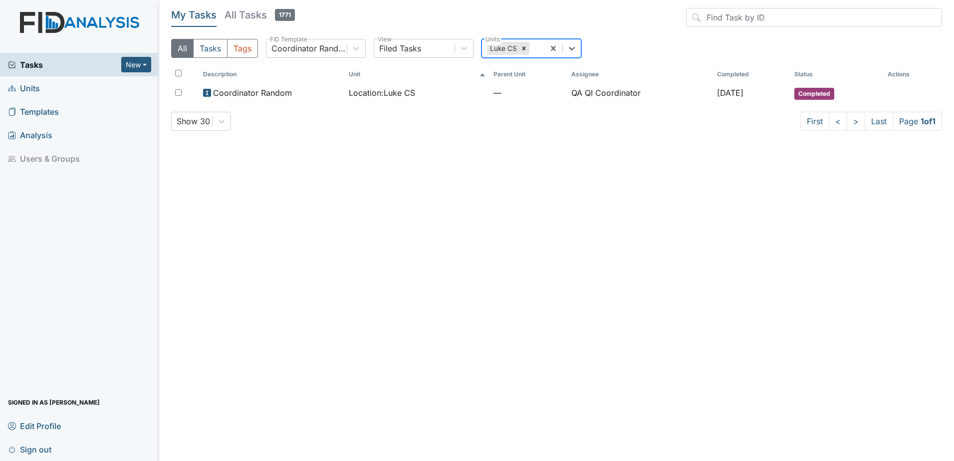
click at [235, 179] on main "My Tasks All Tasks 1771 All Tasks Tags Coordinator Random FID Template Filed Ta…" at bounding box center [556, 230] width 795 height 461
click at [292, 181] on main "My Tasks All Tasks 1771 All Tasks Tags Coordinator Random FID Template Filed Ta…" at bounding box center [556, 230] width 795 height 461
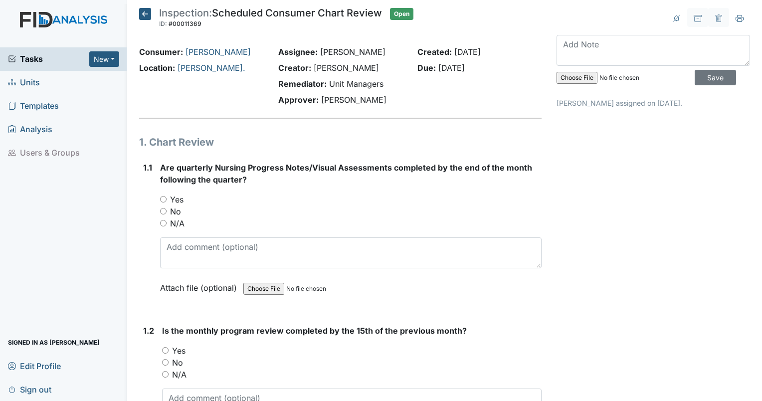
click at [163, 191] on div "Are quarterly Nursing Progress Notes/Visual Assessments completed by the end of…" at bounding box center [351, 231] width 382 height 139
click at [164, 197] on input "Yes" at bounding box center [163, 199] width 6 height 6
radio input "true"
click at [23, 55] on span "Tasks" at bounding box center [48, 59] width 81 height 12
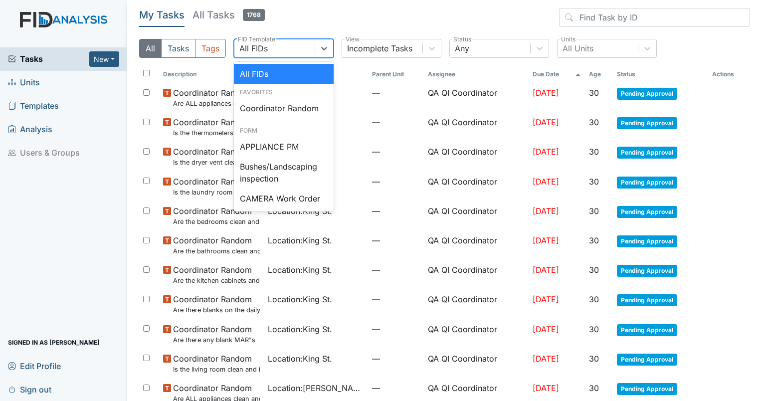
click at [265, 53] on div "All FIDs" at bounding box center [253, 48] width 28 height 12
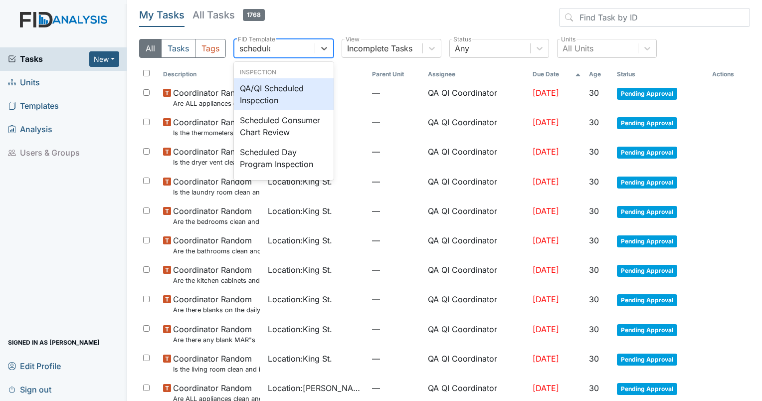
type input "scheduled"
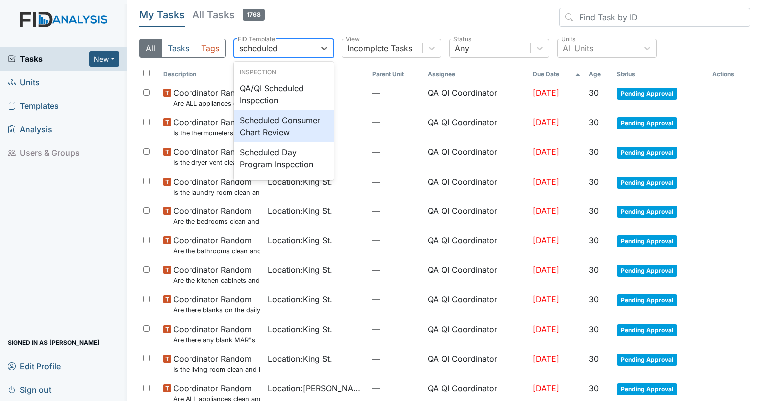
click at [258, 134] on div "Scheduled Consumer Chart Review" at bounding box center [284, 126] width 100 height 32
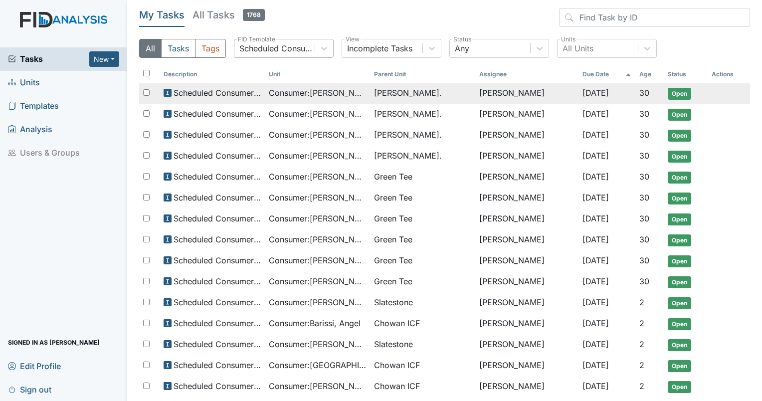
click at [321, 88] on span "Consumer : [PERSON_NAME]" at bounding box center [317, 93] width 97 height 12
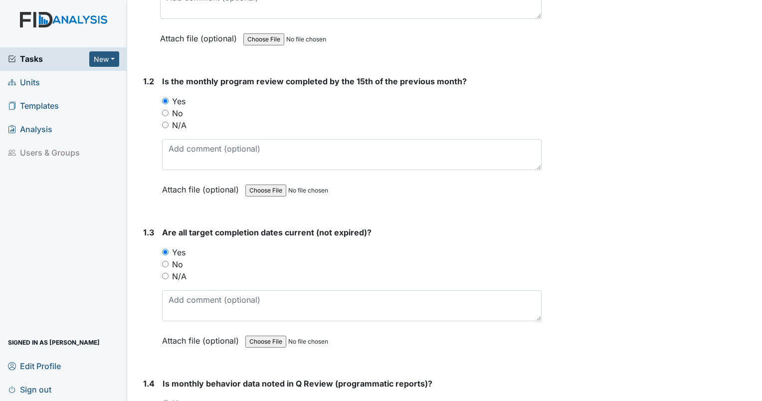
scroll to position [399, 0]
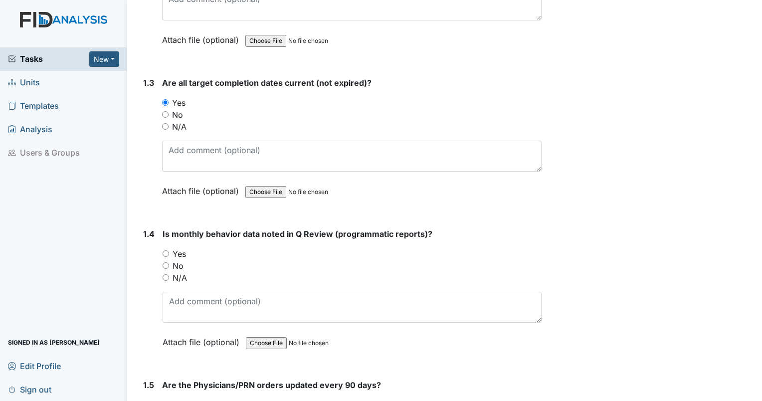
click at [165, 251] on input "Yes" at bounding box center [166, 253] width 6 height 6
radio input "true"
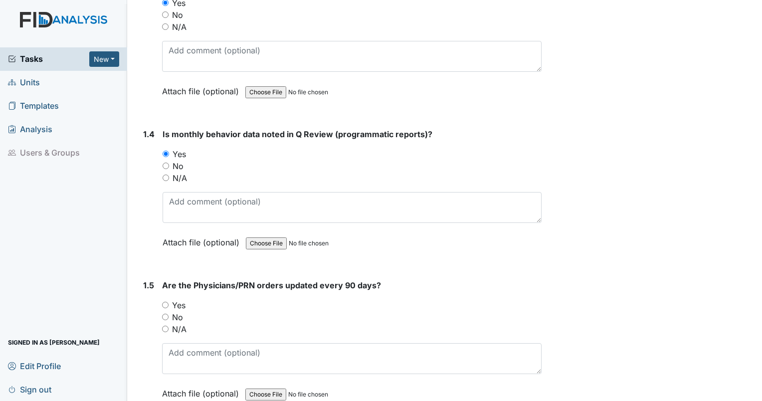
scroll to position [549, 0]
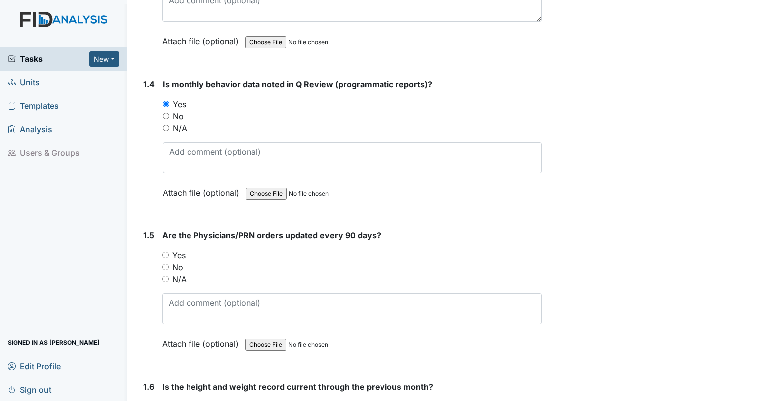
click at [168, 252] on input "Yes" at bounding box center [165, 255] width 6 height 6
radio input "true"
click at [165, 265] on input "No" at bounding box center [165, 267] width 6 height 6
radio input "true"
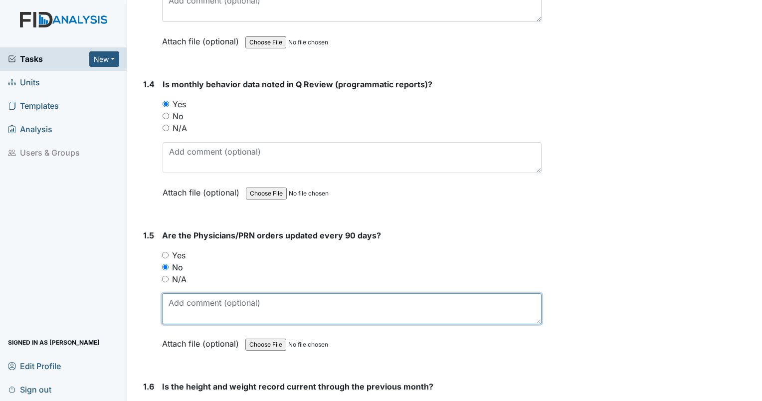
click at [186, 319] on textarea at bounding box center [352, 308] width 380 height 31
click at [209, 299] on textarea "Feb 2025 - August 2025" at bounding box center [352, 308] width 380 height 31
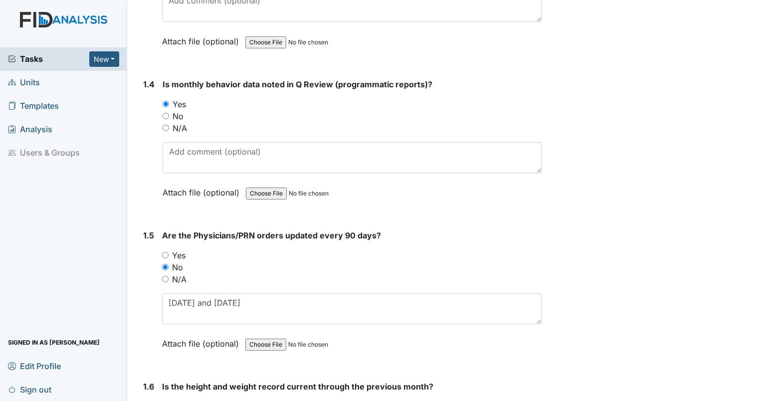
drag, startPoint x: 291, startPoint y: 288, endPoint x: 295, endPoint y: 304, distance: 16.9
click at [292, 293] on div "Are the Physicians/PRN orders updated every 90 days? You must select one of the…" at bounding box center [352, 293] width 380 height 127
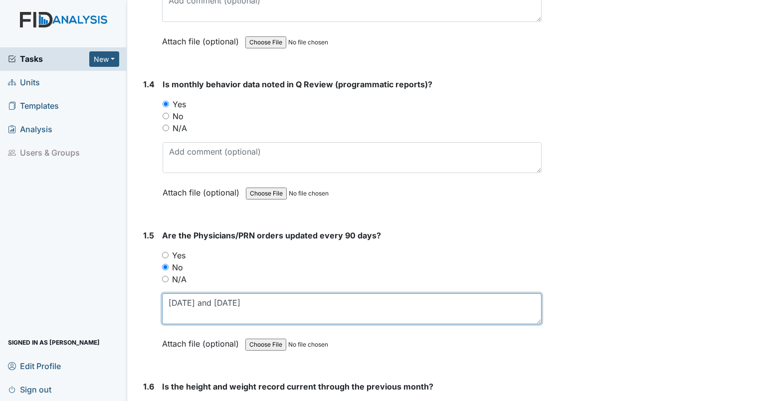
click at [295, 304] on textarea "Feb 2025 and August 2025" at bounding box center [352, 308] width 380 height 31
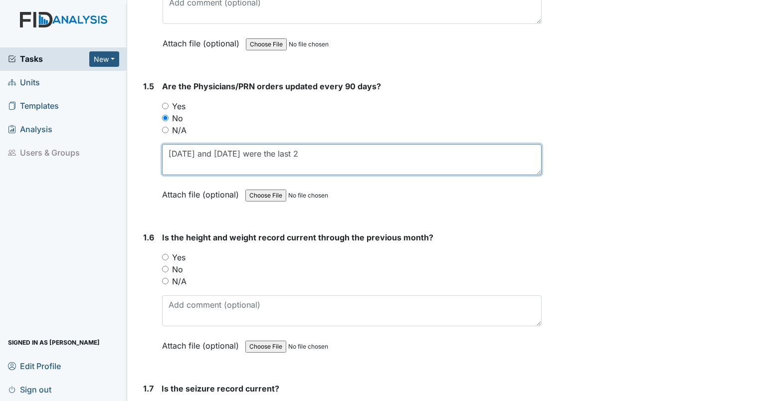
scroll to position [699, 0]
type textarea "Feb 2025 and August 2025 were the last 2"
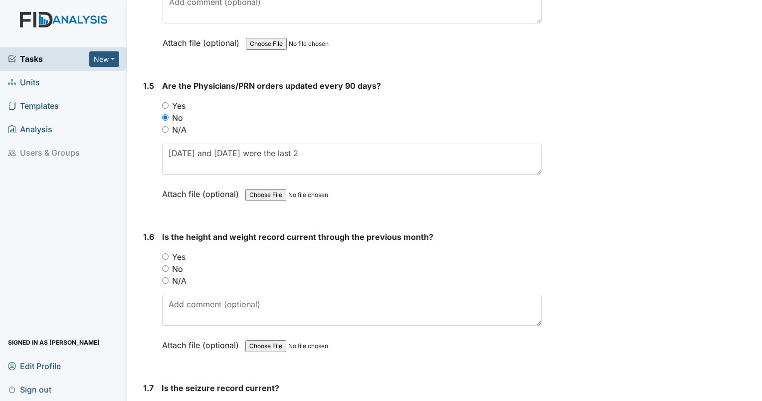
click at [162, 255] on input "Yes" at bounding box center [165, 256] width 6 height 6
radio input "true"
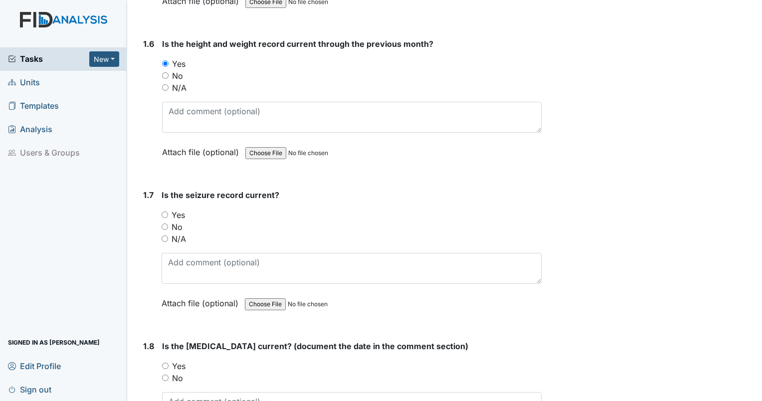
scroll to position [898, 0]
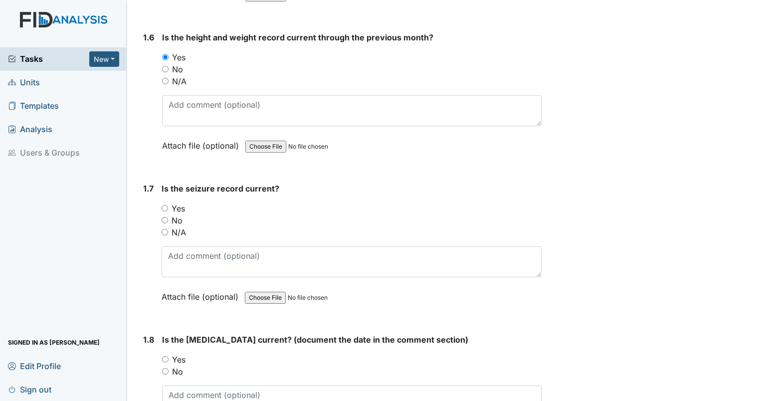
click at [165, 206] on input "Yes" at bounding box center [165, 208] width 6 height 6
radio input "true"
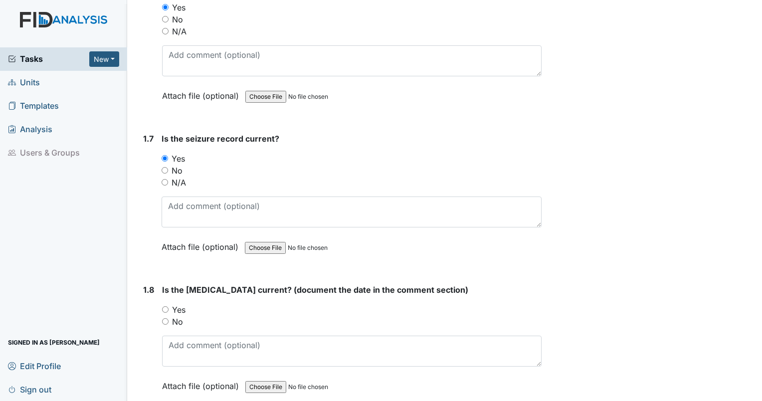
scroll to position [998, 0]
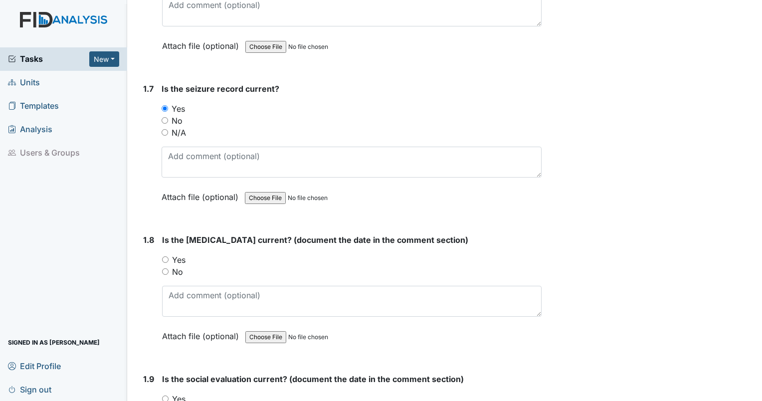
click at [163, 257] on input "Yes" at bounding box center [165, 259] width 6 height 6
radio input "true"
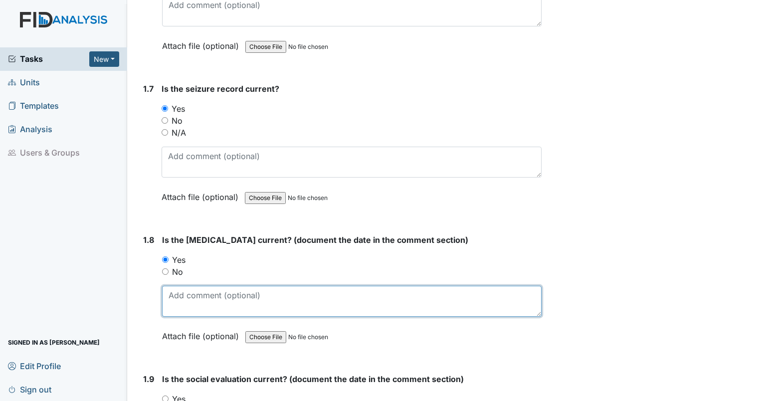
click at [180, 286] on textarea at bounding box center [352, 301] width 380 height 31
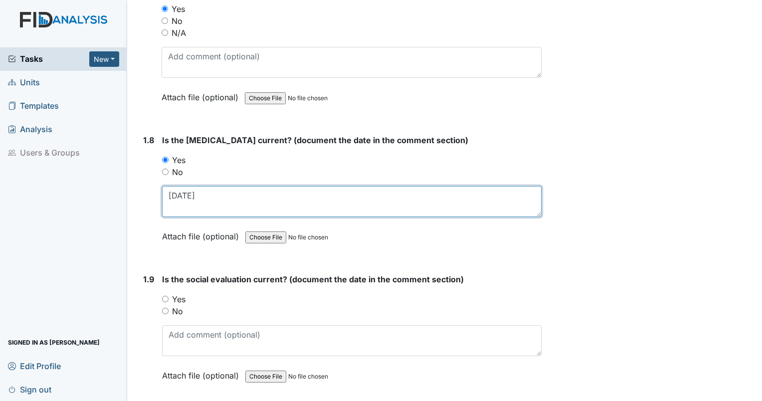
scroll to position [1148, 0]
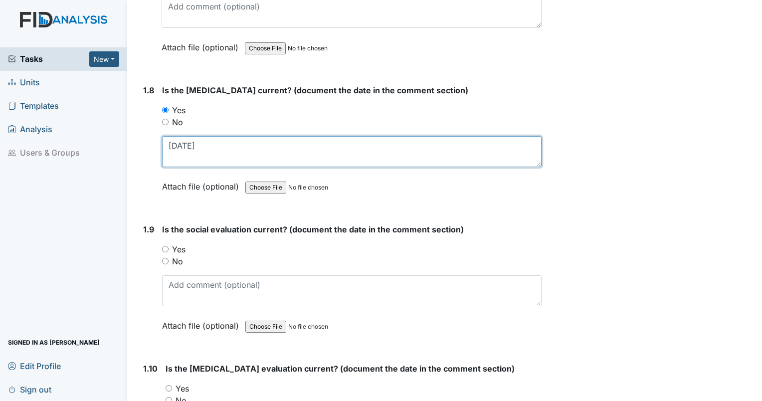
type textarea "12/28/2001"
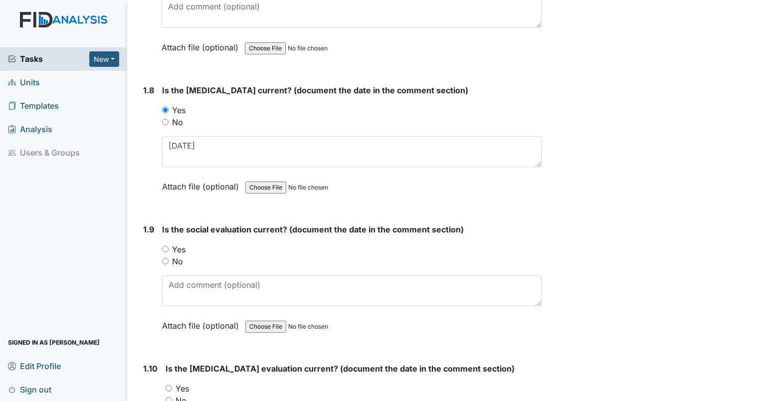
click at [166, 246] on input "Yes" at bounding box center [165, 249] width 6 height 6
radio input "true"
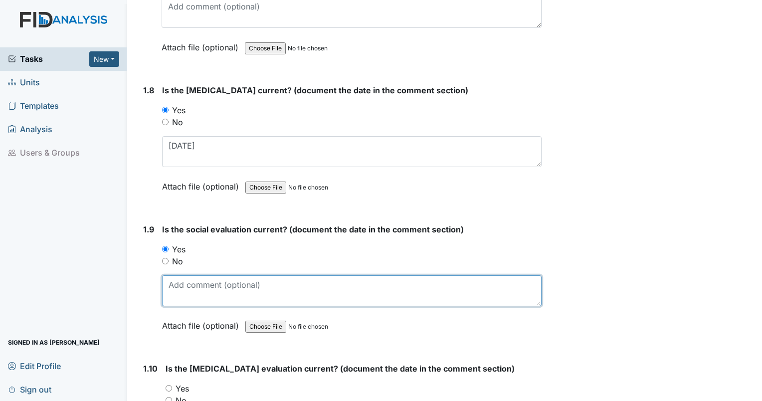
click at [182, 282] on textarea at bounding box center [352, 290] width 380 height 31
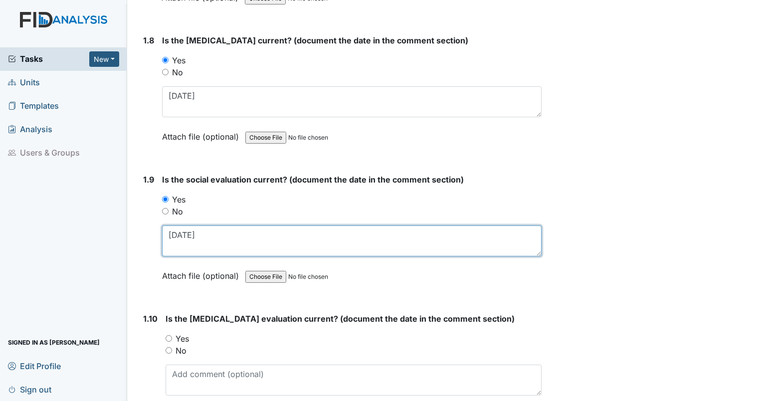
scroll to position [1247, 0]
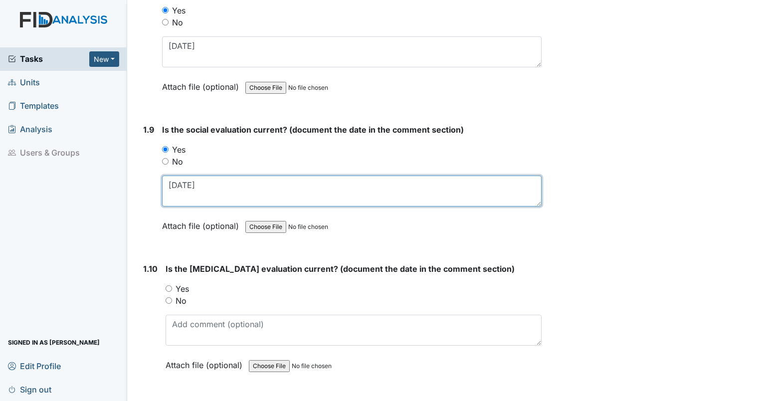
type textarea "1/8/02"
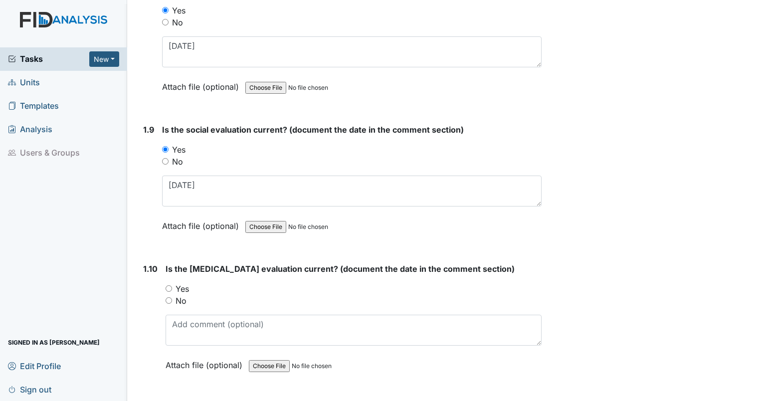
click at [168, 285] on input "Yes" at bounding box center [169, 288] width 6 height 6
radio input "true"
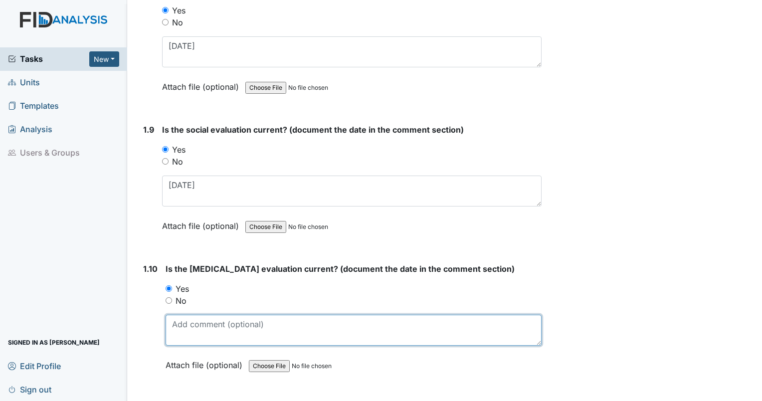
click at [177, 338] on textarea at bounding box center [354, 330] width 376 height 31
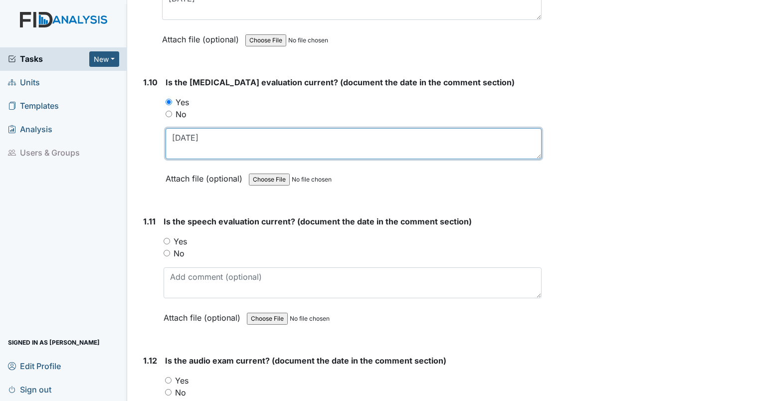
scroll to position [1447, 0]
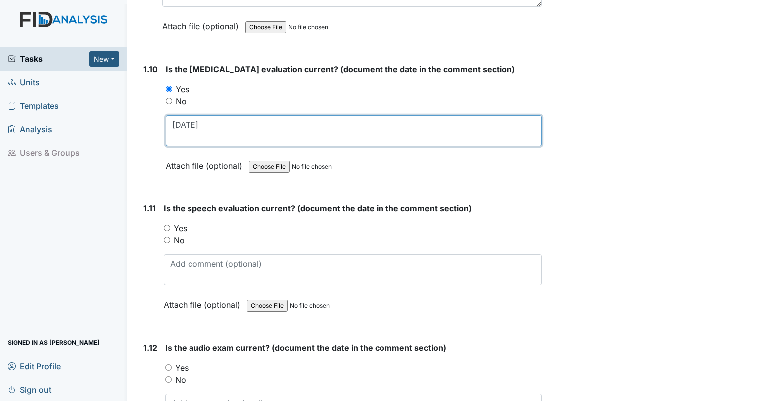
type textarea "7/28/16"
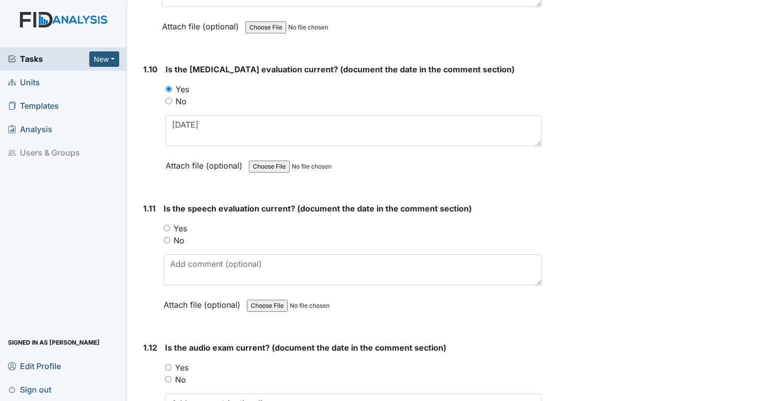
click at [167, 226] on div "Yes" at bounding box center [353, 229] width 378 height 12
click at [166, 225] on input "Yes" at bounding box center [167, 228] width 6 height 6
radio input "true"
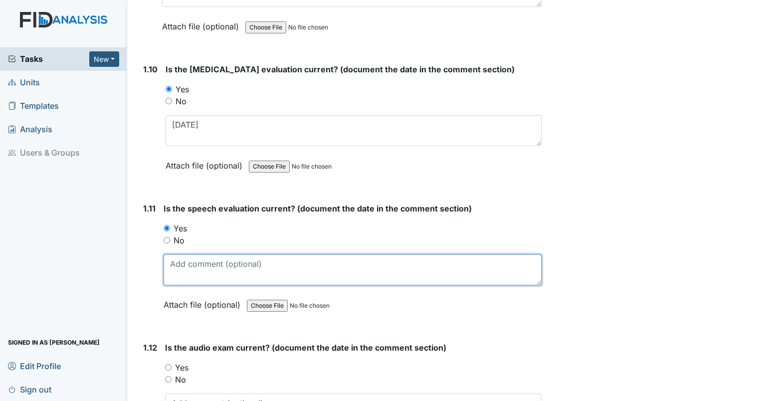
click at [180, 261] on textarea at bounding box center [353, 269] width 378 height 31
type textarea "2/26/97"
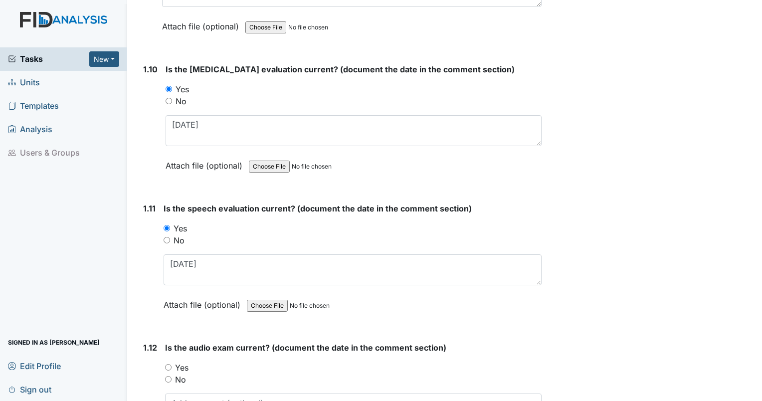
click at [168, 364] on input "Yes" at bounding box center [168, 367] width 6 height 6
radio input "true"
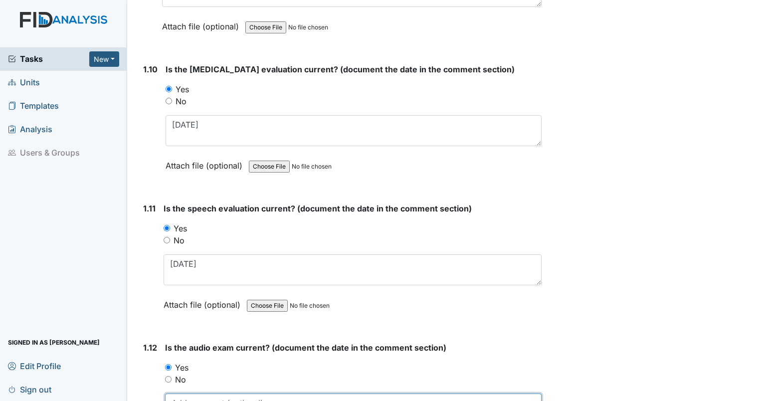
click at [183, 395] on textarea at bounding box center [353, 409] width 377 height 31
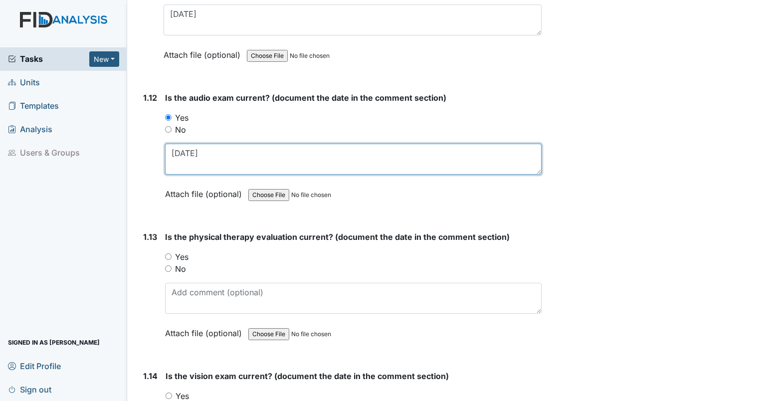
scroll to position [1697, 0]
type textarea "3/20/12"
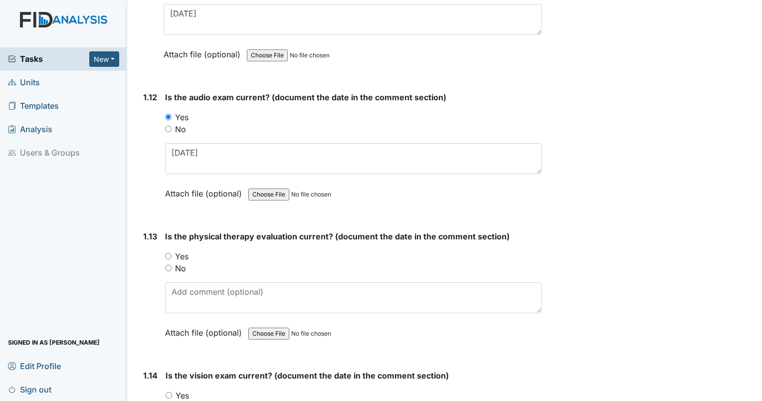
click at [168, 253] on input "Yes" at bounding box center [168, 256] width 6 height 6
radio input "true"
click at [168, 265] on input "No" at bounding box center [168, 268] width 6 height 6
radio input "true"
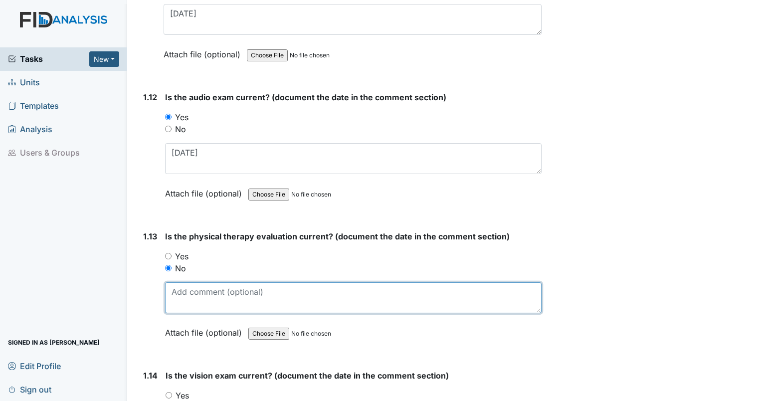
click at [176, 282] on textarea at bounding box center [353, 297] width 377 height 31
click at [177, 291] on textarea at bounding box center [353, 297] width 377 height 31
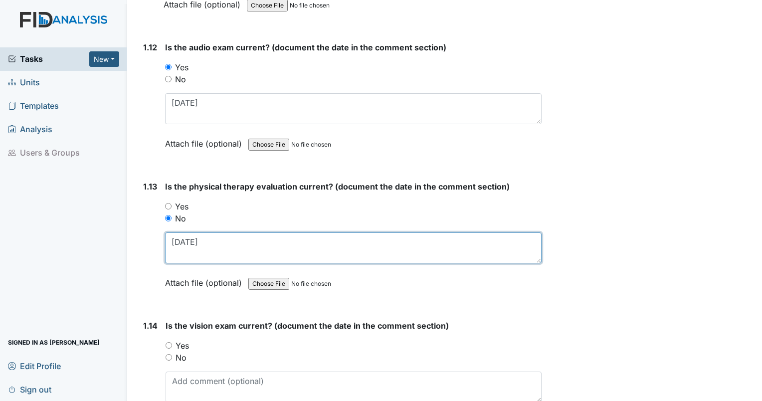
type textarea "7/21/23"
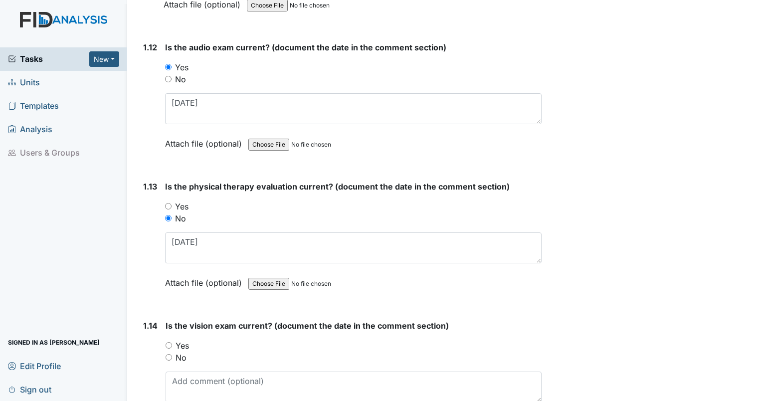
click at [172, 352] on div "No" at bounding box center [354, 358] width 376 height 12
click at [174, 352] on div "No" at bounding box center [354, 358] width 376 height 12
click at [170, 354] on input "No" at bounding box center [169, 357] width 6 height 6
radio input "true"
click at [180, 372] on textarea at bounding box center [354, 387] width 376 height 31
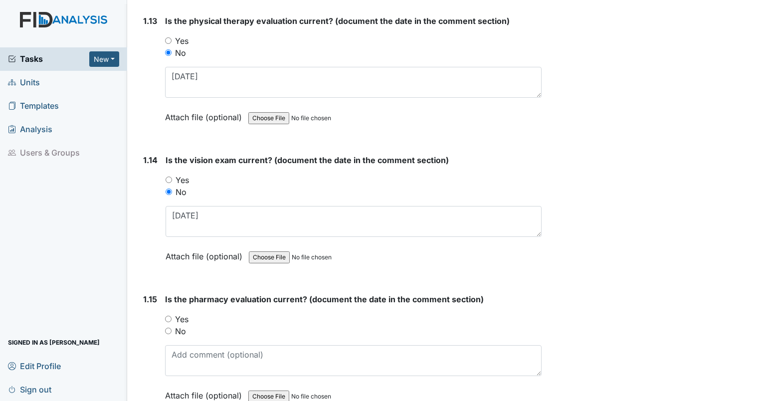
scroll to position [1896, 0]
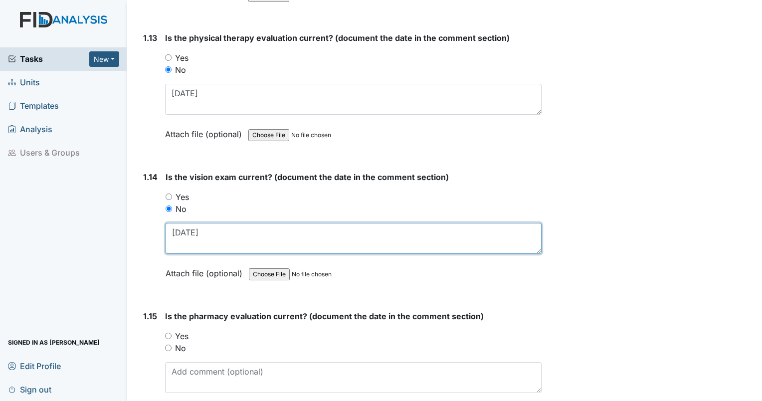
drag, startPoint x: 211, startPoint y: 230, endPoint x: 137, endPoint y: 230, distance: 73.3
type textarea "10/13/23"
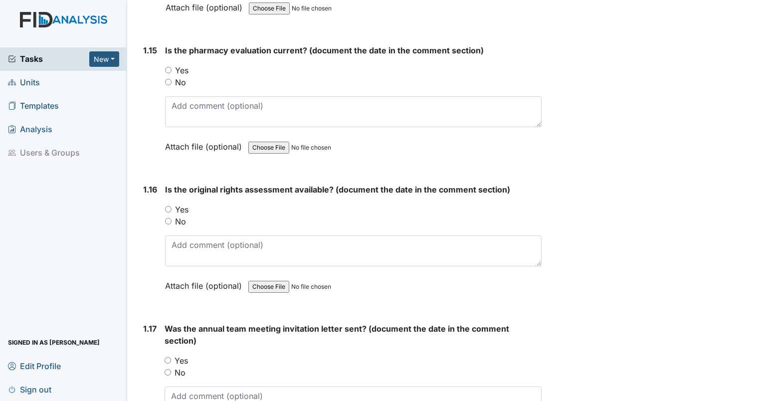
scroll to position [2145, 0]
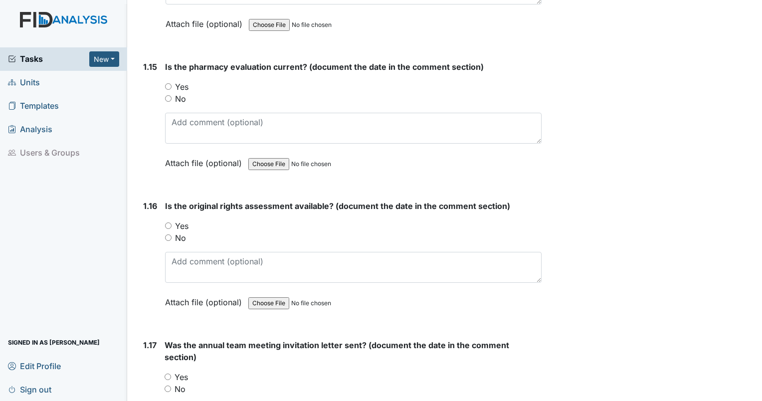
click at [168, 95] on input "No" at bounding box center [168, 98] width 6 height 6
radio input "true"
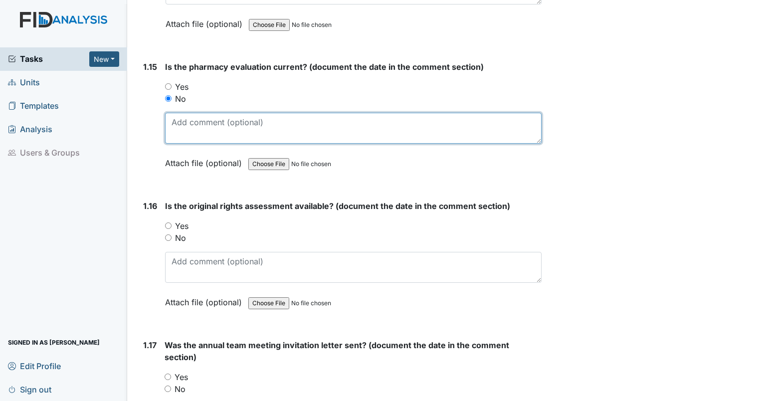
click at [204, 120] on textarea at bounding box center [353, 128] width 377 height 31
type textarea "7/8/21"
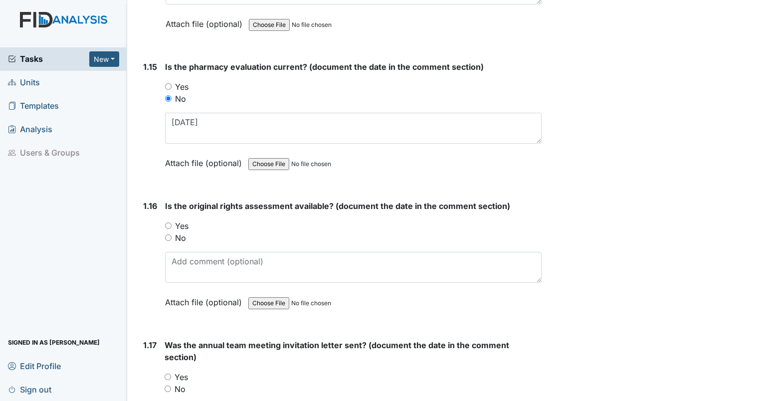
click at [168, 223] on input "Yes" at bounding box center [168, 226] width 6 height 6
radio input "true"
click at [190, 279] on div "Is the original rights assessment available? (document the date in the comment …" at bounding box center [353, 257] width 377 height 115
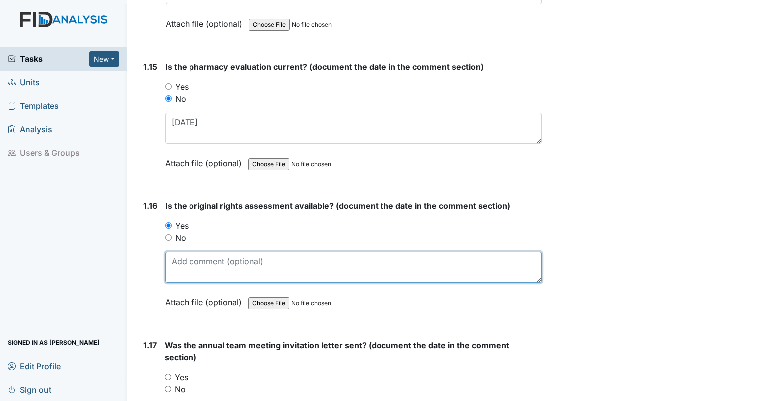
click at [192, 258] on textarea at bounding box center [353, 267] width 377 height 31
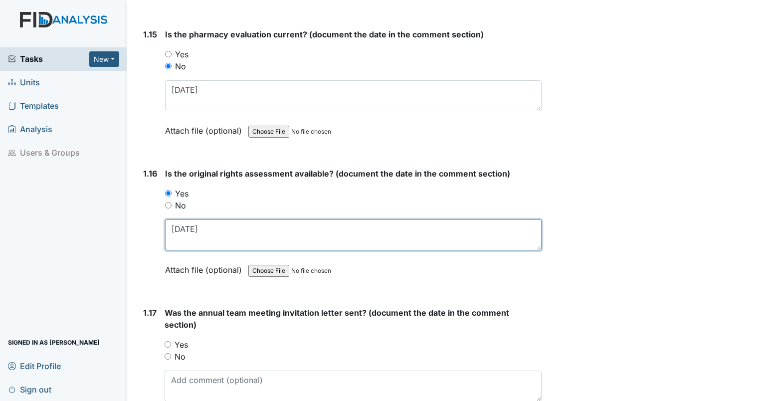
scroll to position [2195, 0]
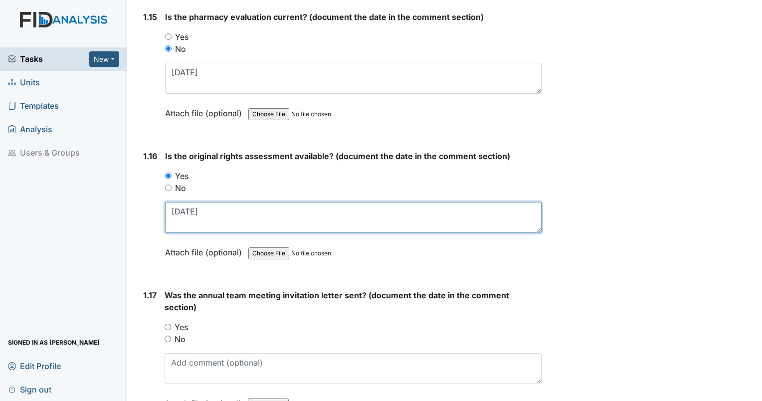
type textarea "1/28/04"
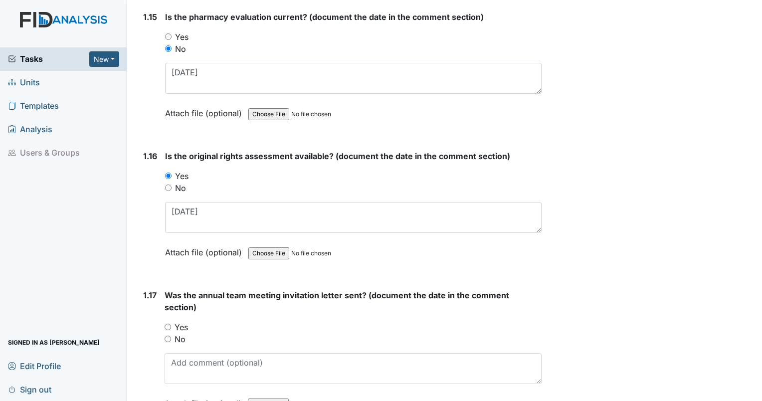
click at [169, 324] on input "Yes" at bounding box center [168, 327] width 6 height 6
radio input "true"
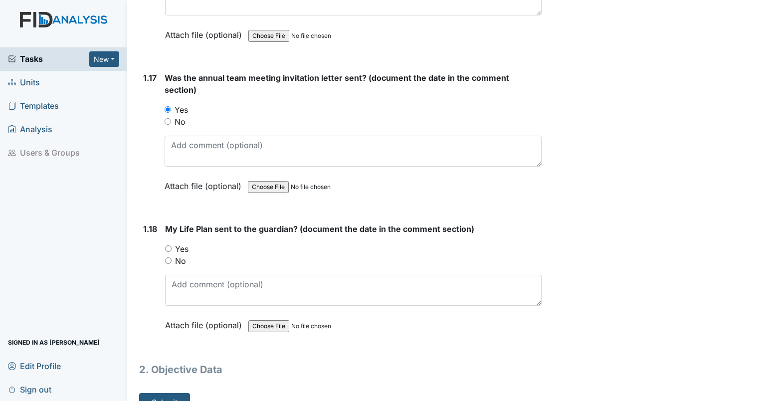
scroll to position [2422, 0]
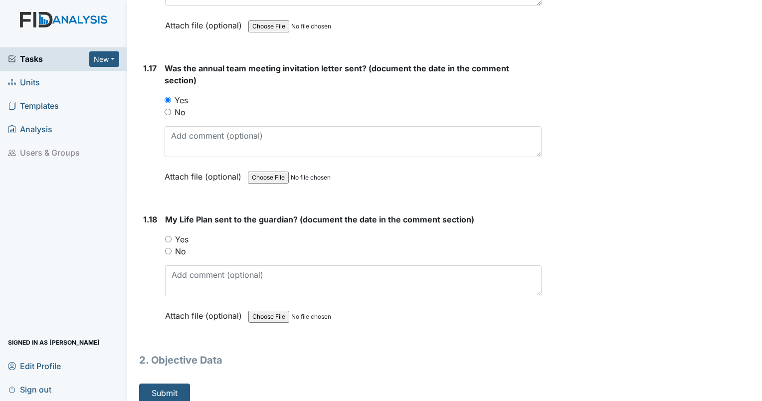
click at [169, 236] on input "Yes" at bounding box center [168, 239] width 6 height 6
radio input "true"
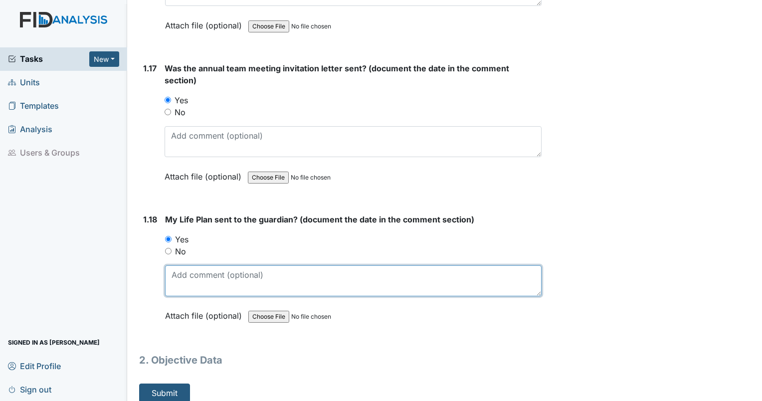
click at [185, 277] on textarea at bounding box center [353, 280] width 377 height 31
type textarea "7/9/2025"
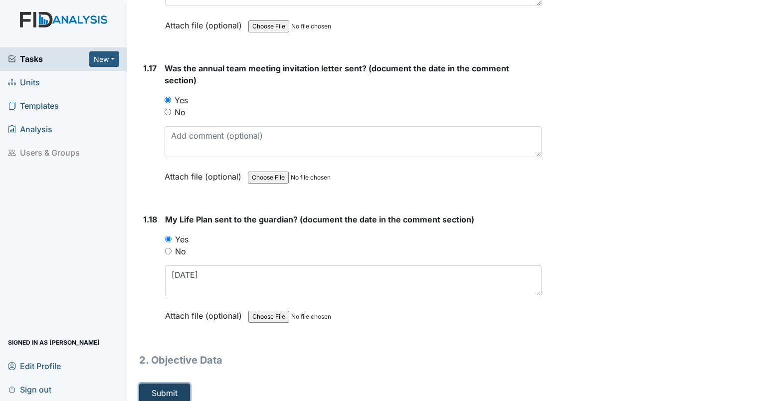
click at [169, 386] on button "Submit" at bounding box center [164, 393] width 51 height 19
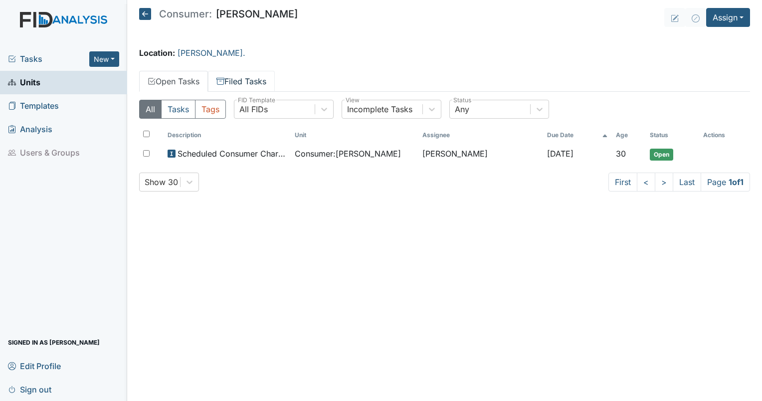
click at [241, 81] on link "Filed Tasks" at bounding box center [241, 81] width 67 height 21
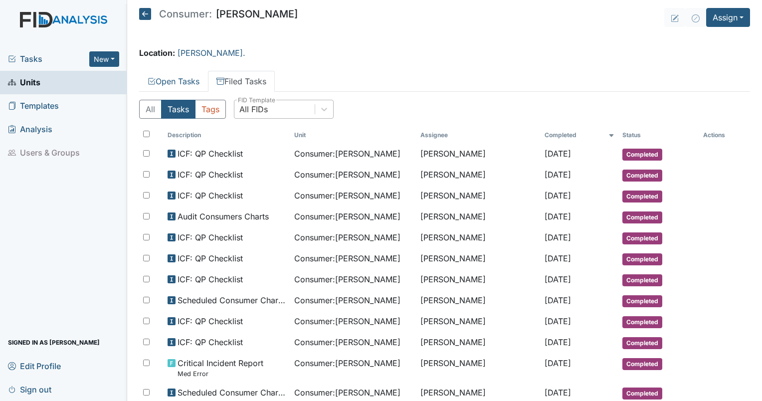
click at [263, 110] on div "All FIDs" at bounding box center [253, 109] width 28 height 12
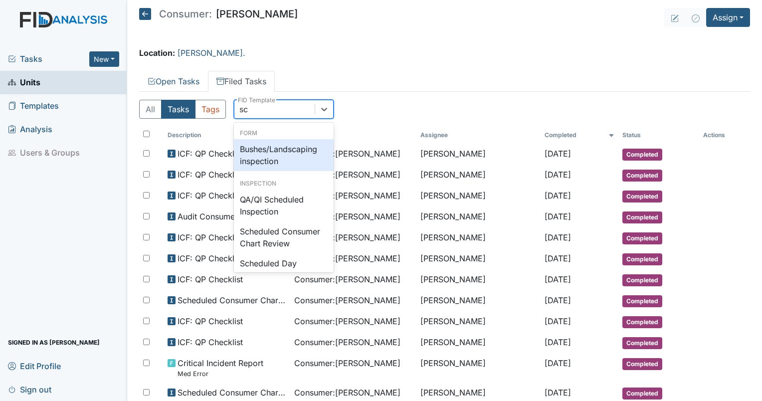
type input "sch"
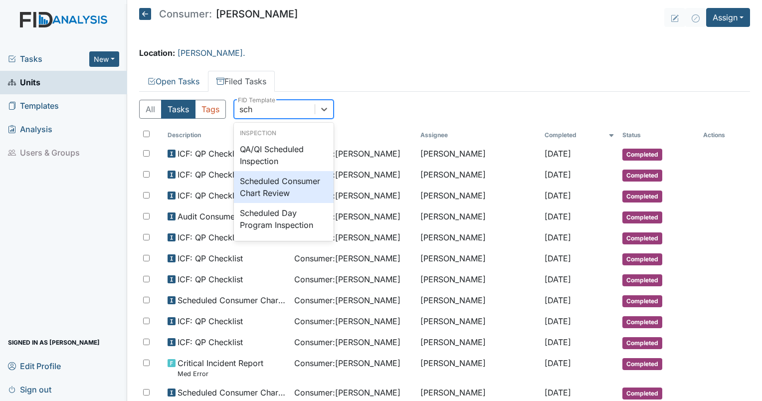
click at [259, 192] on div "Scheduled Consumer Chart Review" at bounding box center [284, 187] width 100 height 32
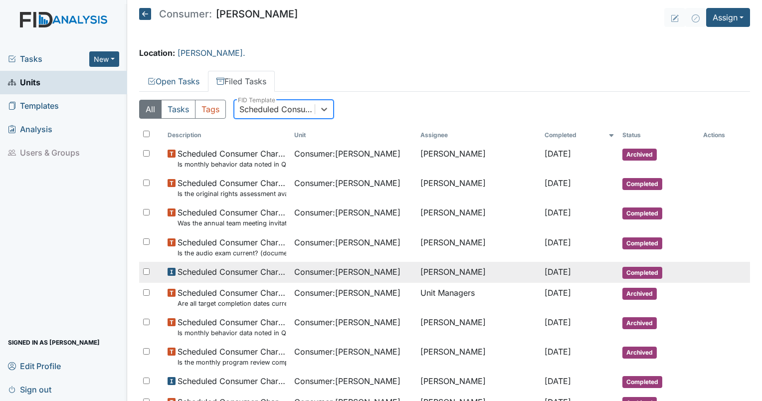
click at [317, 271] on span "Consumer : Gossett, Richard" at bounding box center [347, 272] width 106 height 12
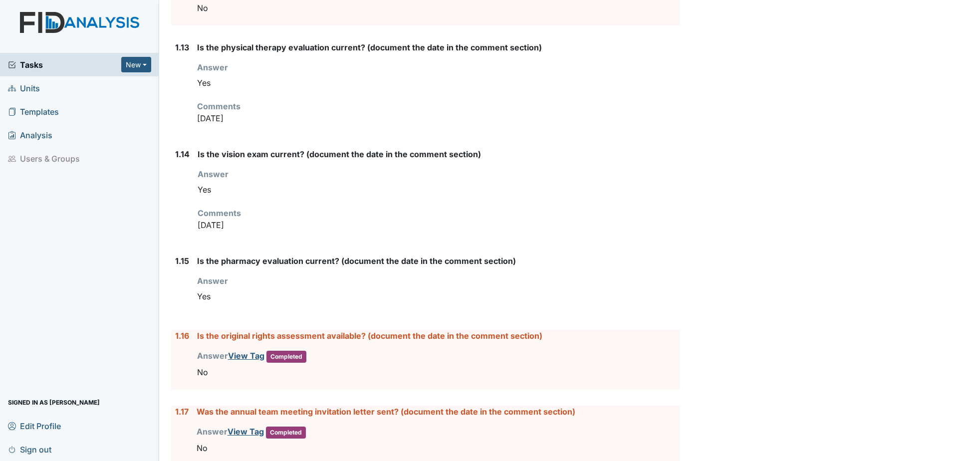
scroll to position [1197, 0]
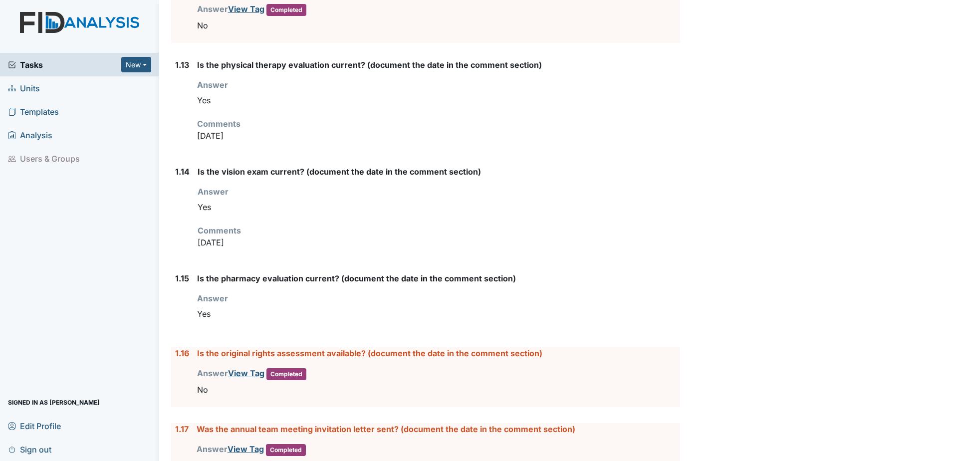
click at [457, 221] on div "Is the vision exam current? (document the date in the comment section) Answer Y…" at bounding box center [439, 211] width 482 height 91
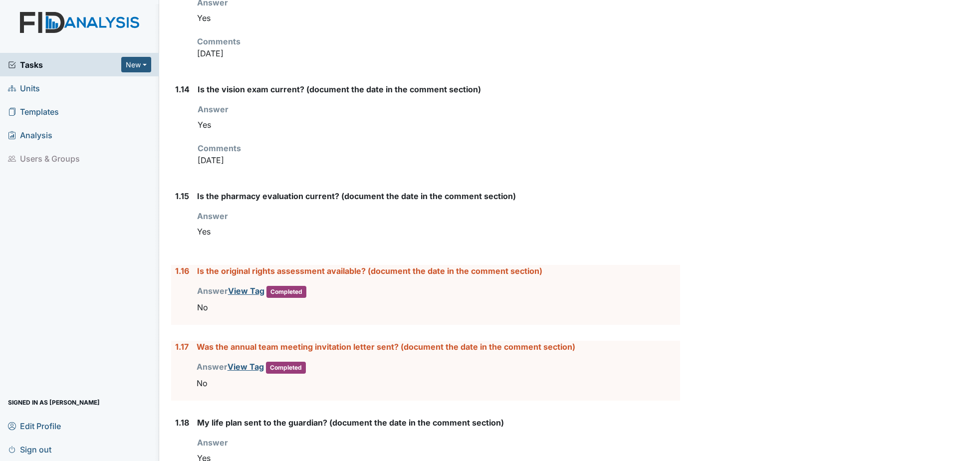
scroll to position [1297, 0]
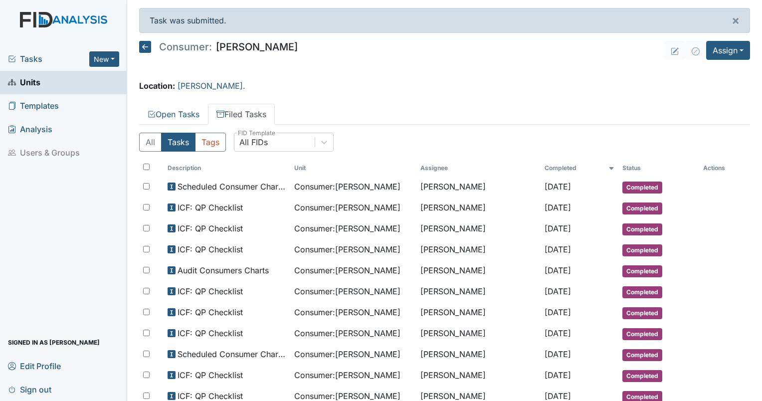
click at [28, 65] on div "Tasks New Form Inspection Document Bundle" at bounding box center [63, 58] width 127 height 23
click at [28, 64] on span "Tasks" at bounding box center [48, 59] width 81 height 12
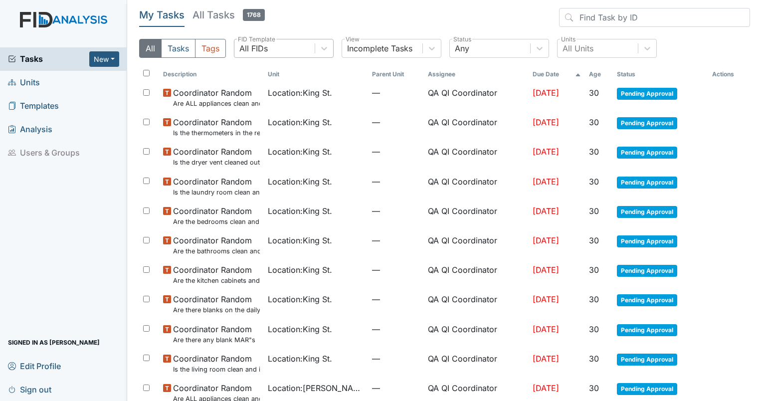
click at [275, 40] on div "All FIDs" at bounding box center [275, 48] width 80 height 18
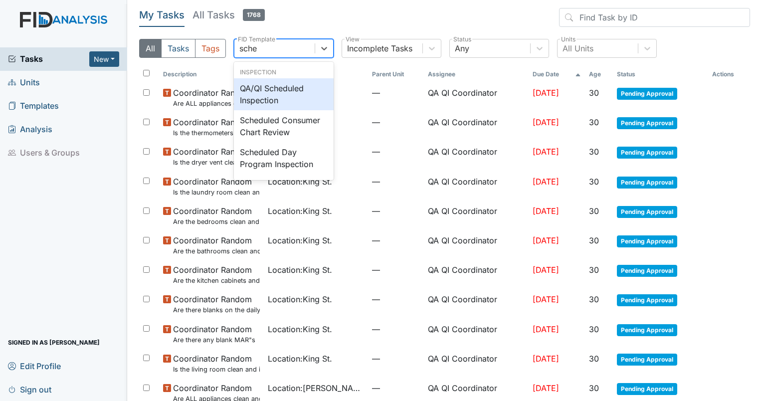
type input "sched"
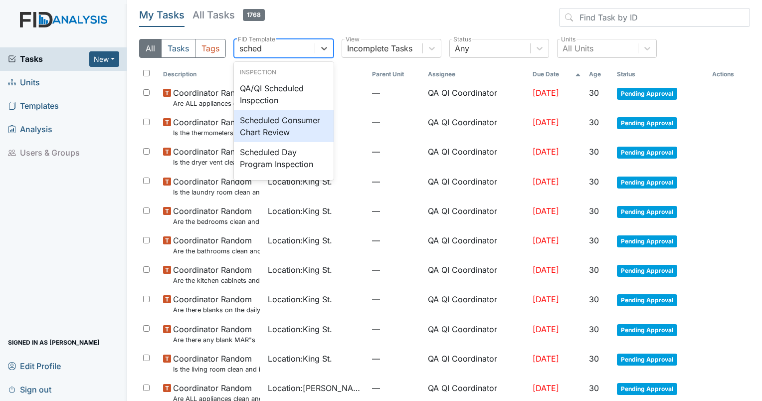
click at [264, 132] on div "Scheduled Consumer Chart Review" at bounding box center [284, 126] width 100 height 32
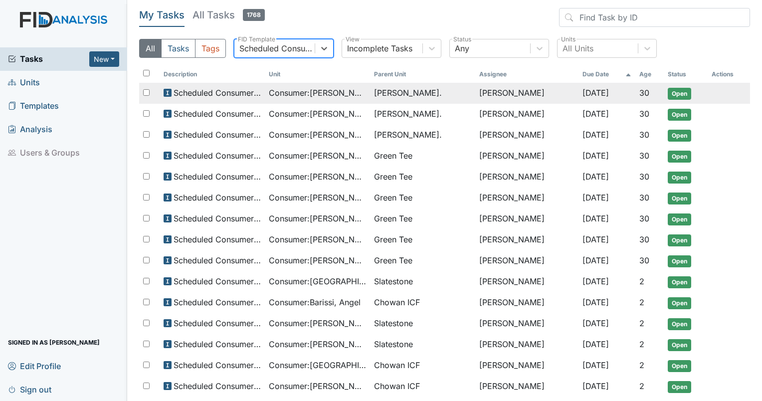
click at [329, 96] on span "Consumer : Jones, JaQuon" at bounding box center [317, 93] width 97 height 12
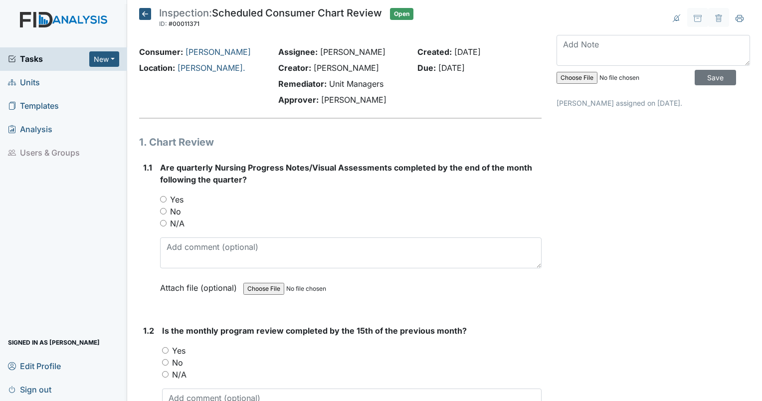
click at [28, 64] on span "Tasks" at bounding box center [48, 59] width 81 height 12
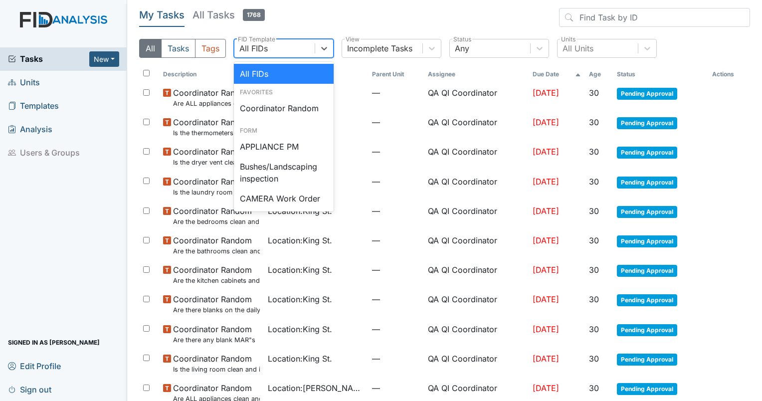
click at [279, 45] on div "All FIDs" at bounding box center [275, 48] width 80 height 18
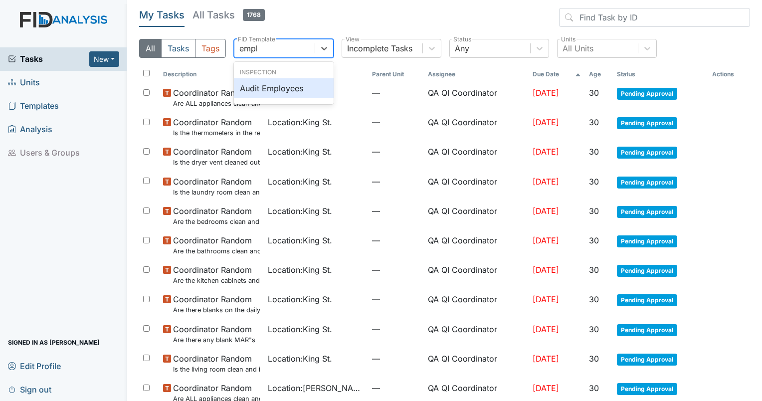
type input "emplo"
click at [299, 95] on div "Audit Employees" at bounding box center [284, 88] width 100 height 20
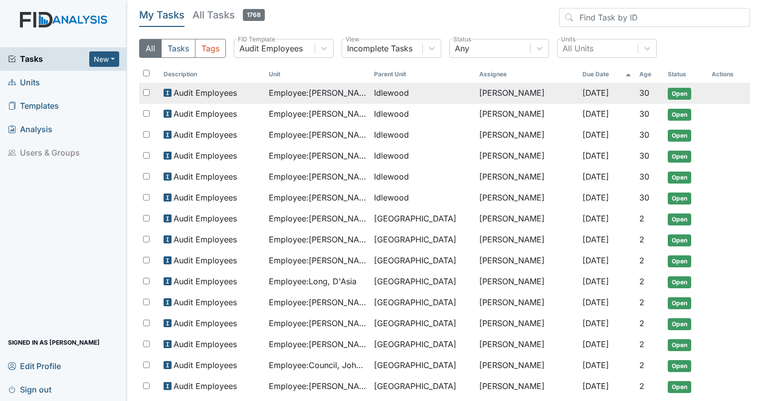
click at [342, 91] on span "Employee : Joyner, Winslow" at bounding box center [317, 93] width 97 height 12
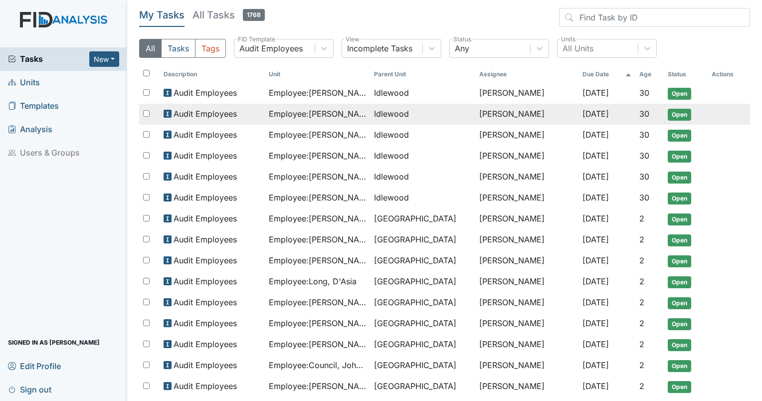
click at [314, 115] on span "Employee : Pearson, Lucille" at bounding box center [317, 114] width 97 height 12
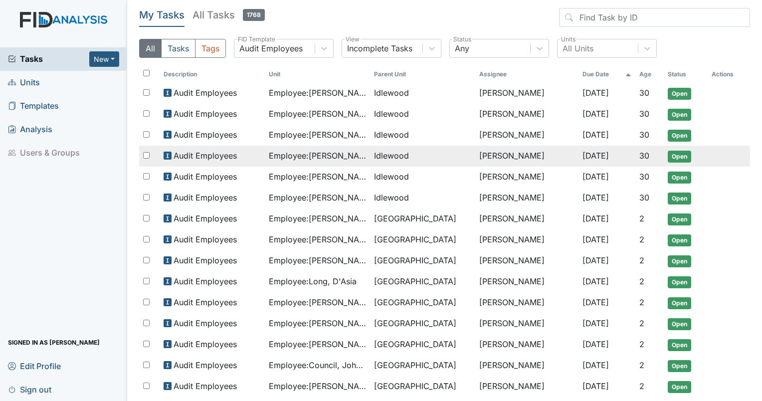
click at [351, 153] on span "Employee : Samuels, Cathy" at bounding box center [317, 156] width 97 height 12
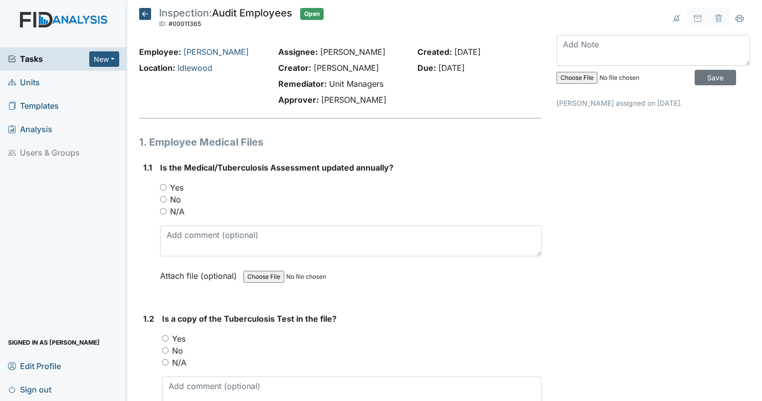
click at [146, 13] on icon at bounding box center [145, 14] width 12 height 12
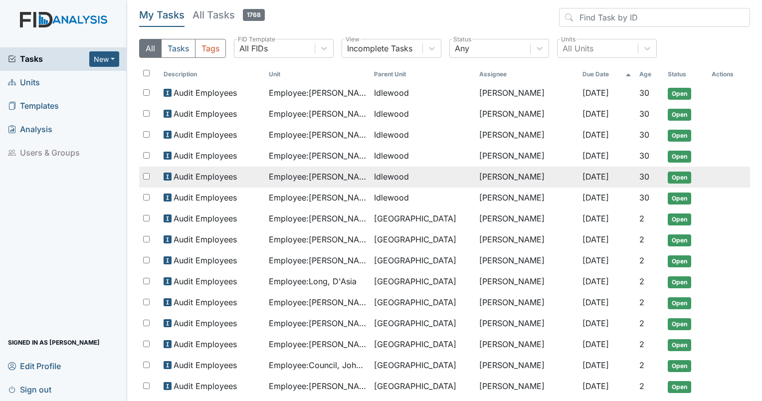
click at [346, 177] on span "Employee : Stephenson, Elisha" at bounding box center [317, 177] width 97 height 12
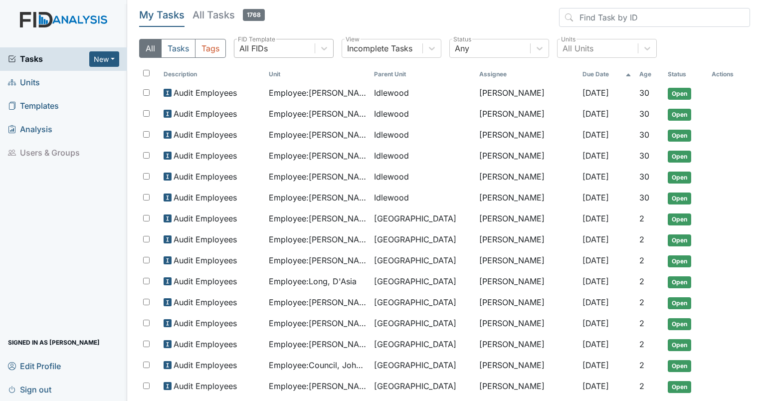
click at [269, 48] on div "All FIDs" at bounding box center [275, 48] width 80 height 18
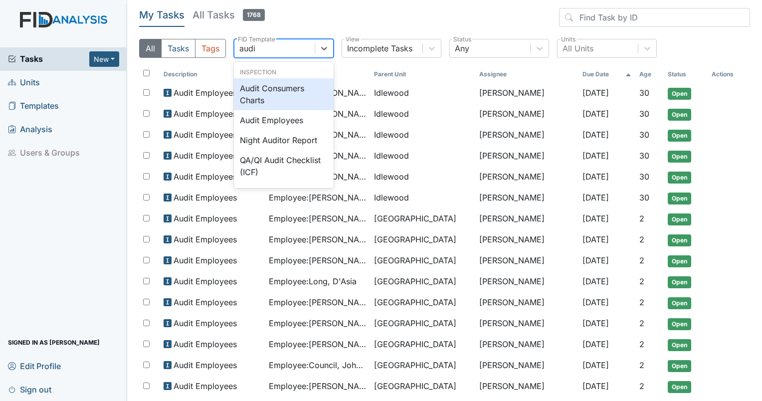
type input "audit"
click at [270, 88] on div "Audit Consumers Charts" at bounding box center [284, 94] width 100 height 32
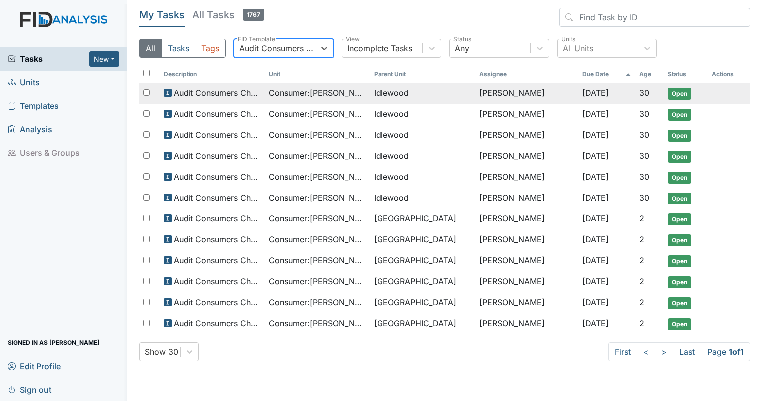
click at [333, 98] on span "Consumer : Parker, Gregory" at bounding box center [317, 93] width 97 height 12
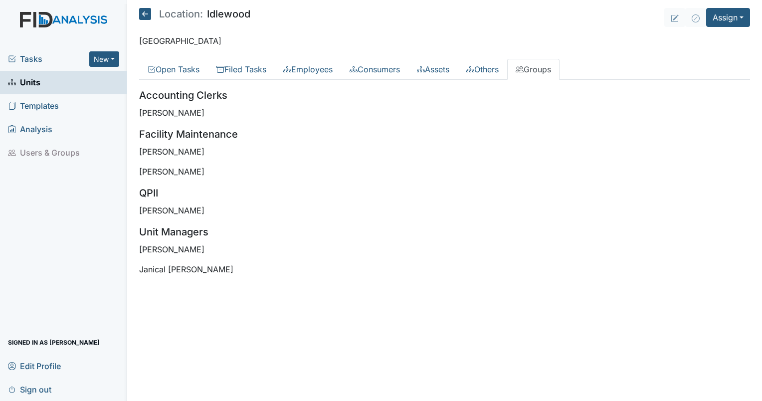
click at [41, 56] on span "Tasks" at bounding box center [48, 59] width 81 height 12
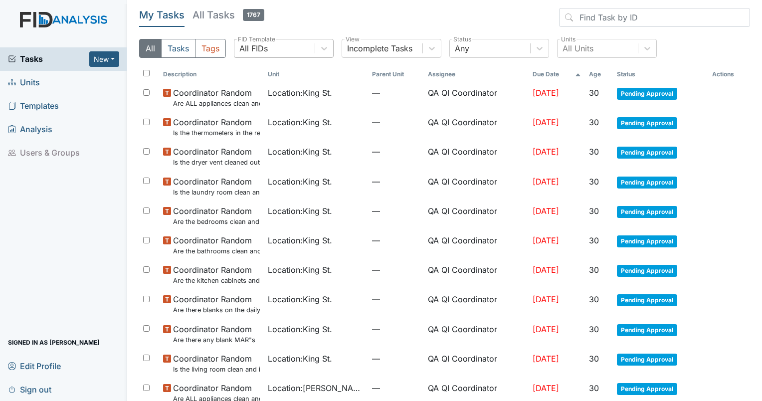
click at [266, 49] on div "All FIDs" at bounding box center [253, 48] width 28 height 12
type input "employ"
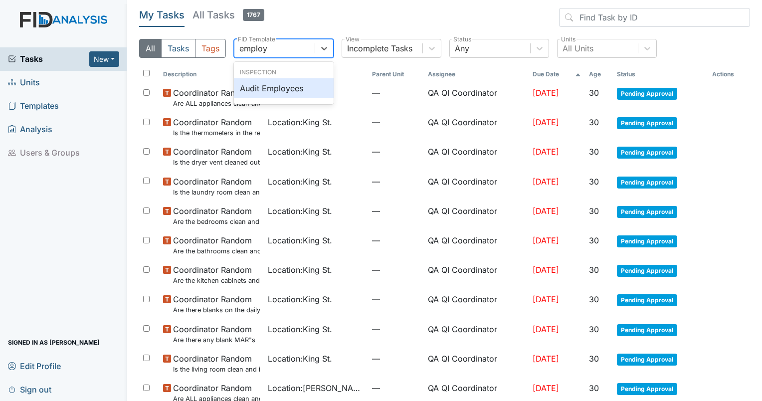
click at [260, 91] on div "Audit Employees" at bounding box center [284, 88] width 100 height 20
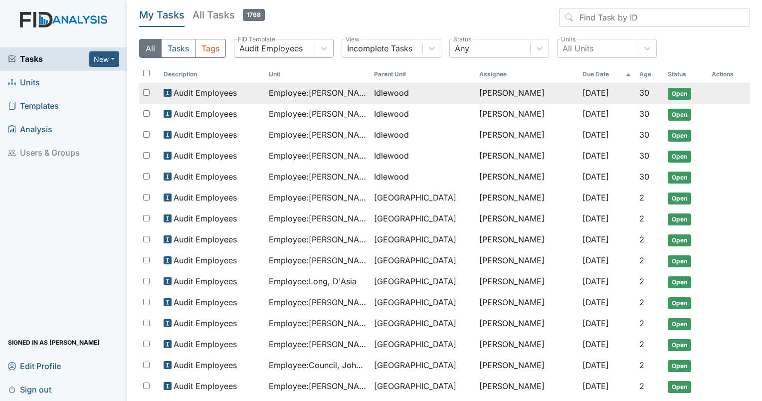
click at [341, 97] on span "Employee : Joyner, Winslow" at bounding box center [317, 93] width 97 height 12
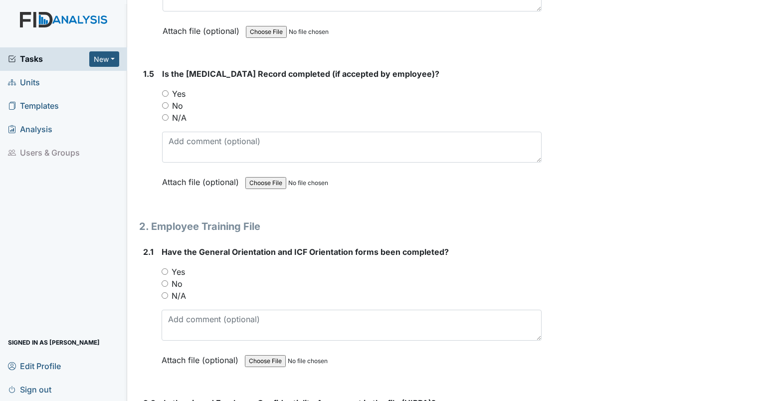
scroll to position [748, 0]
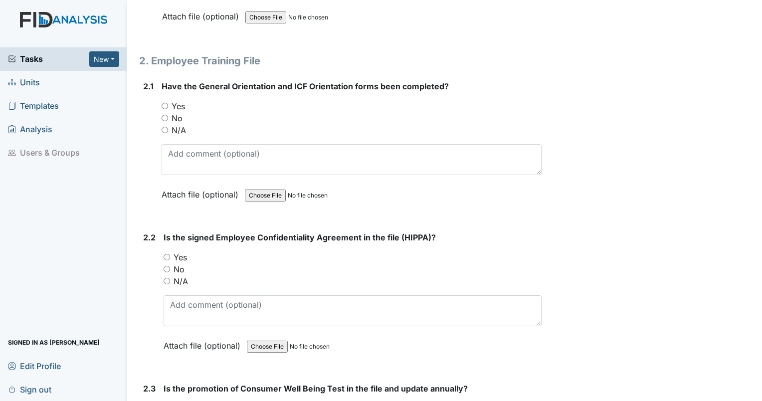
scroll to position [848, 0]
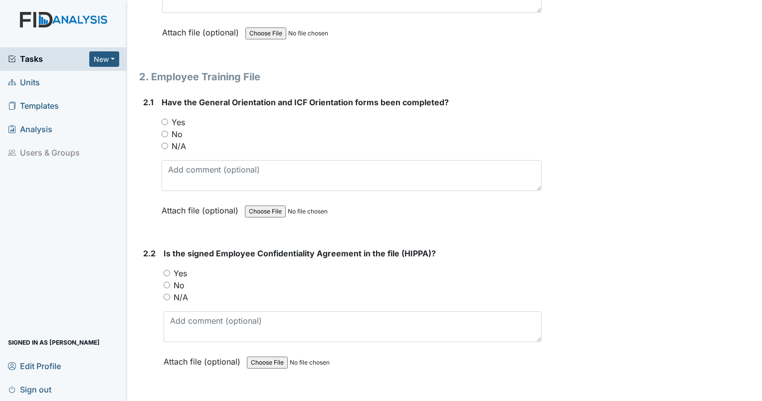
click at [164, 120] on input "Yes" at bounding box center [165, 122] width 6 height 6
radio input "true"
click at [166, 270] on input "Yes" at bounding box center [167, 273] width 6 height 6
radio input "true"
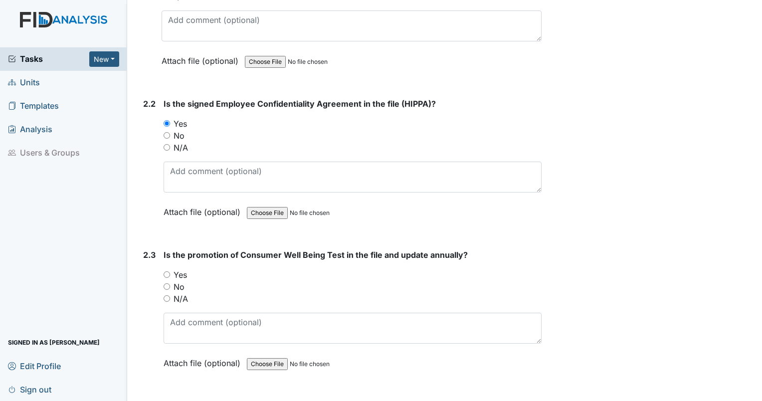
scroll to position [1048, 0]
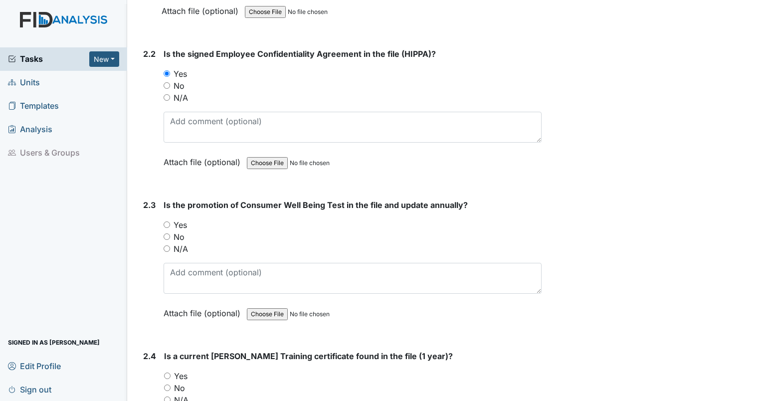
click at [169, 375] on input "Yes" at bounding box center [167, 376] width 6 height 6
radio input "true"
click at [167, 225] on div "Yes" at bounding box center [353, 225] width 378 height 12
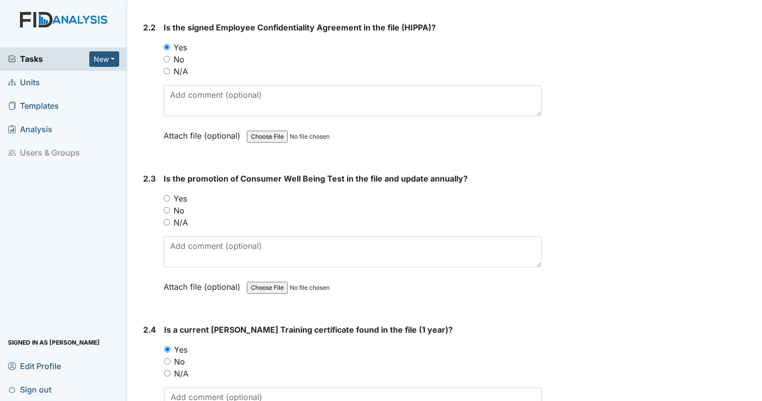
scroll to position [1098, 0]
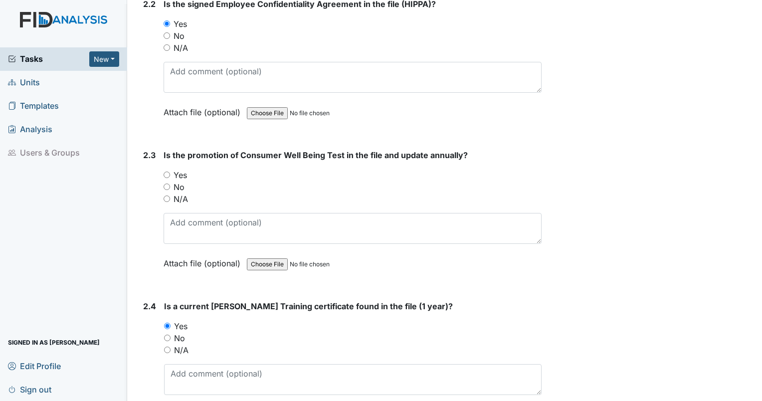
click at [169, 172] on input "Yes" at bounding box center [167, 175] width 6 height 6
radio input "true"
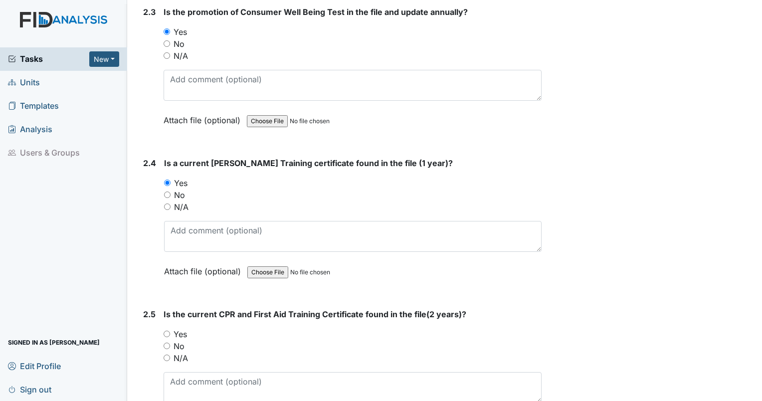
scroll to position [1247, 0]
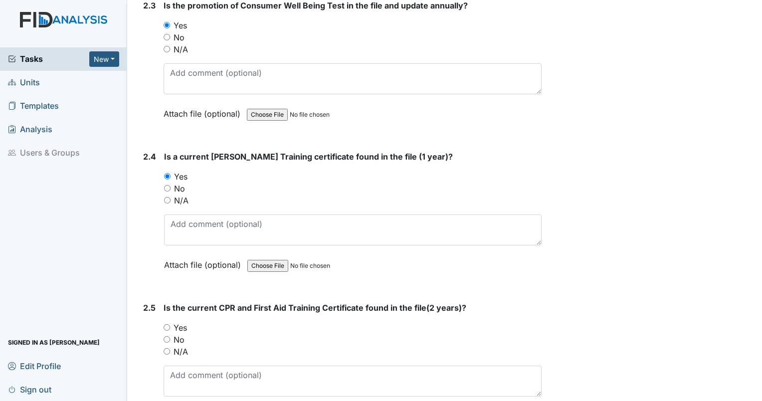
click at [167, 336] on input "No" at bounding box center [167, 339] width 6 height 6
radio input "true"
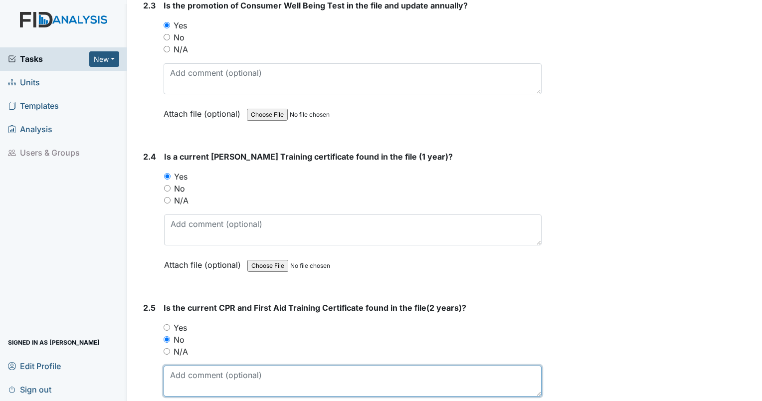
click at [186, 368] on textarea at bounding box center [353, 381] width 378 height 31
type textarea "Employee started in June."
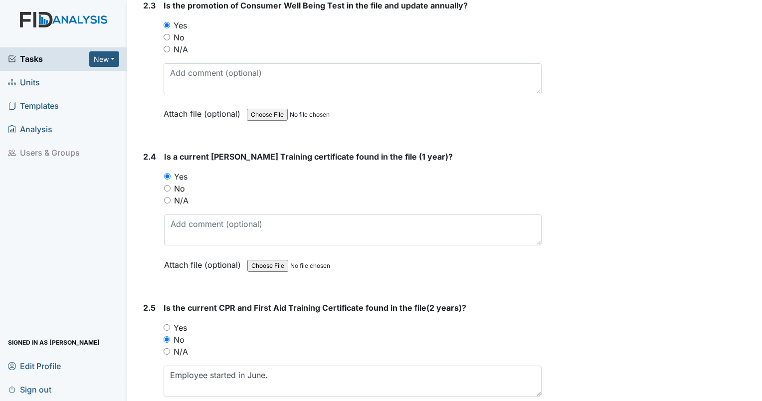
click at [166, 348] on input "N/A" at bounding box center [167, 351] width 6 height 6
radio input "true"
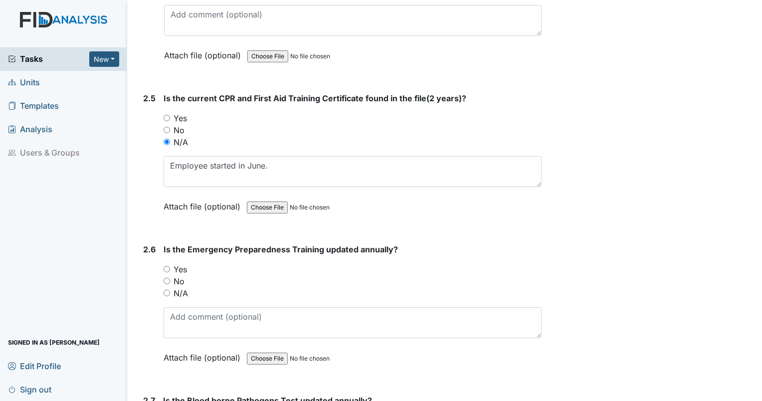
scroll to position [1497, 0]
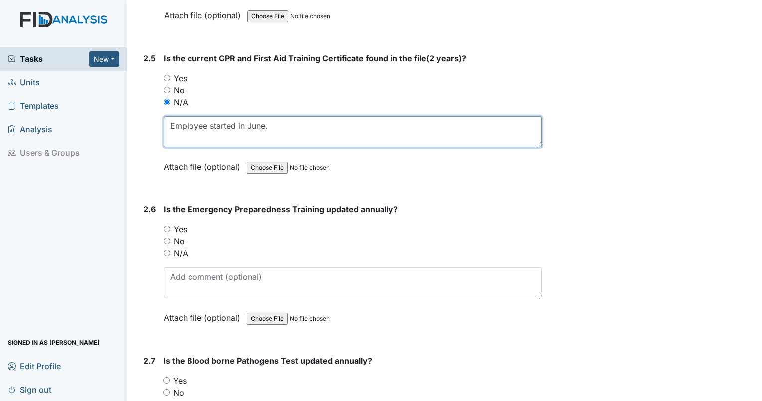
drag, startPoint x: 295, startPoint y: 116, endPoint x: 163, endPoint y: 106, distance: 132.6
click at [164, 106] on div "Is the current CPR and First Aid Training Certificate found in the file(2 years…" at bounding box center [353, 115] width 378 height 127
type textarea "Less than 90 days."
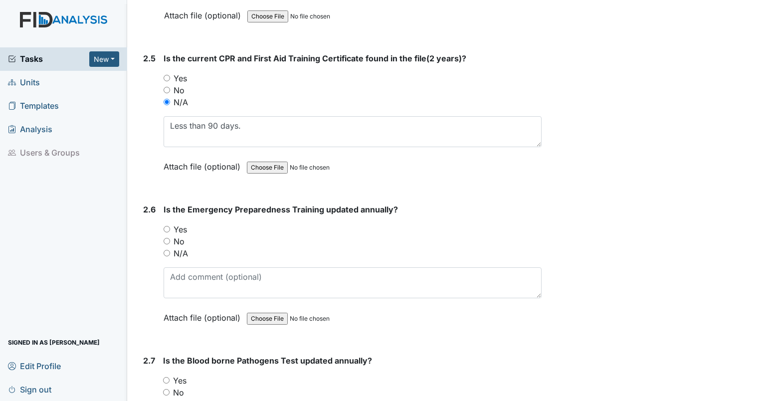
click at [166, 226] on input "Yes" at bounding box center [167, 229] width 6 height 6
radio input "true"
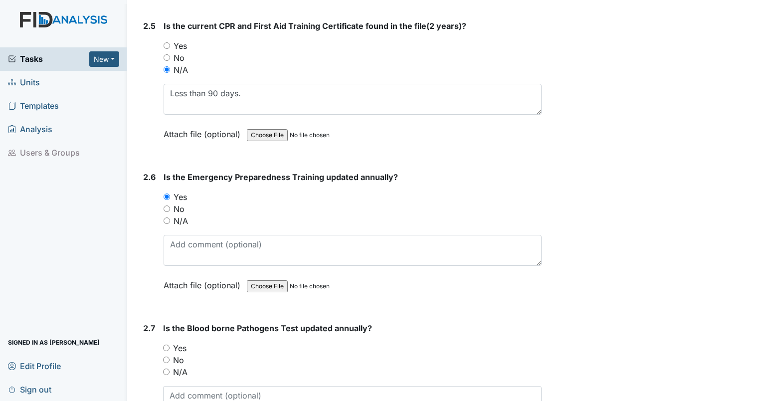
scroll to position [1547, 0]
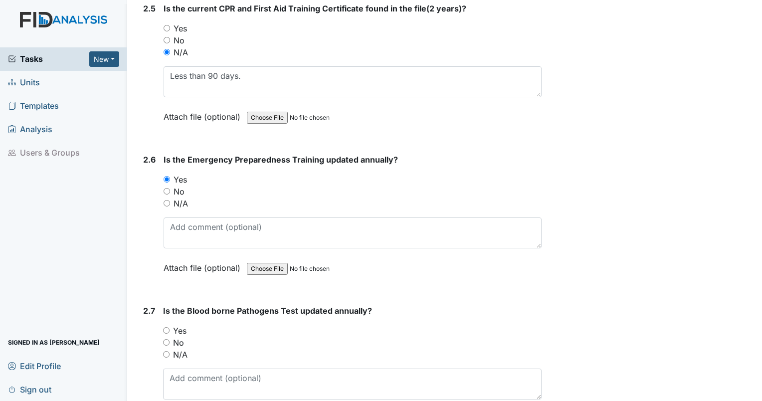
click at [166, 327] on input "Yes" at bounding box center [166, 330] width 6 height 6
radio input "true"
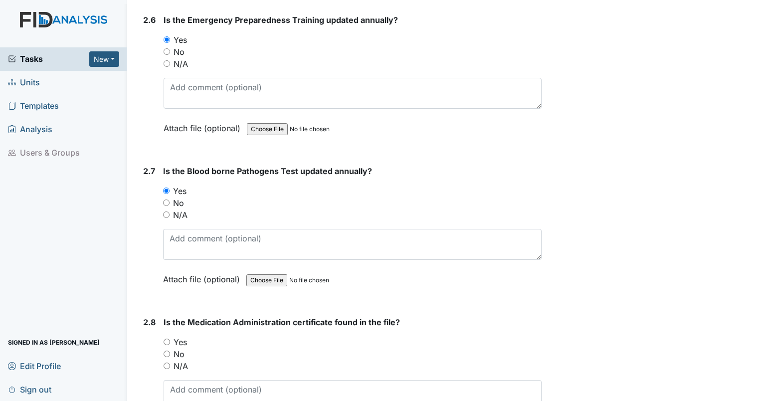
scroll to position [1746, 0]
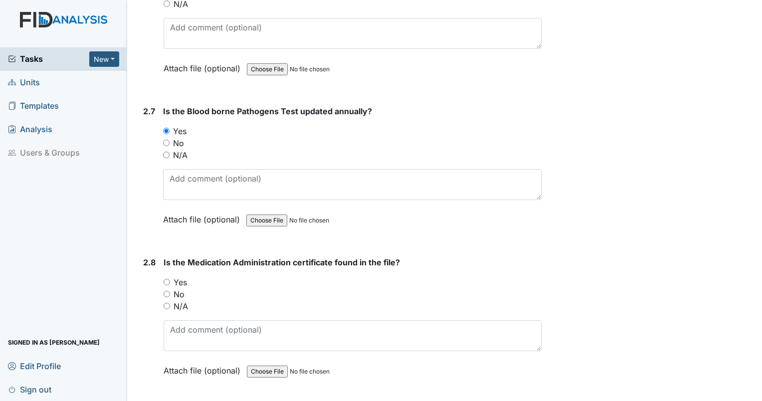
click at [166, 303] on input "N/A" at bounding box center [167, 306] width 6 height 6
radio input "true"
click at [166, 291] on input "No" at bounding box center [167, 294] width 6 height 6
radio input "true"
click at [166, 300] on div "N/A" at bounding box center [353, 306] width 378 height 12
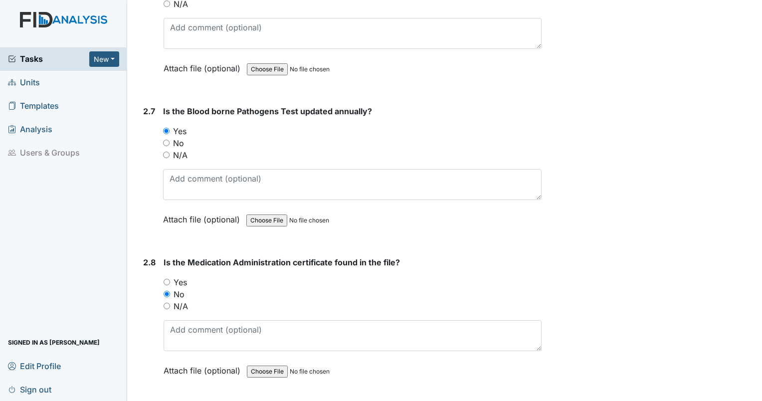
click at [165, 303] on input "N/A" at bounding box center [167, 306] width 6 height 6
radio input "true"
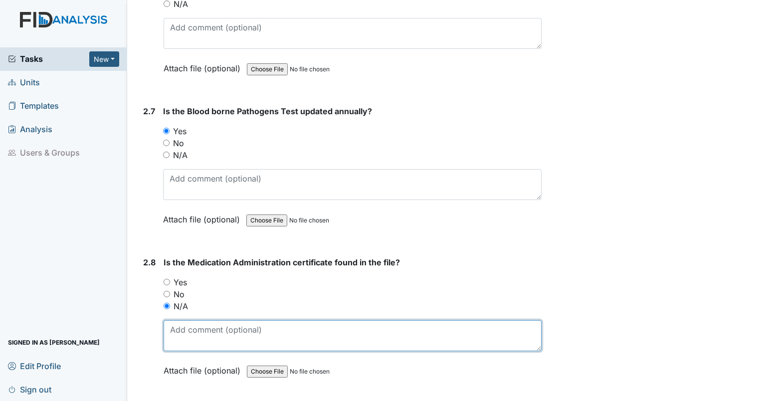
click at [194, 337] on textarea at bounding box center [353, 335] width 378 height 31
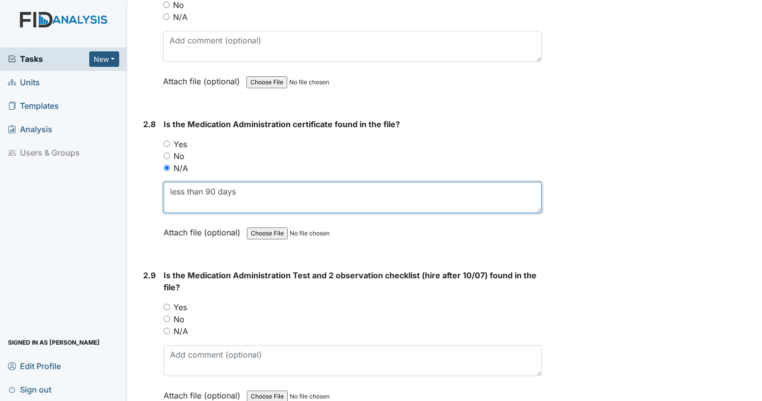
scroll to position [1896, 0]
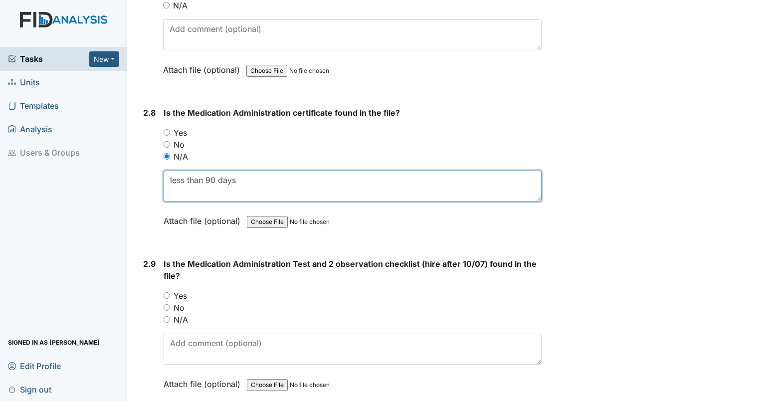
type textarea "less than 90 days"
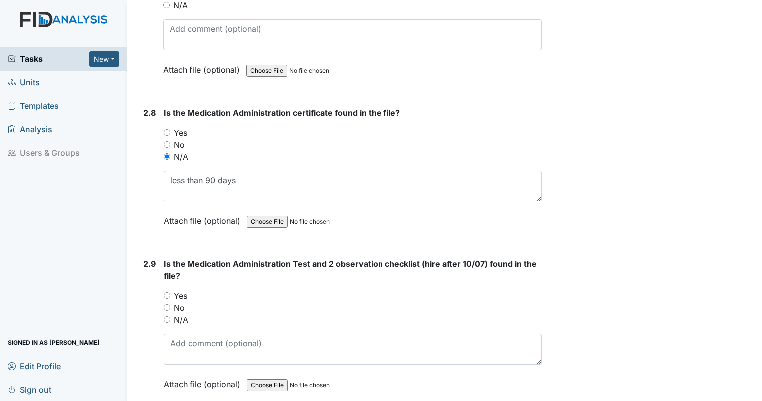
click at [165, 316] on input "N/A" at bounding box center [167, 319] width 6 height 6
radio input "true"
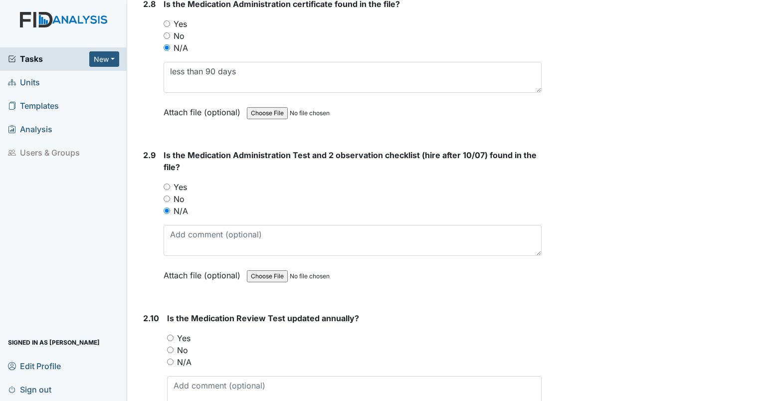
scroll to position [2046, 0]
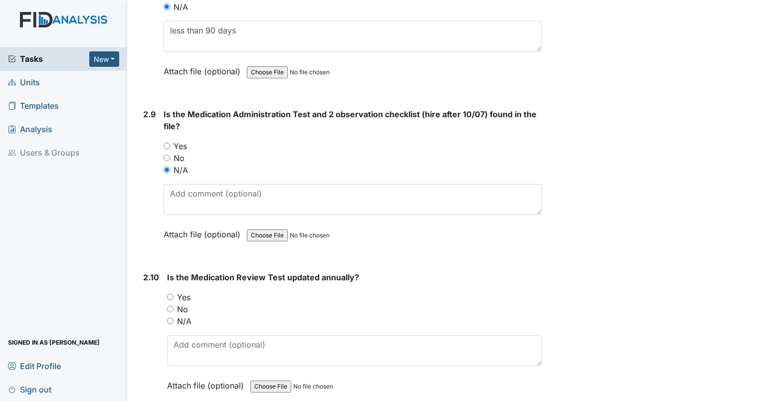
click at [171, 318] on input "N/A" at bounding box center [170, 321] width 6 height 6
radio input "true"
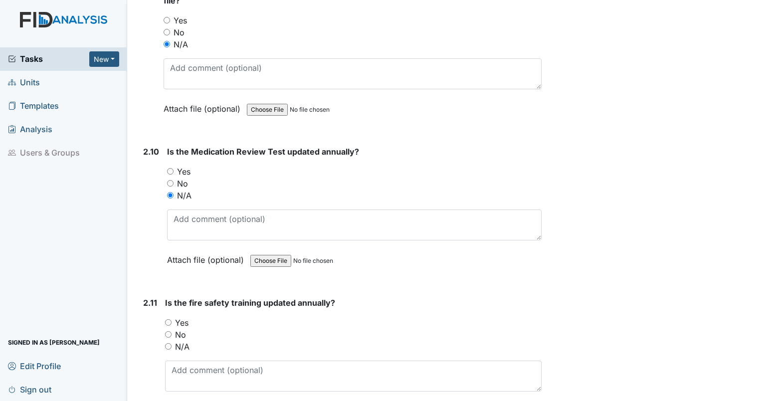
scroll to position [2195, 0]
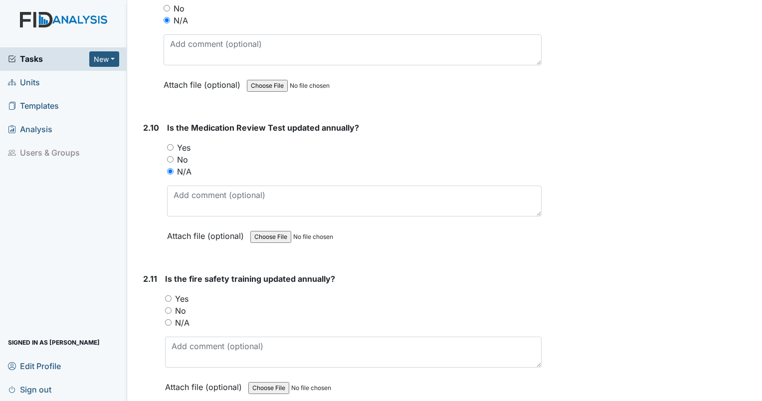
click at [171, 293] on div "Yes" at bounding box center [353, 299] width 377 height 12
click at [168, 295] on input "Yes" at bounding box center [168, 298] width 6 height 6
radio input "true"
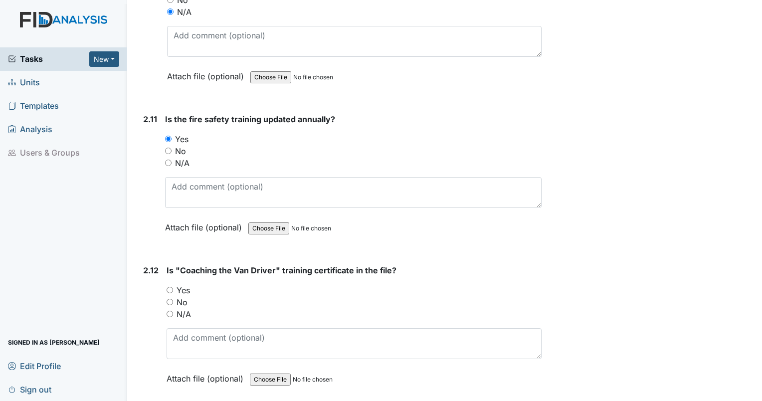
scroll to position [2395, 0]
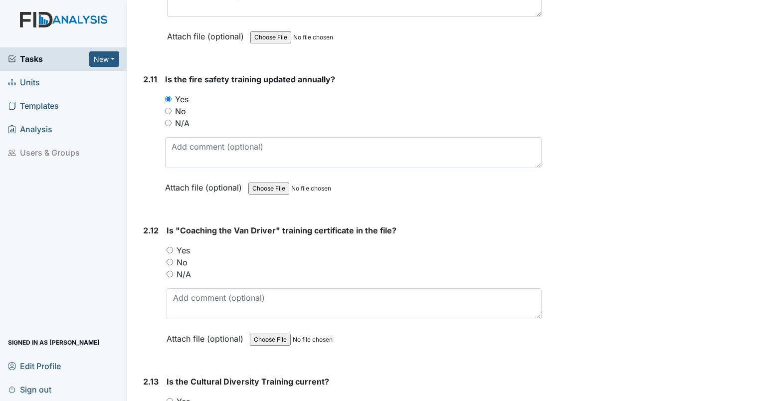
click at [169, 247] on input "Yes" at bounding box center [170, 250] width 6 height 6
radio input "true"
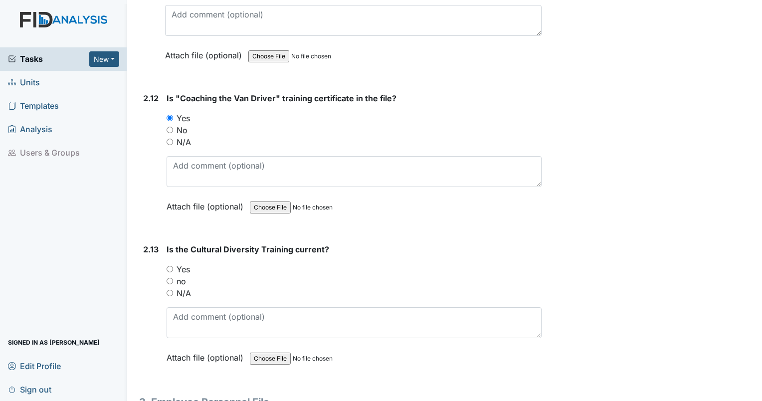
scroll to position [2545, 0]
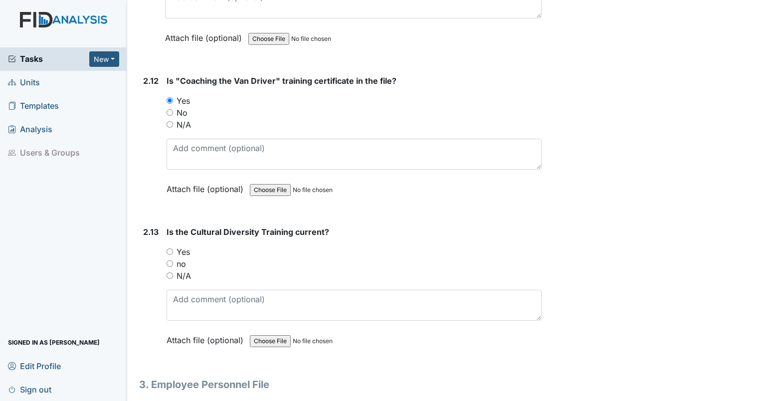
click at [168, 240] on div "2.13 Is the Cultural Diversity Training current? You must select one of the bel…" at bounding box center [340, 293] width 403 height 135
click at [169, 248] on input "Yes" at bounding box center [170, 251] width 6 height 6
radio input "true"
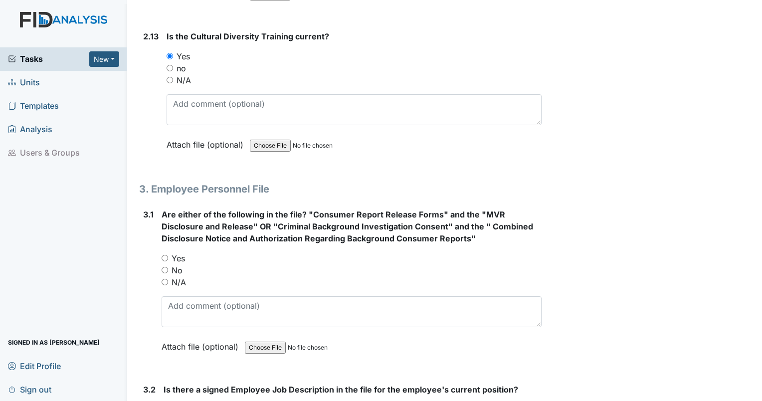
scroll to position [2794, 0]
